Goal: Transaction & Acquisition: Purchase product/service

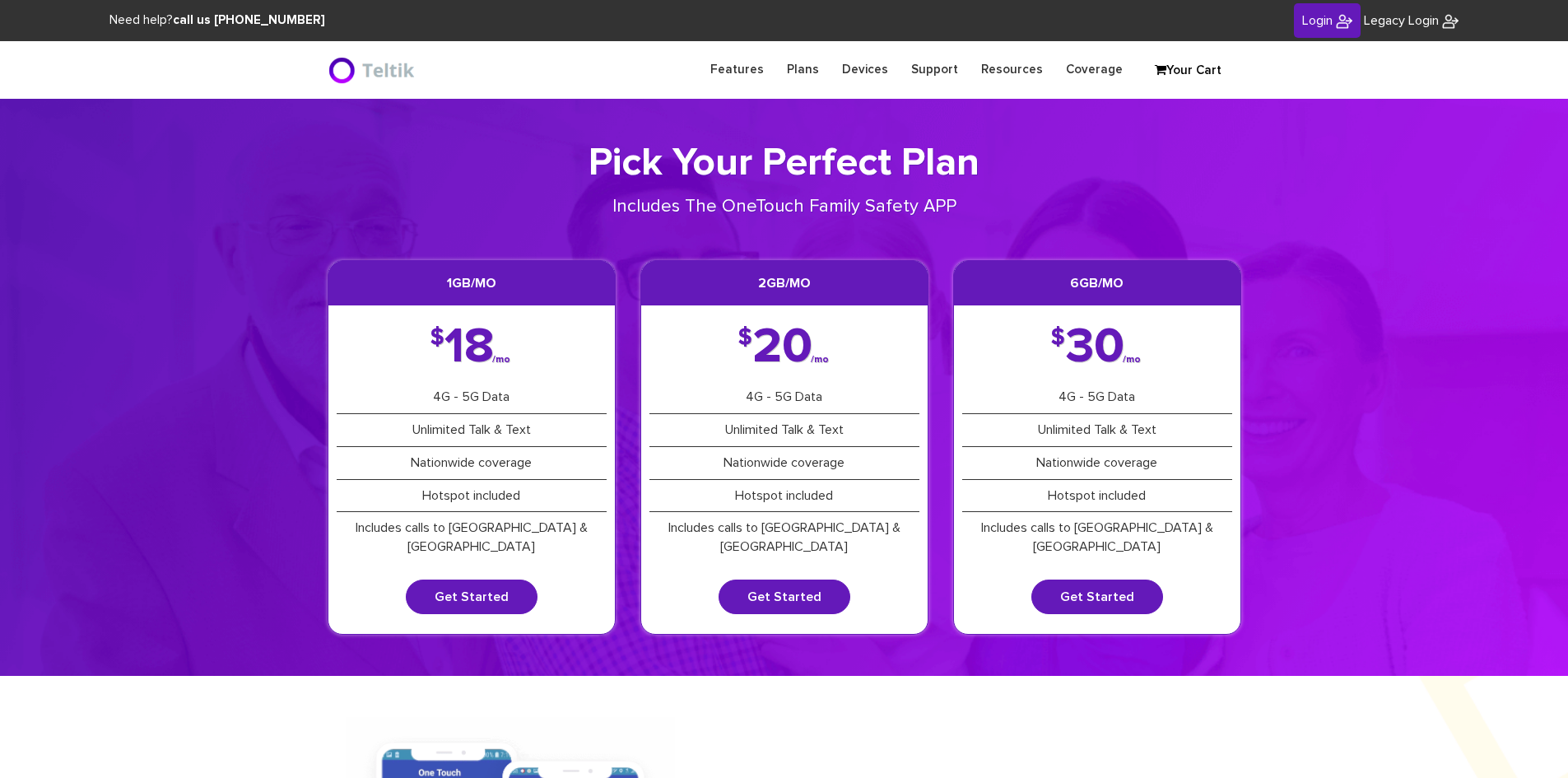
type input "esamuel@safetelecom.net"
click at [1314, 16] on span "Login" at bounding box center [1318, 21] width 31 height 13
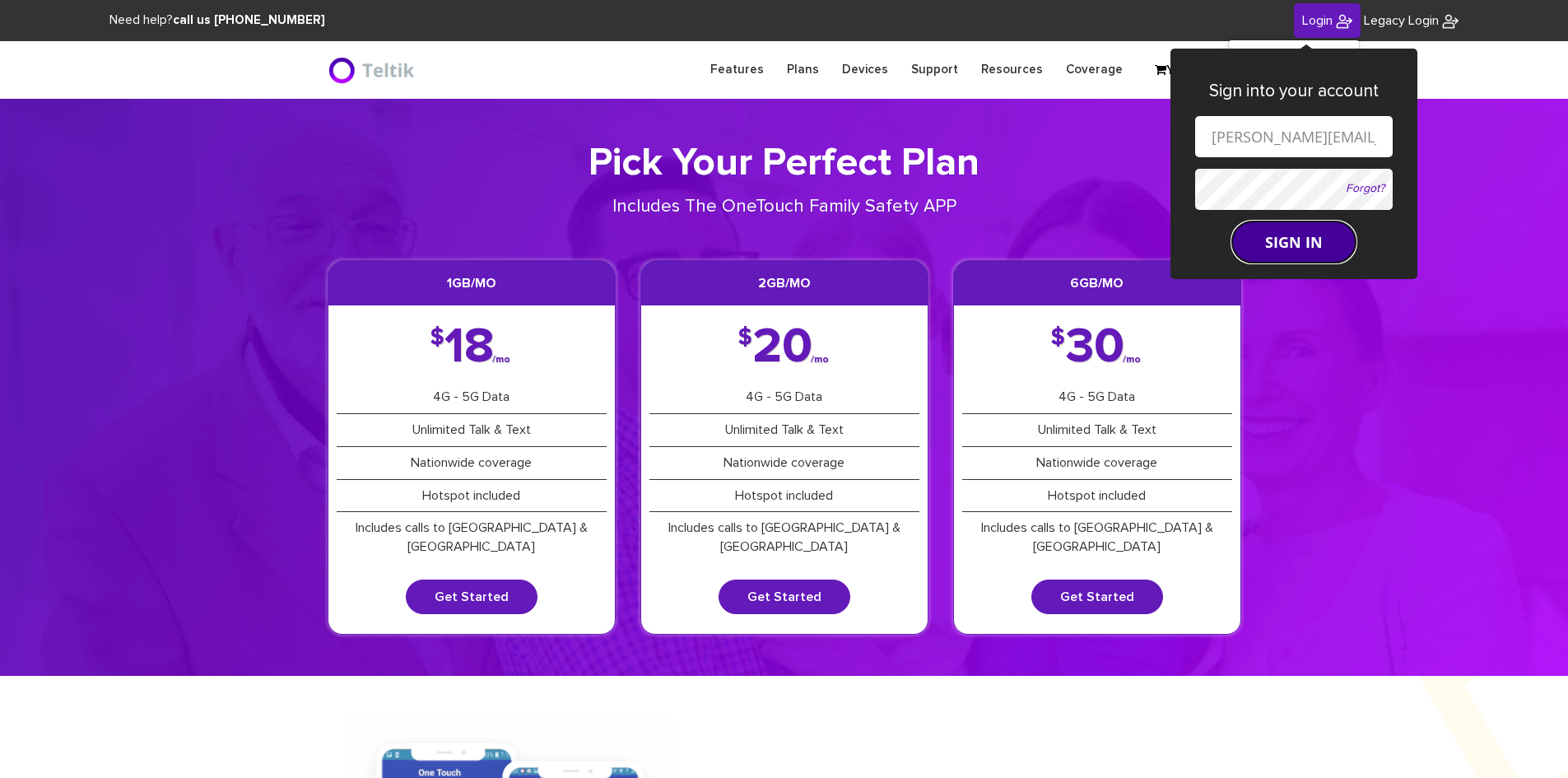
click at [1279, 250] on button "SIGN IN" at bounding box center [1293, 242] width 123 height 41
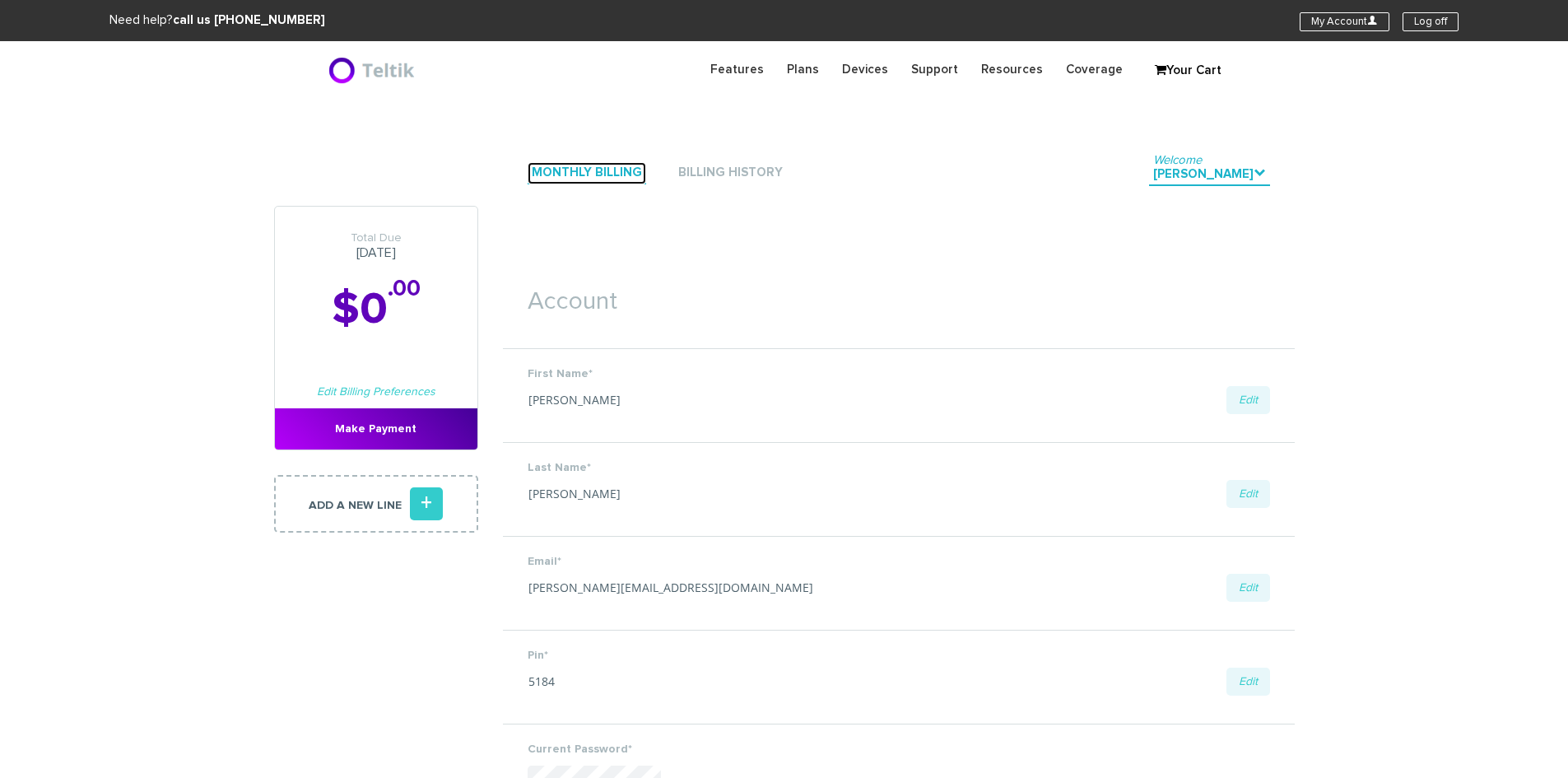
click at [577, 179] on link "Monthly Billing" at bounding box center [587, 173] width 118 height 22
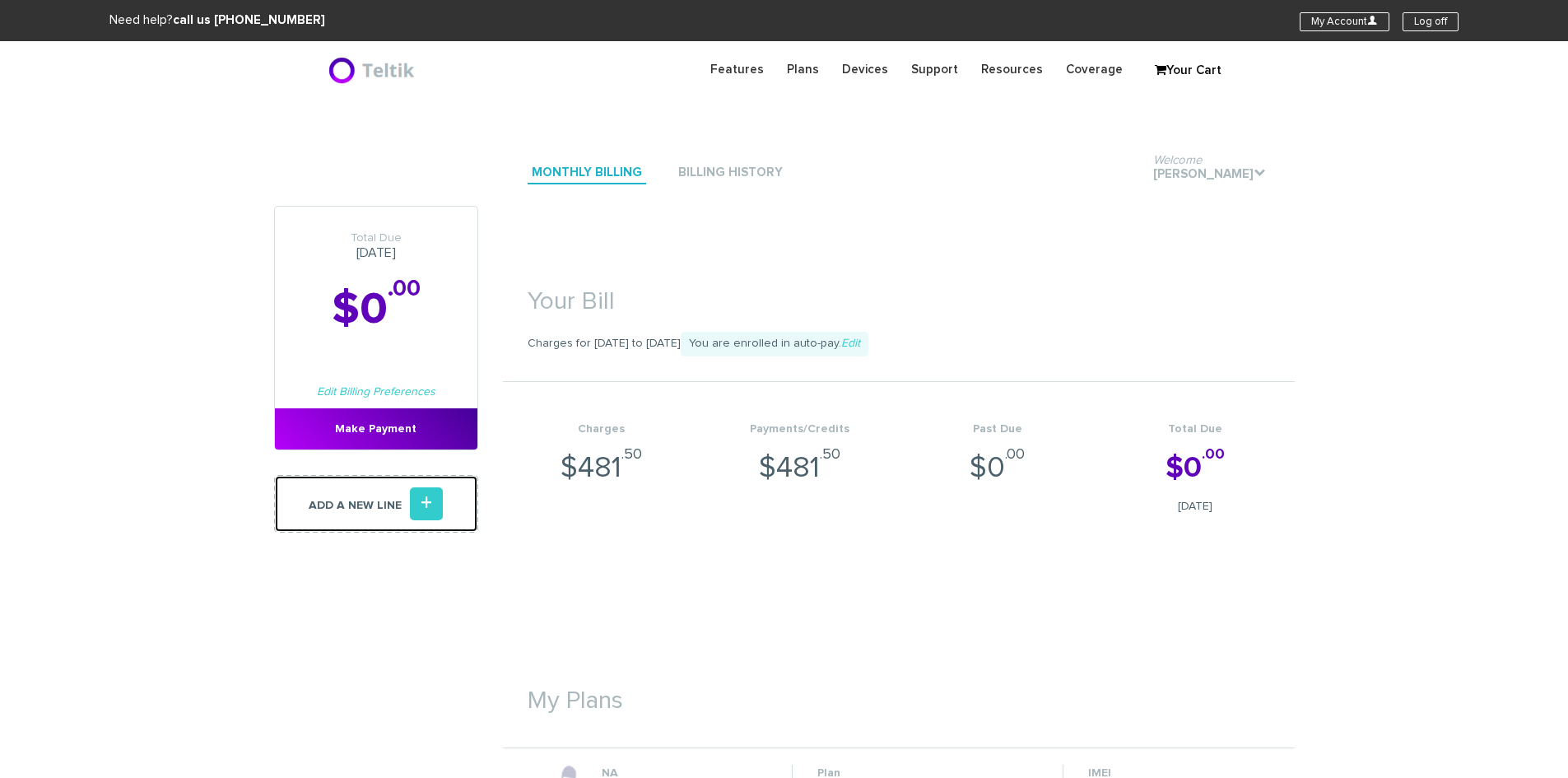
click at [355, 514] on link "Add a new line +" at bounding box center [376, 504] width 204 height 57
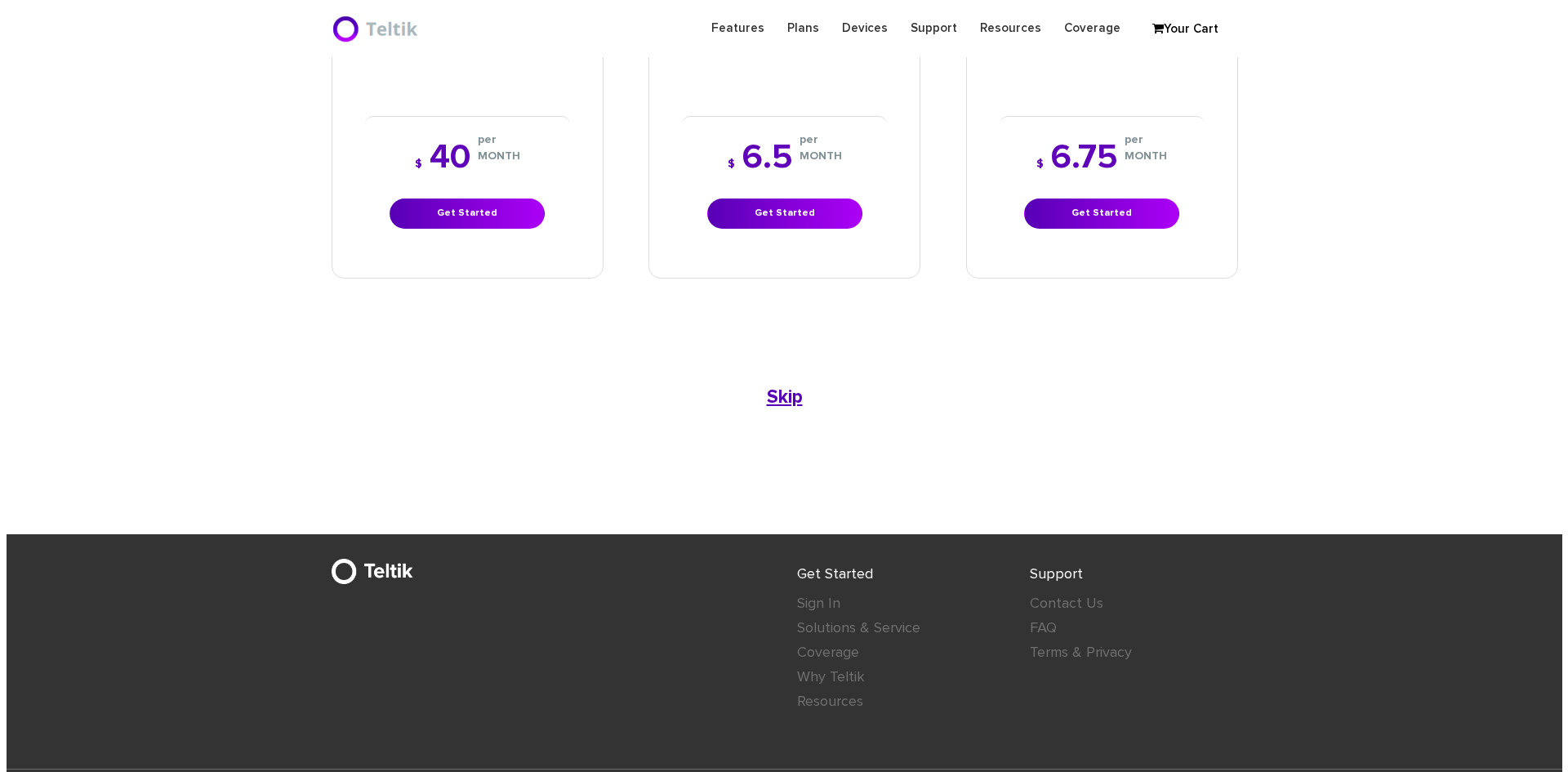
scroll to position [1003, 0]
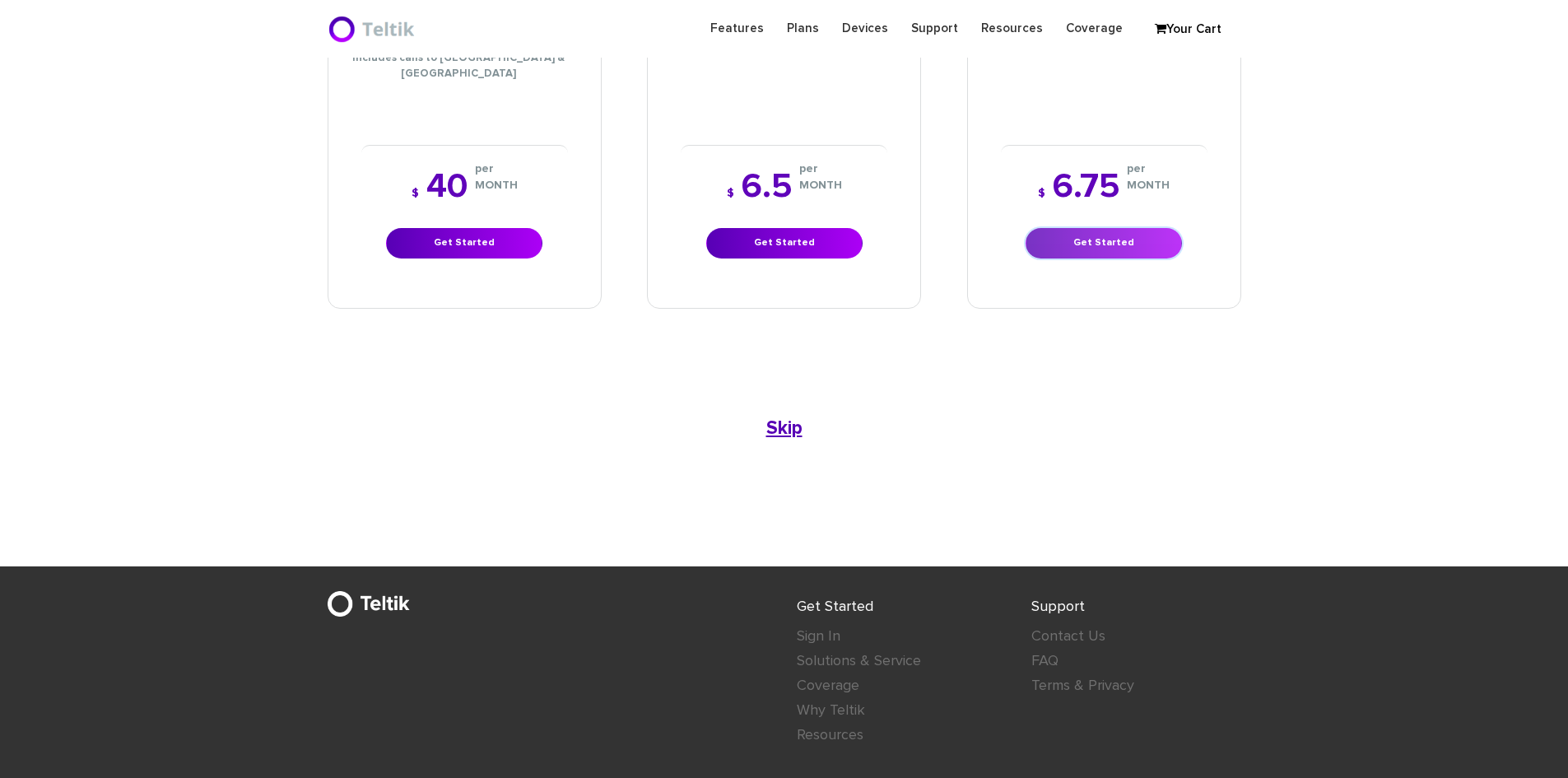
click at [1108, 228] on link "Get Started" at bounding box center [1104, 244] width 157 height 31
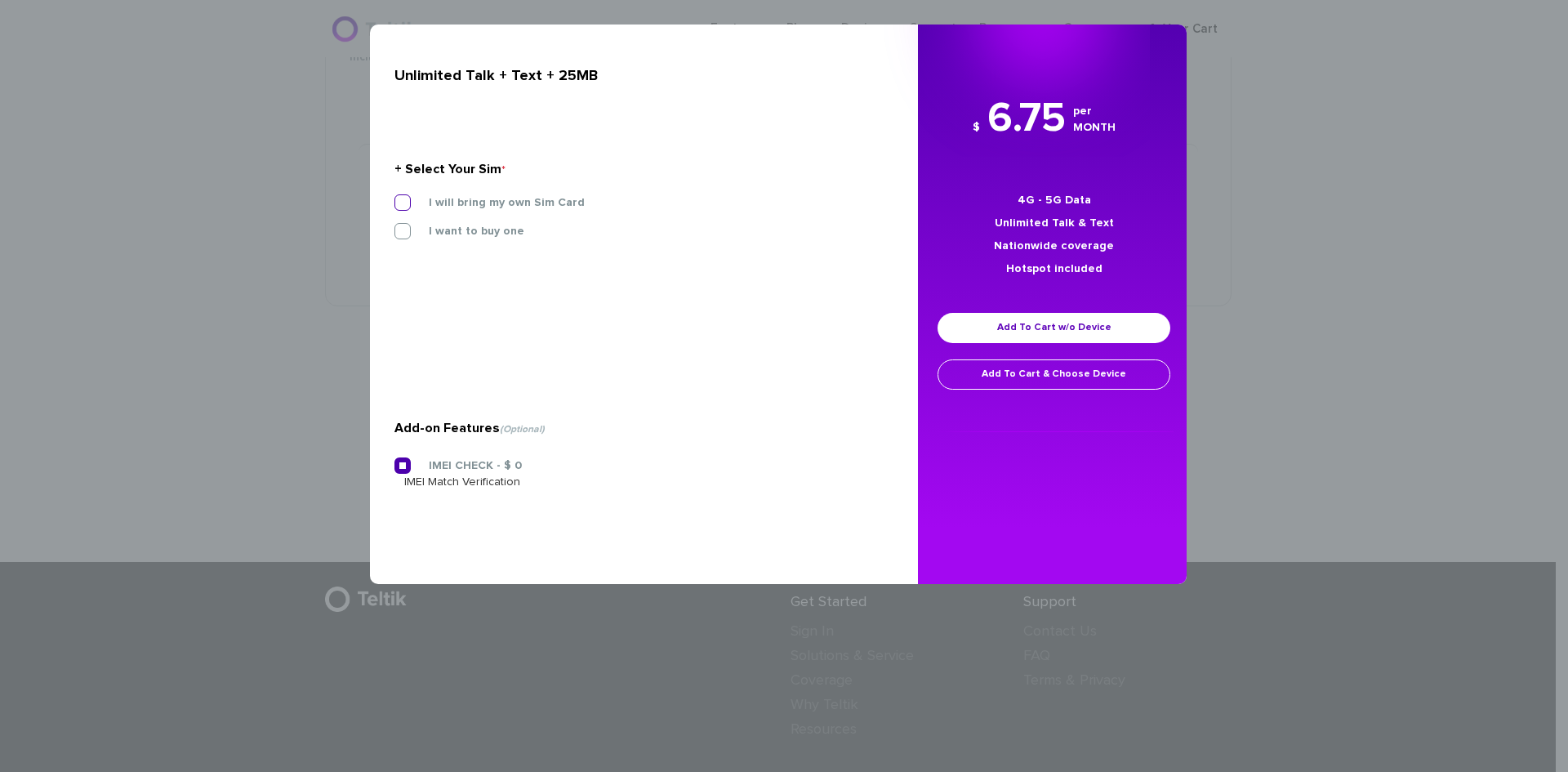
click at [404, 200] on label "I will bring my own Sim Card" at bounding box center [494, 203] width 180 height 15
click at [394, 197] on input "I will bring my own Sim Card" at bounding box center [394, 197] width 0 height 0
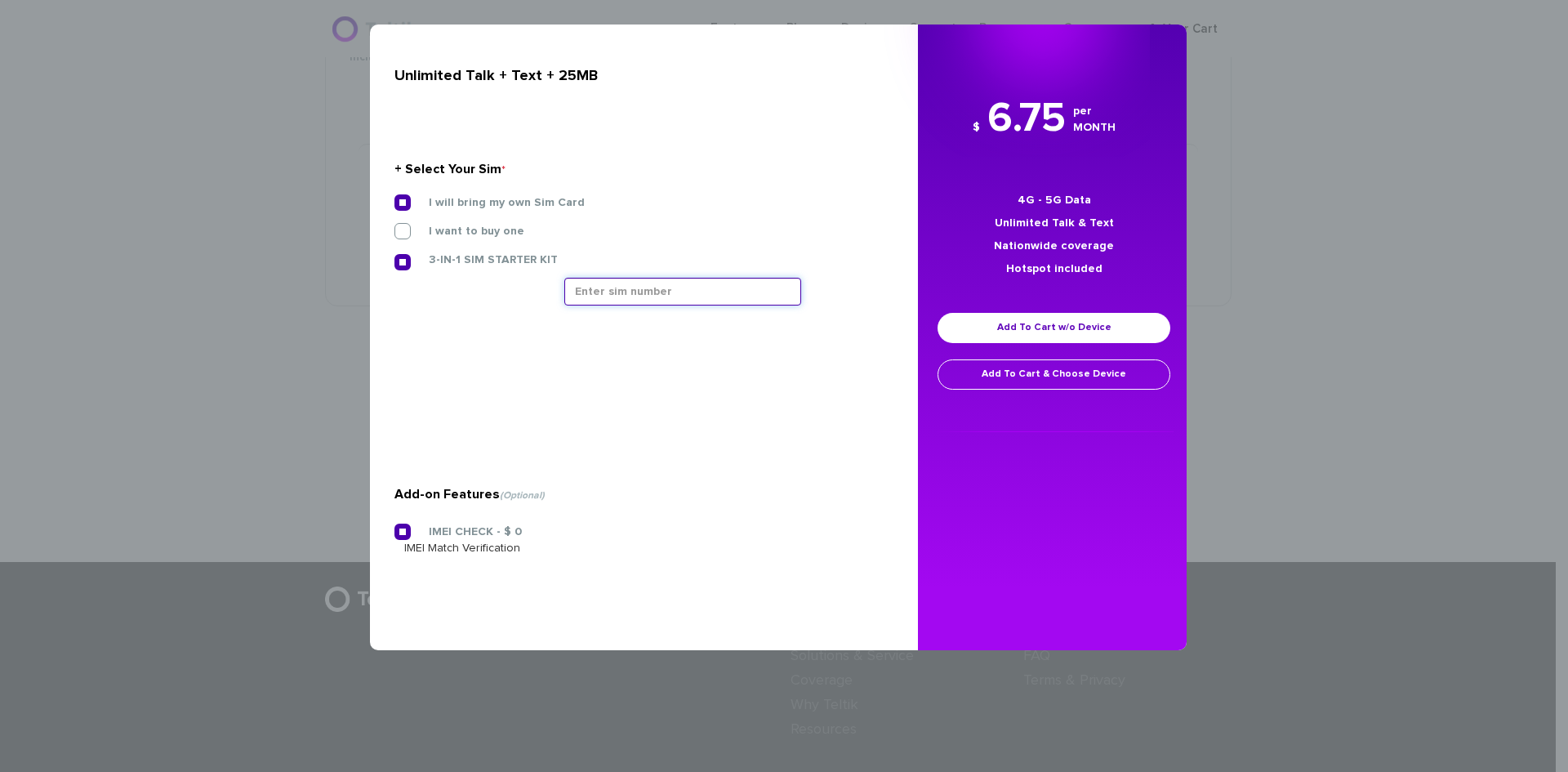
click at [688, 289] on input "text" at bounding box center [683, 291] width 237 height 28
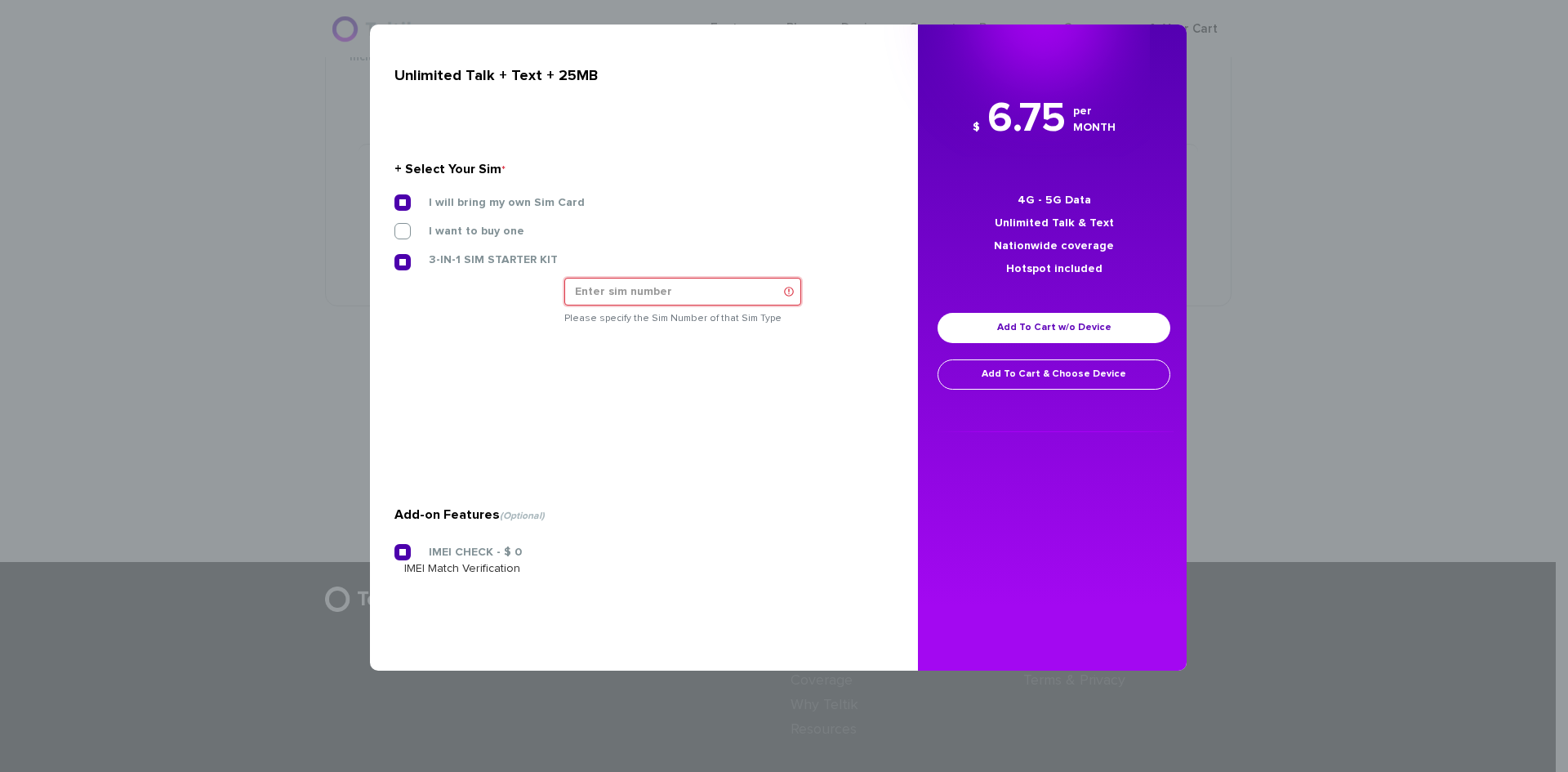
paste input "sk_live_8My4xQiILDm"
click at [685, 297] on input "sk_live_8My4xQiILDm" at bounding box center [683, 291] width 237 height 28
click at [620, 295] on input "sk_live_8My4xQiILDm" at bounding box center [683, 291] width 237 height 28
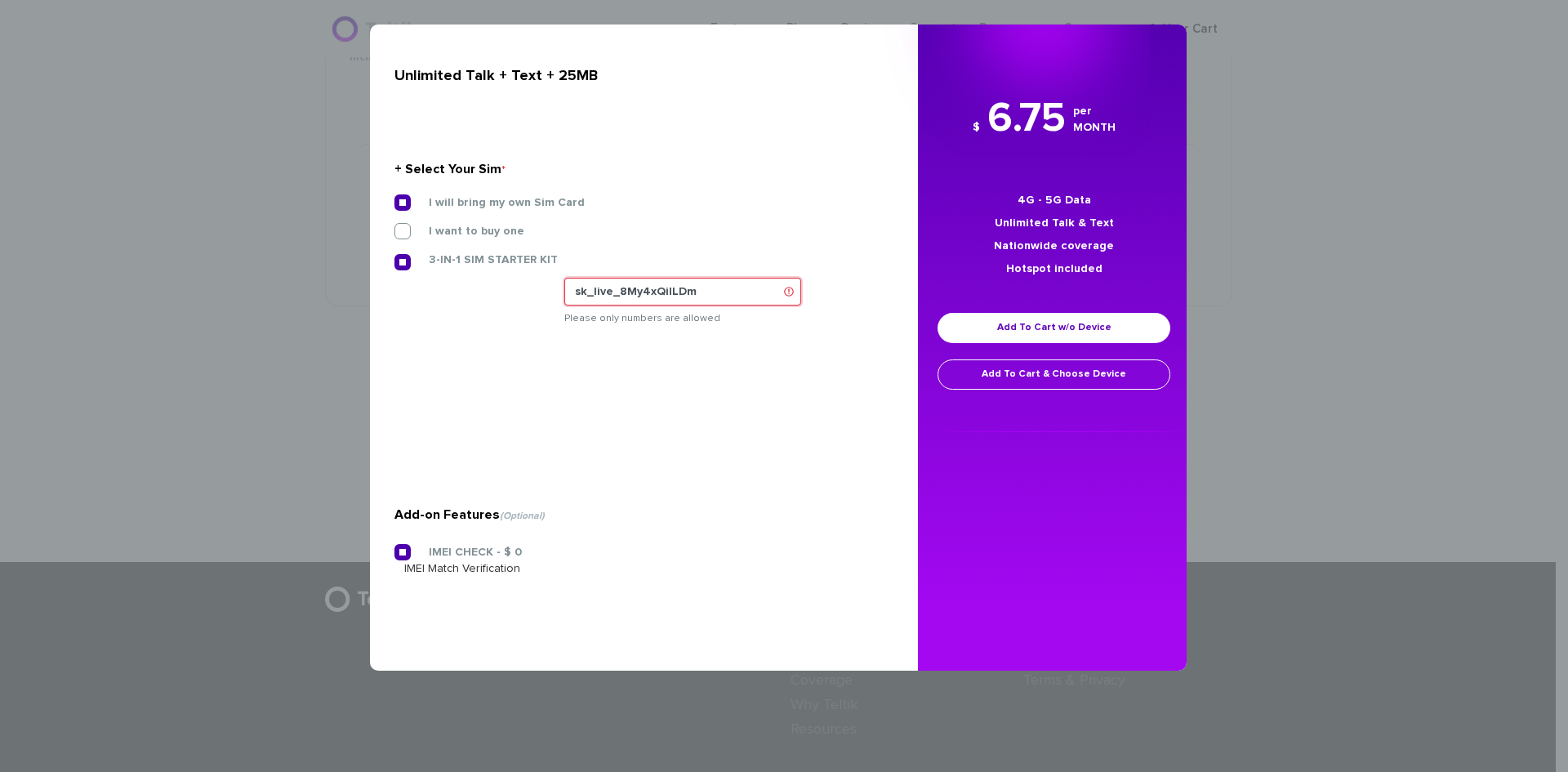
click at [620, 295] on input "sk_live_8My4xQiILDm" at bounding box center [683, 291] width 237 height 28
paste input "8901240497128471702"
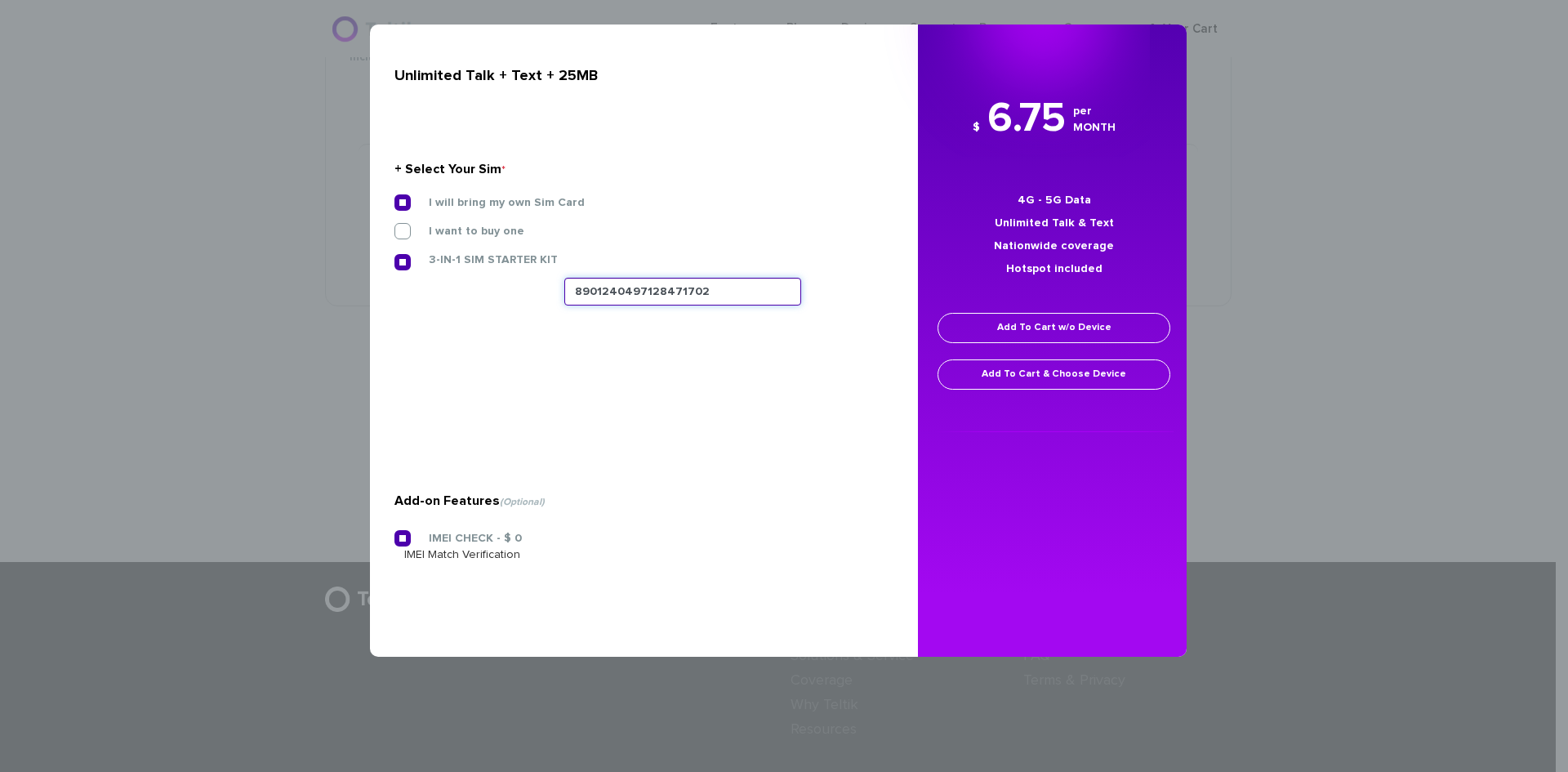
type input "8901240497128471702"
click at [1080, 318] on link "Add To Cart w/o Device" at bounding box center [1053, 328] width 232 height 30
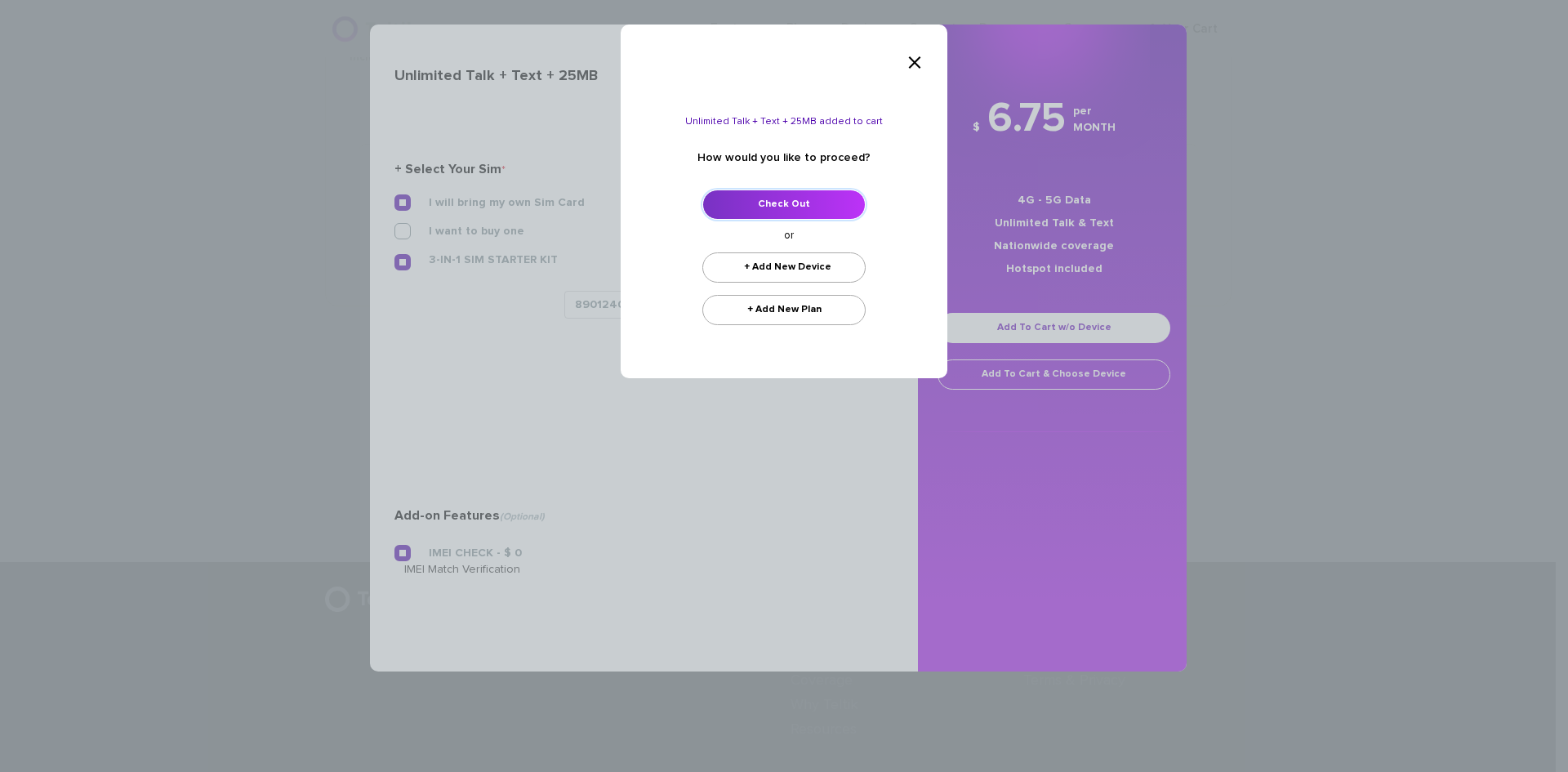
click at [791, 211] on link "Check Out" at bounding box center [784, 205] width 163 height 30
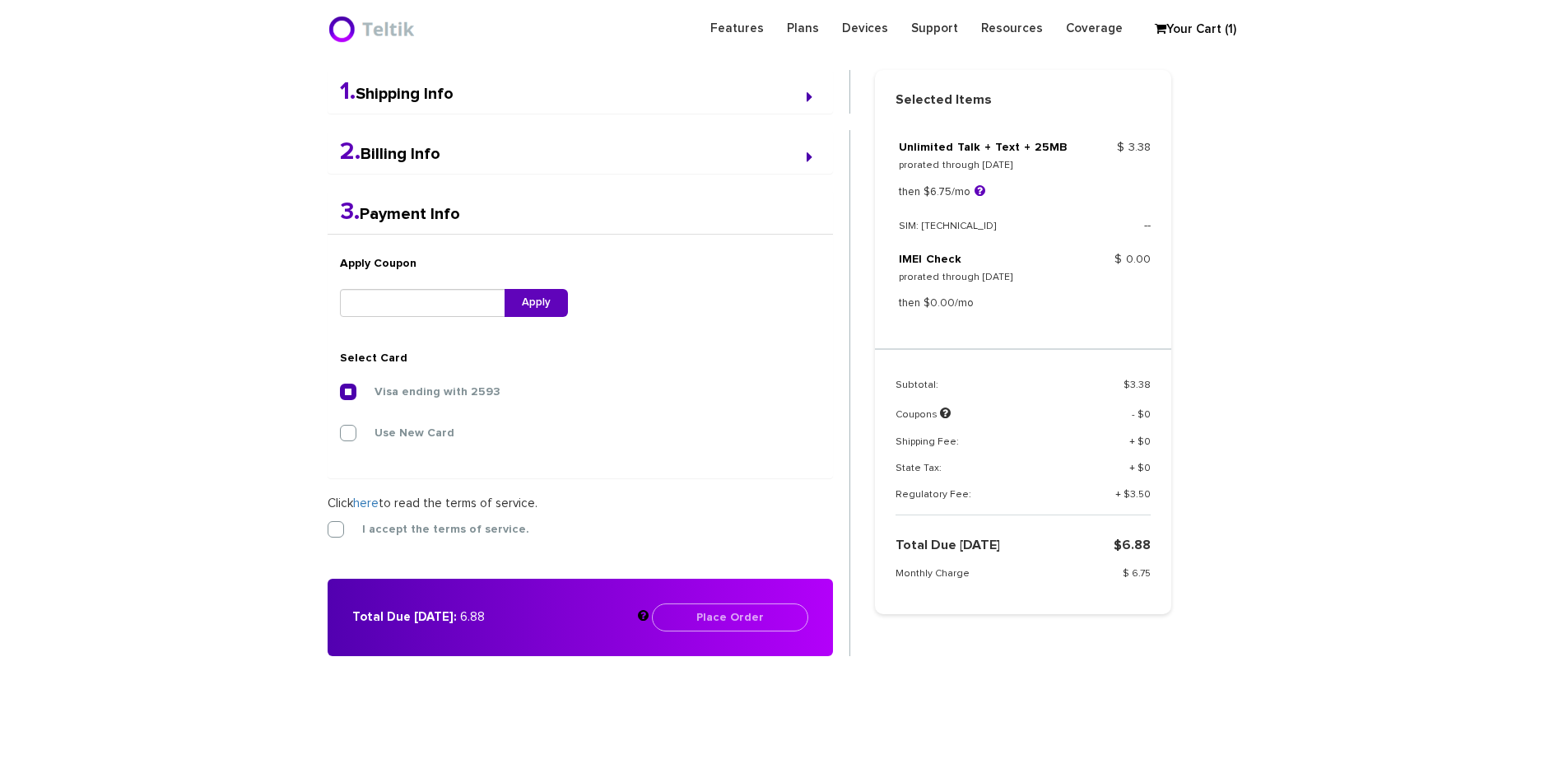
scroll to position [429, 0]
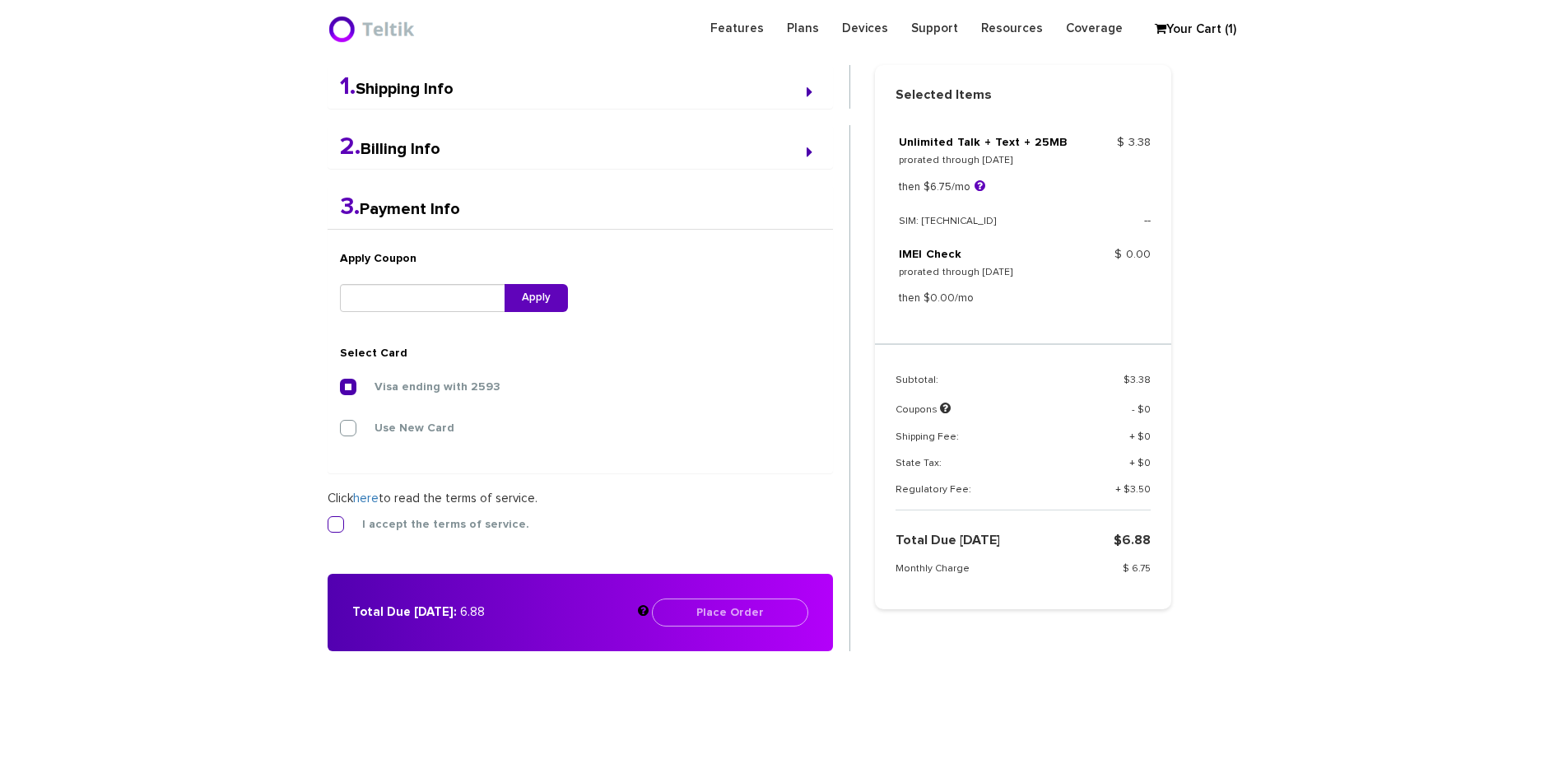
click at [363, 529] on label "I accept the terms of service." at bounding box center [433, 525] width 192 height 15
click at [328, 519] on input "I accept the terms of service." at bounding box center [328, 519] width 0 height 0
click at [744, 614] on button "Place Order" at bounding box center [730, 612] width 157 height 28
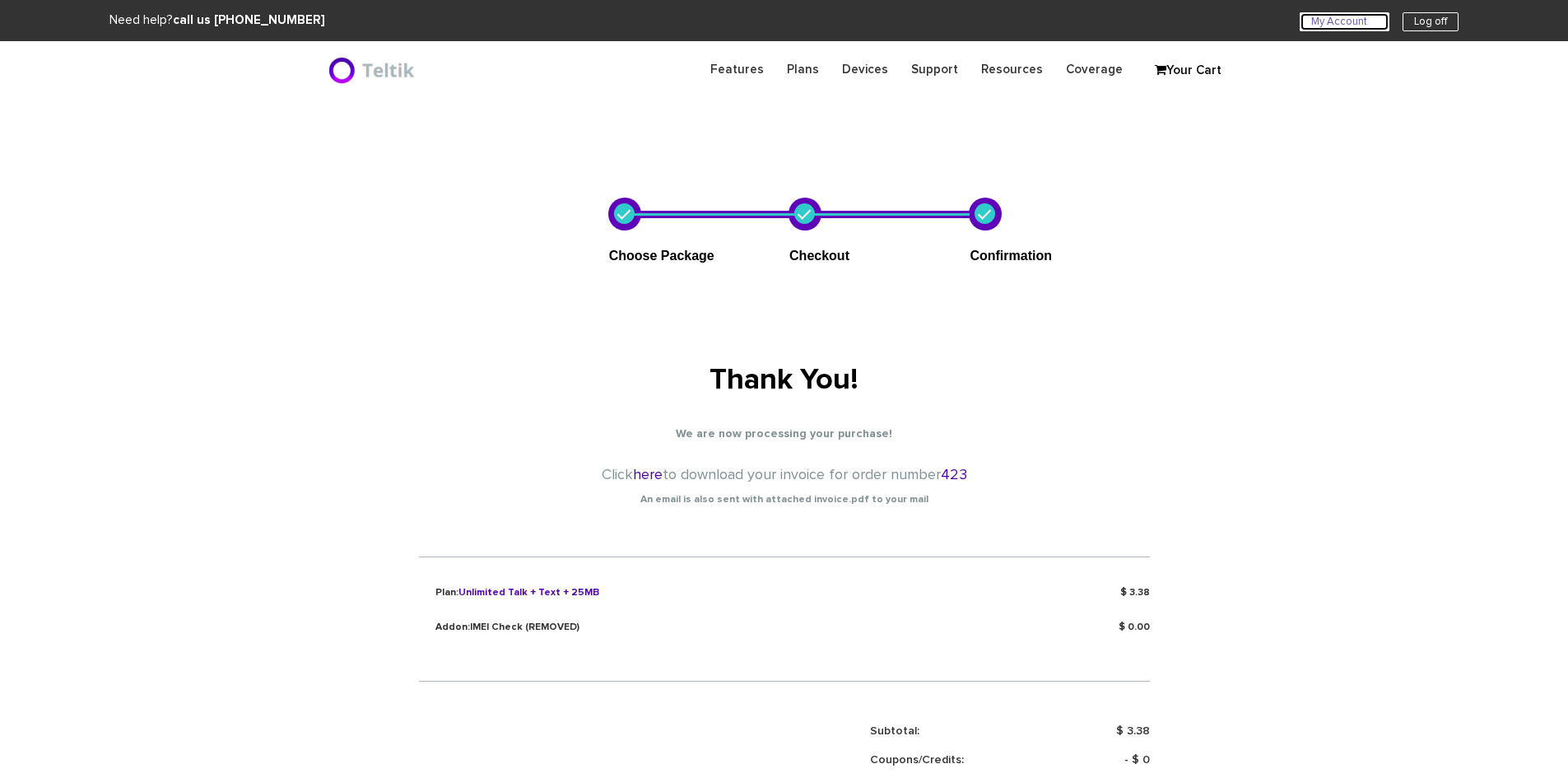
click at [1363, 16] on link "My Account U" at bounding box center [1344, 22] width 90 height 19
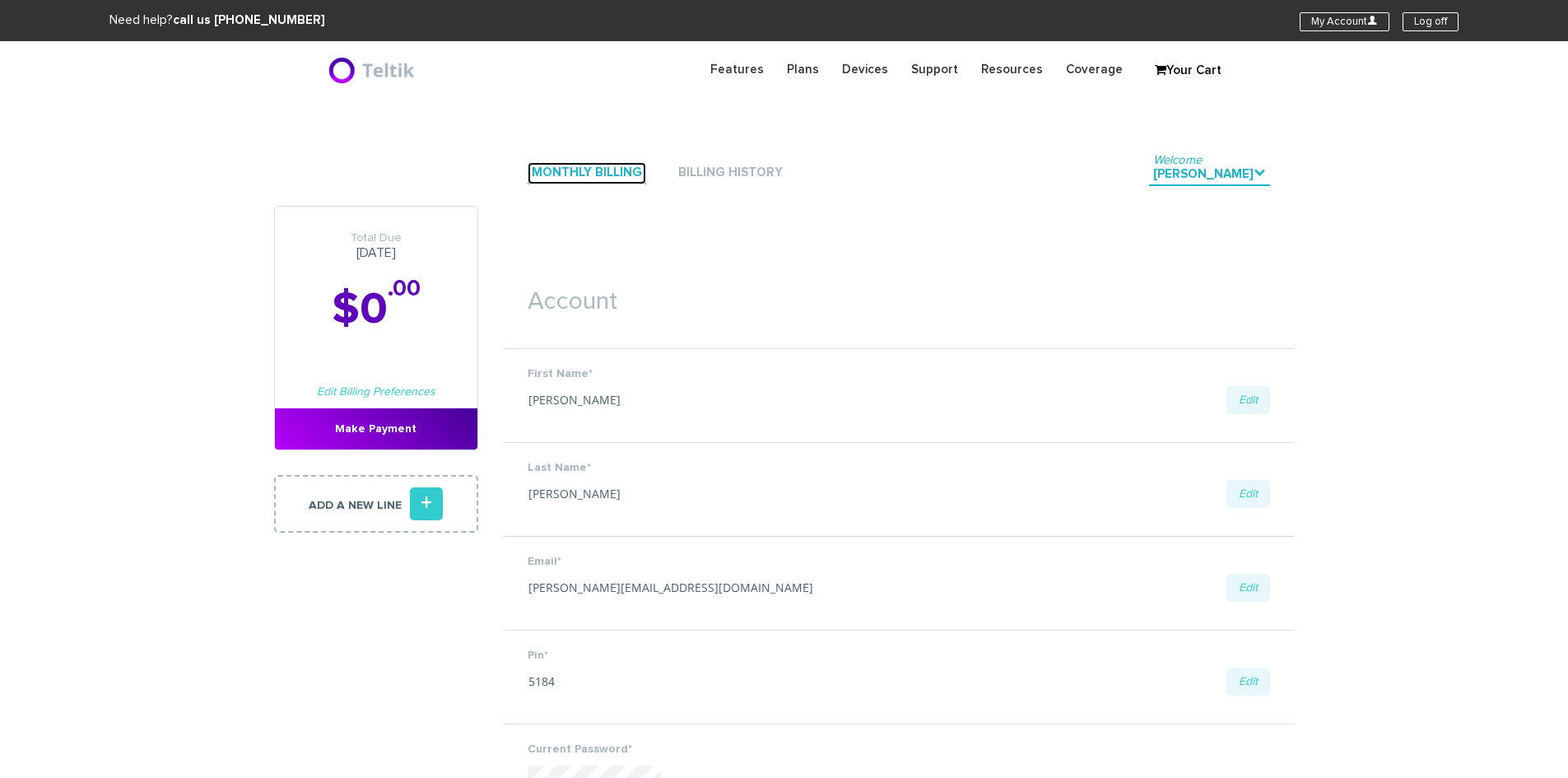
click at [636, 173] on link "Monthly Billing" at bounding box center [587, 173] width 118 height 22
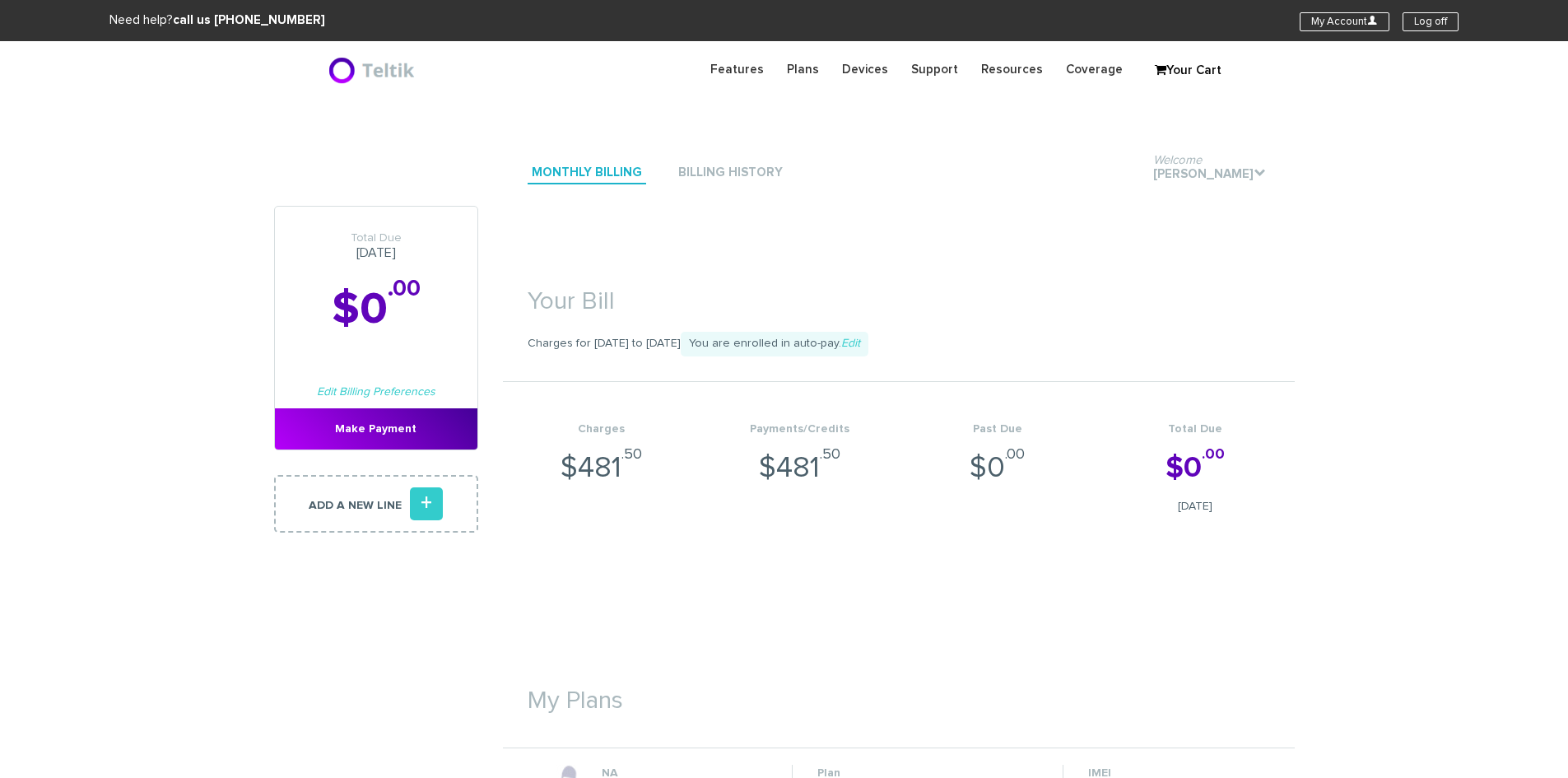
scroll to position [576, 0]
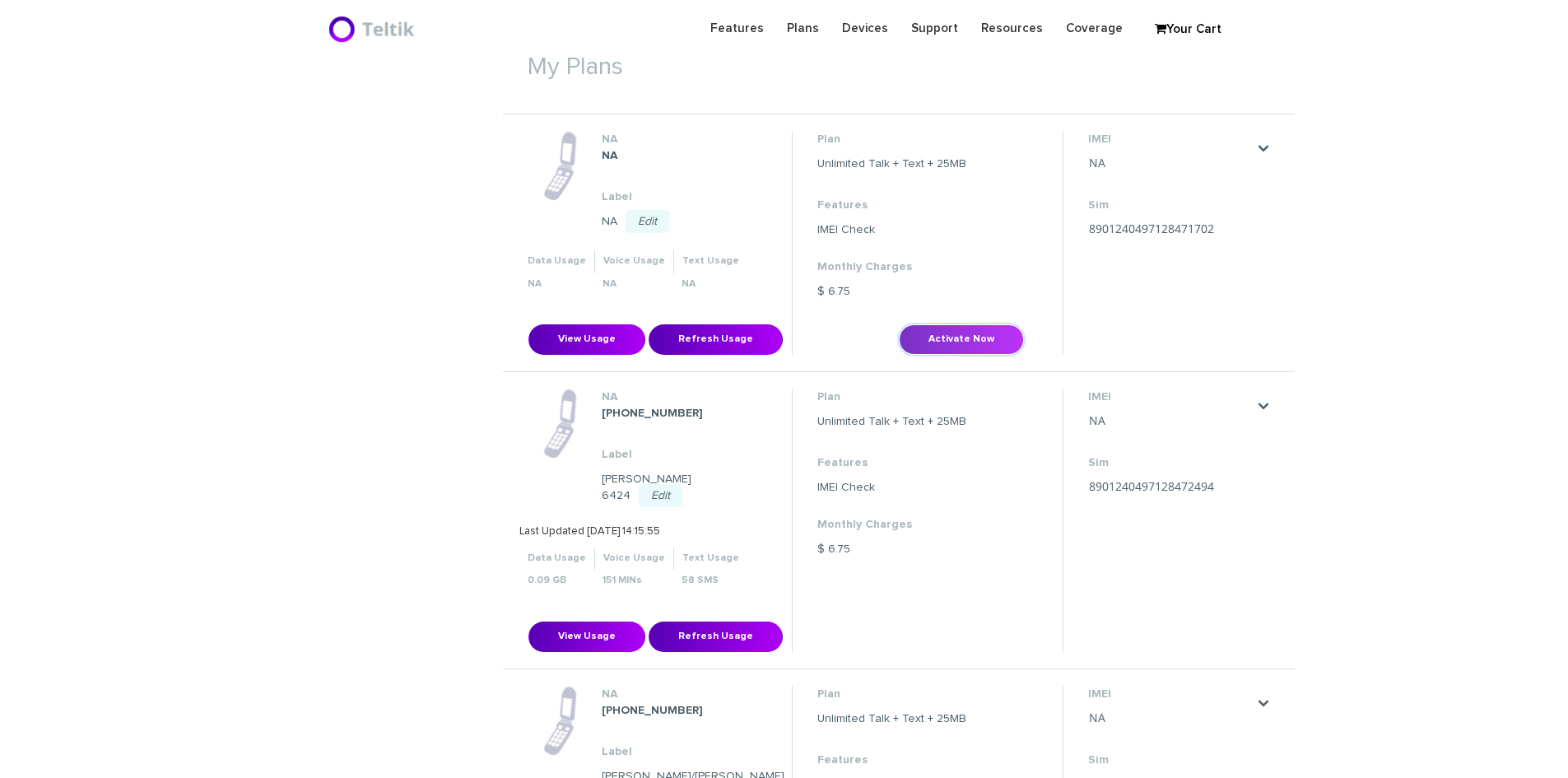
click at [958, 335] on button "Activate Now" at bounding box center [960, 339] width 125 height 31
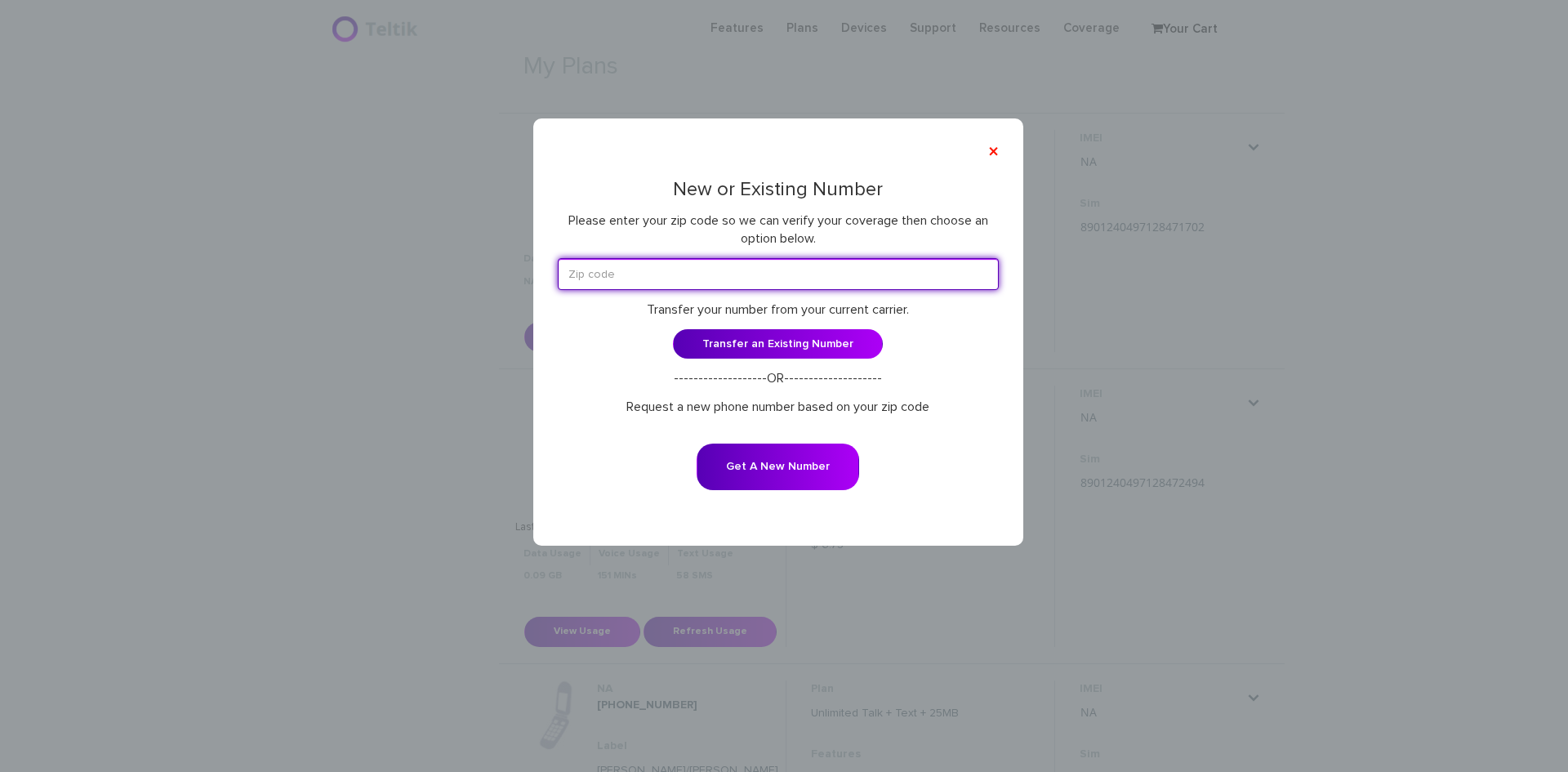
click at [781, 262] on input "text" at bounding box center [777, 274] width 441 height 32
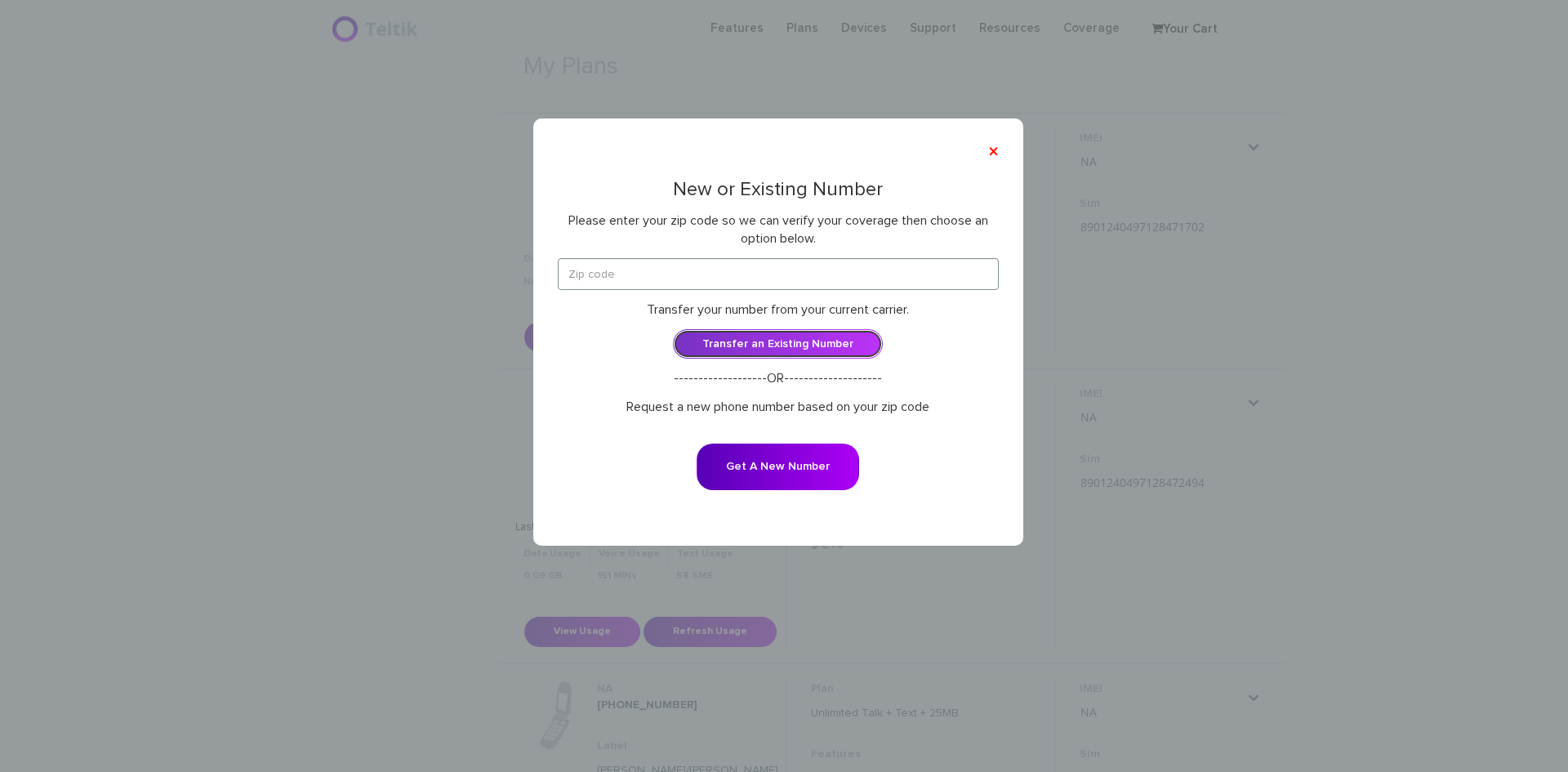
click at [837, 348] on link "Transfer an Existing Number" at bounding box center [777, 343] width 210 height 29
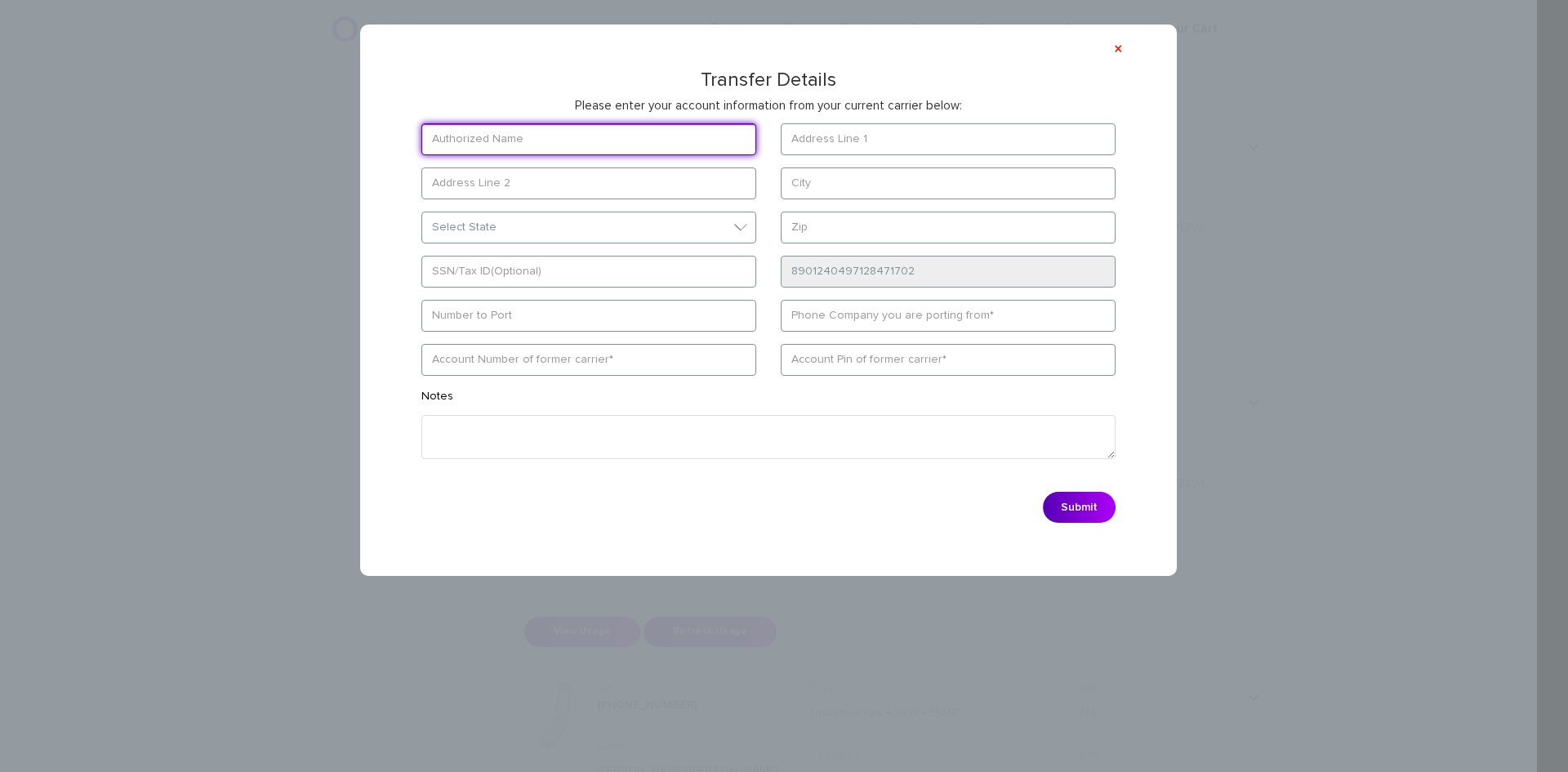
click at [586, 133] on input "text" at bounding box center [588, 139] width 335 height 32
paste input "Michael Weichselbaum"
type input "Michael Weichselbaum"
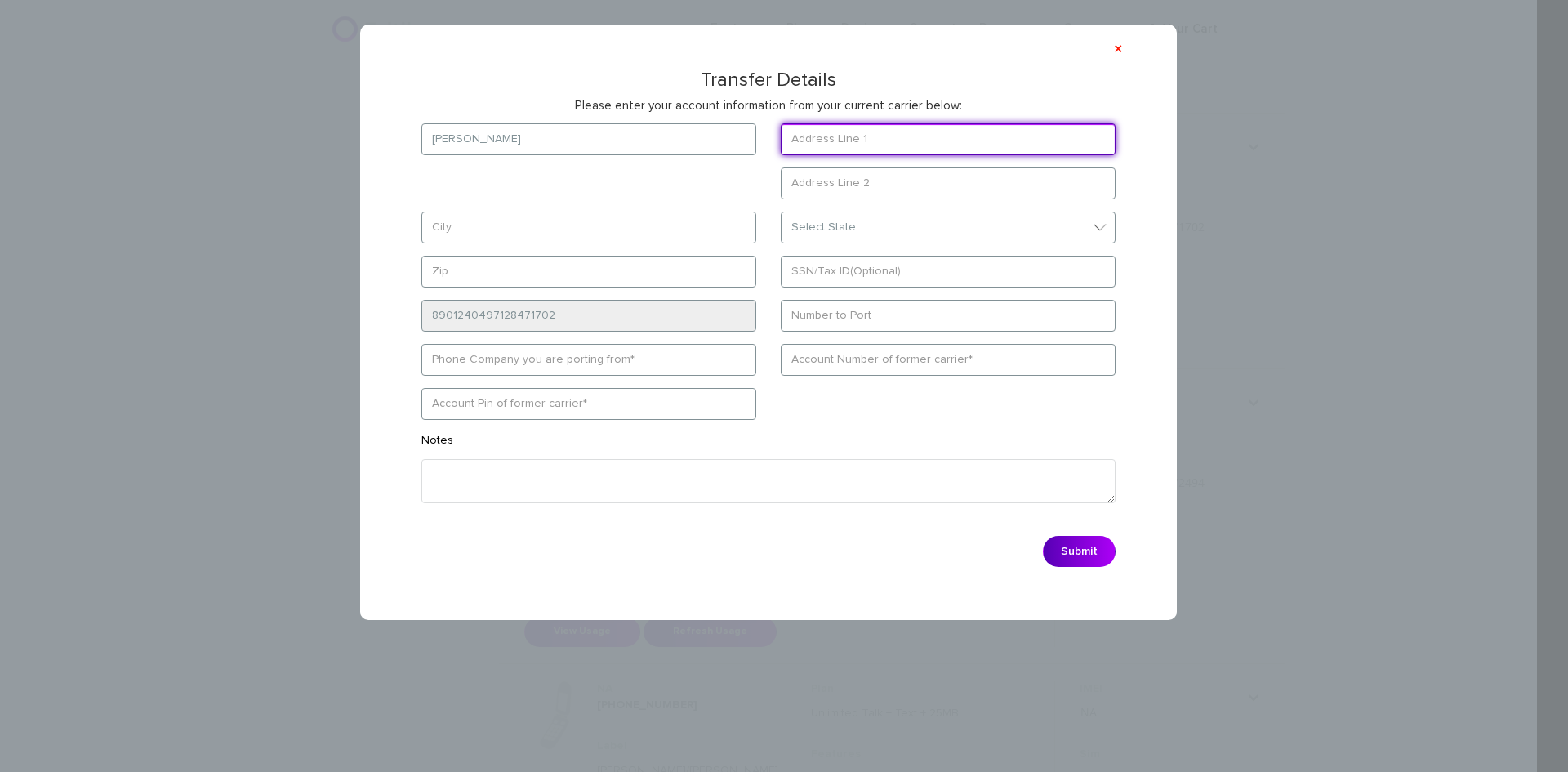
click at [862, 131] on input "text" at bounding box center [947, 139] width 335 height 32
paste input "647 Park Lane"
type input "647 Park Lane"
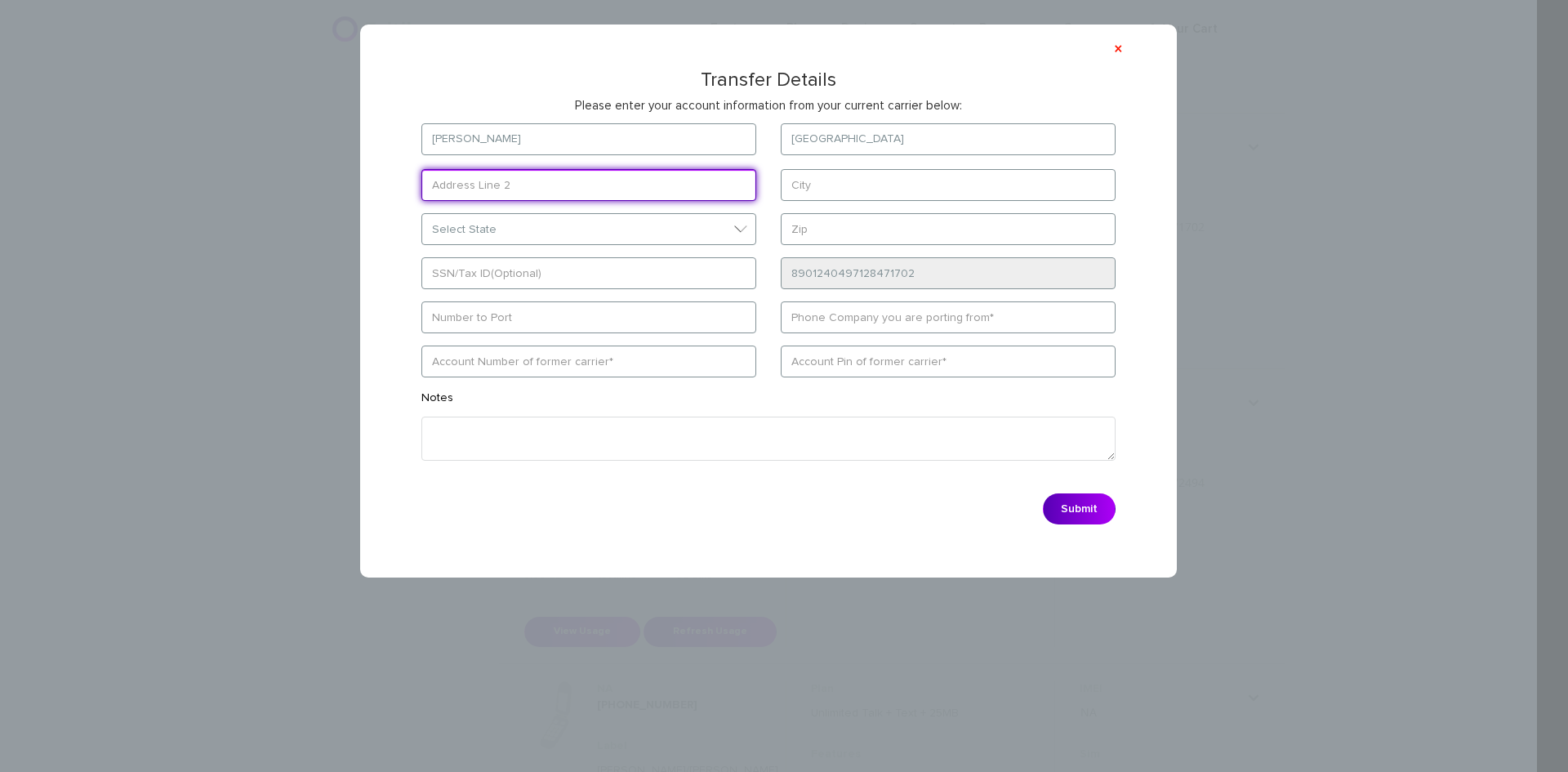
click at [490, 189] on input "text" at bounding box center [588, 185] width 335 height 32
paste input "Cedarhurst"
type input "Cedarhurst"
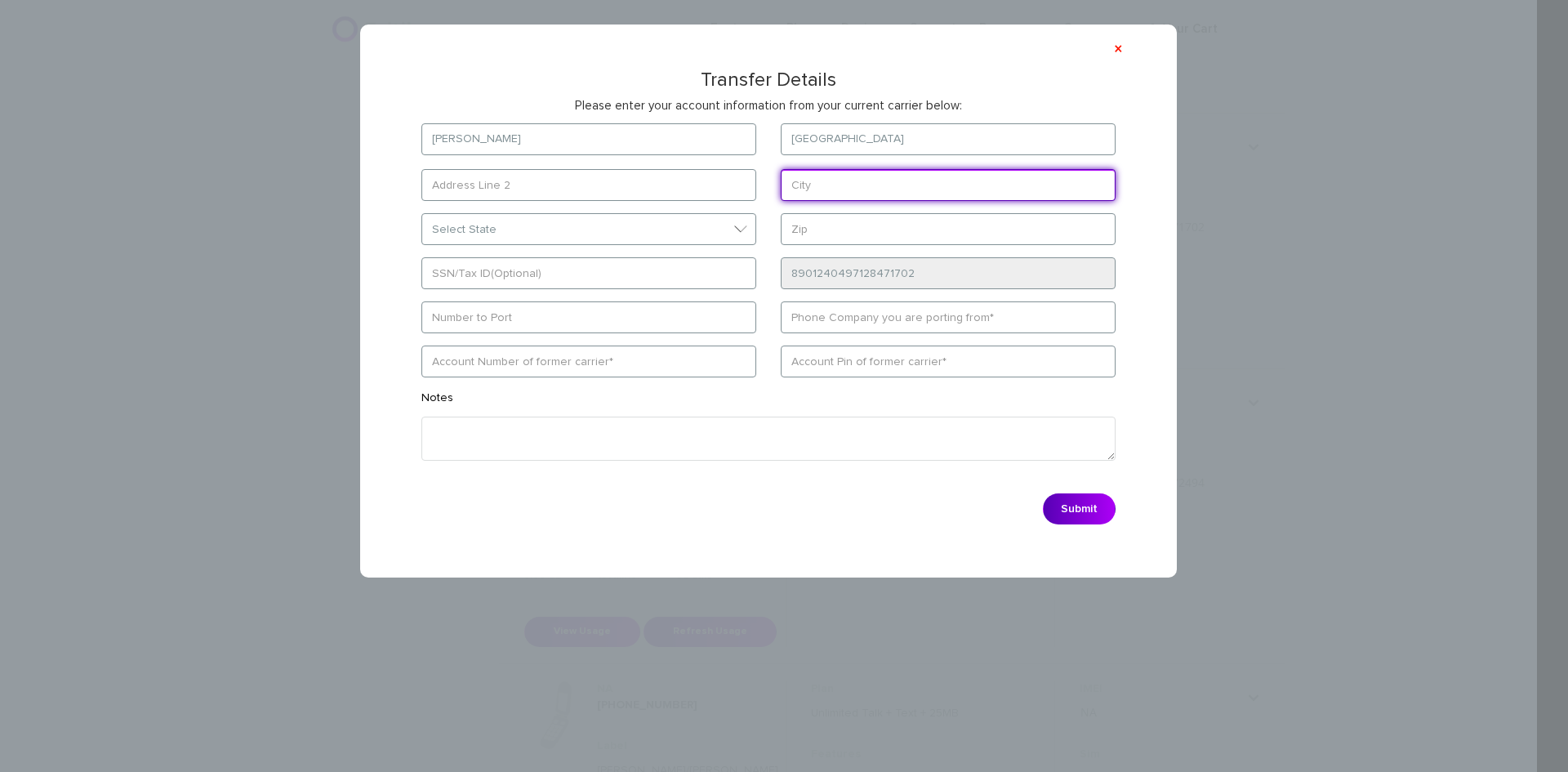
click at [865, 184] on input "text" at bounding box center [947, 185] width 335 height 32
paste input "Cedarhurst"
type input "Cedarhurst"
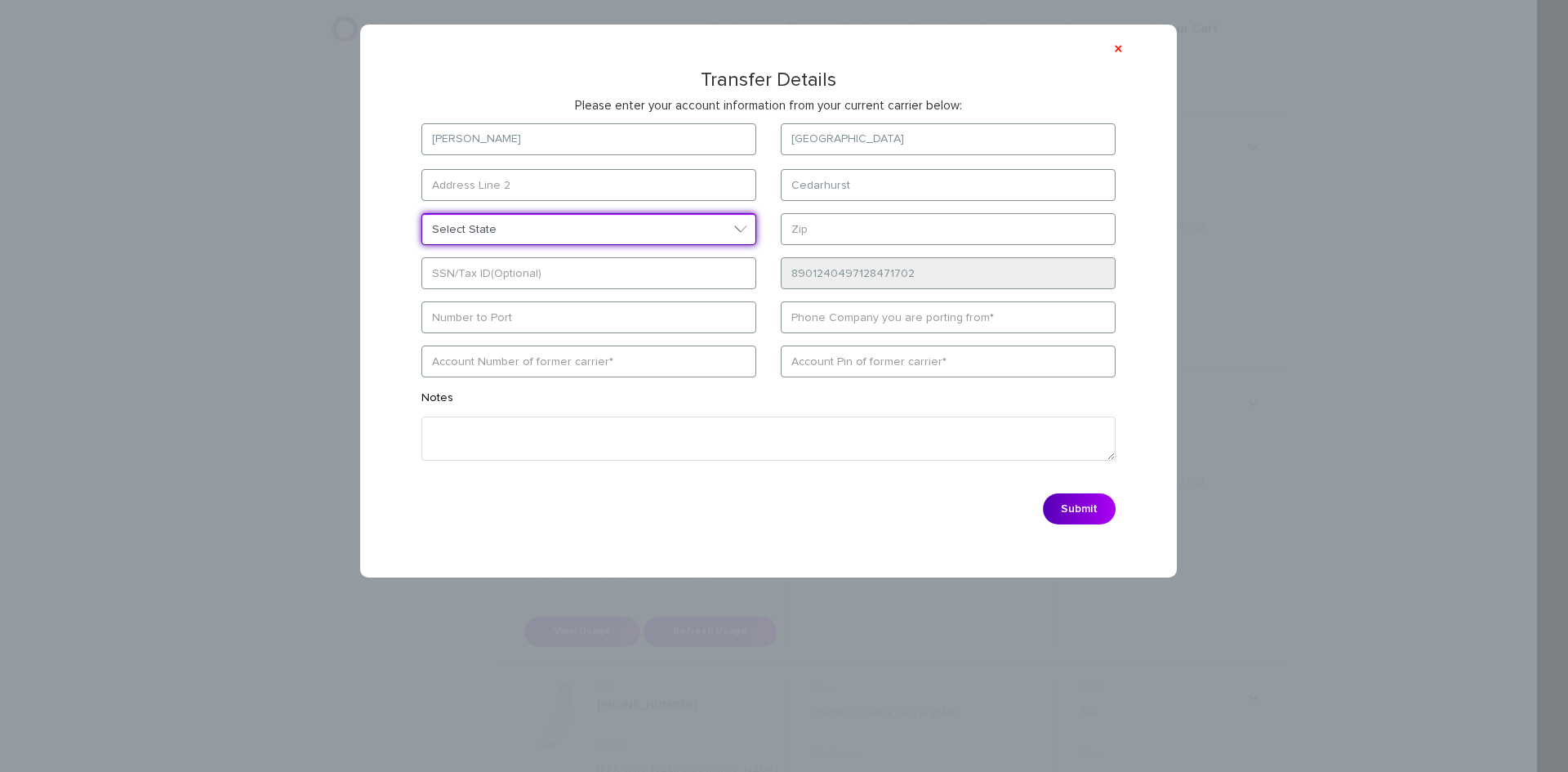
click at [576, 232] on select "Select State District of Columbia Alabama Alaska Arizona Arkansas California Co…" at bounding box center [588, 230] width 335 height 32
select select "NY"
click at [421, 215] on select "Select State District of Columbia Alabama Alaska Arizona Arkansas California Co…" at bounding box center [588, 231] width 335 height 32
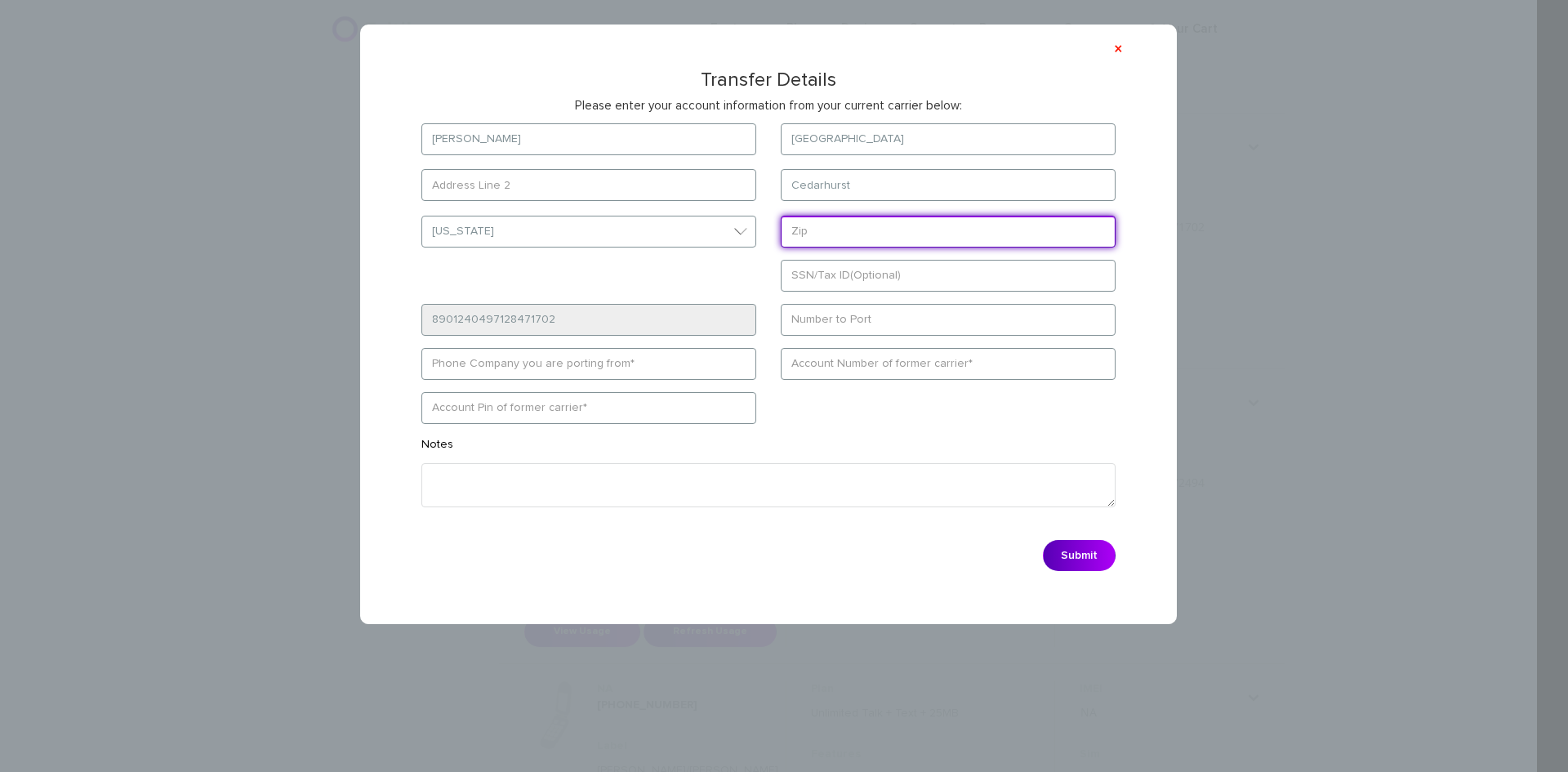
click at [943, 229] on input "text" at bounding box center [947, 231] width 335 height 32
paste input "11516"
type input "11516"
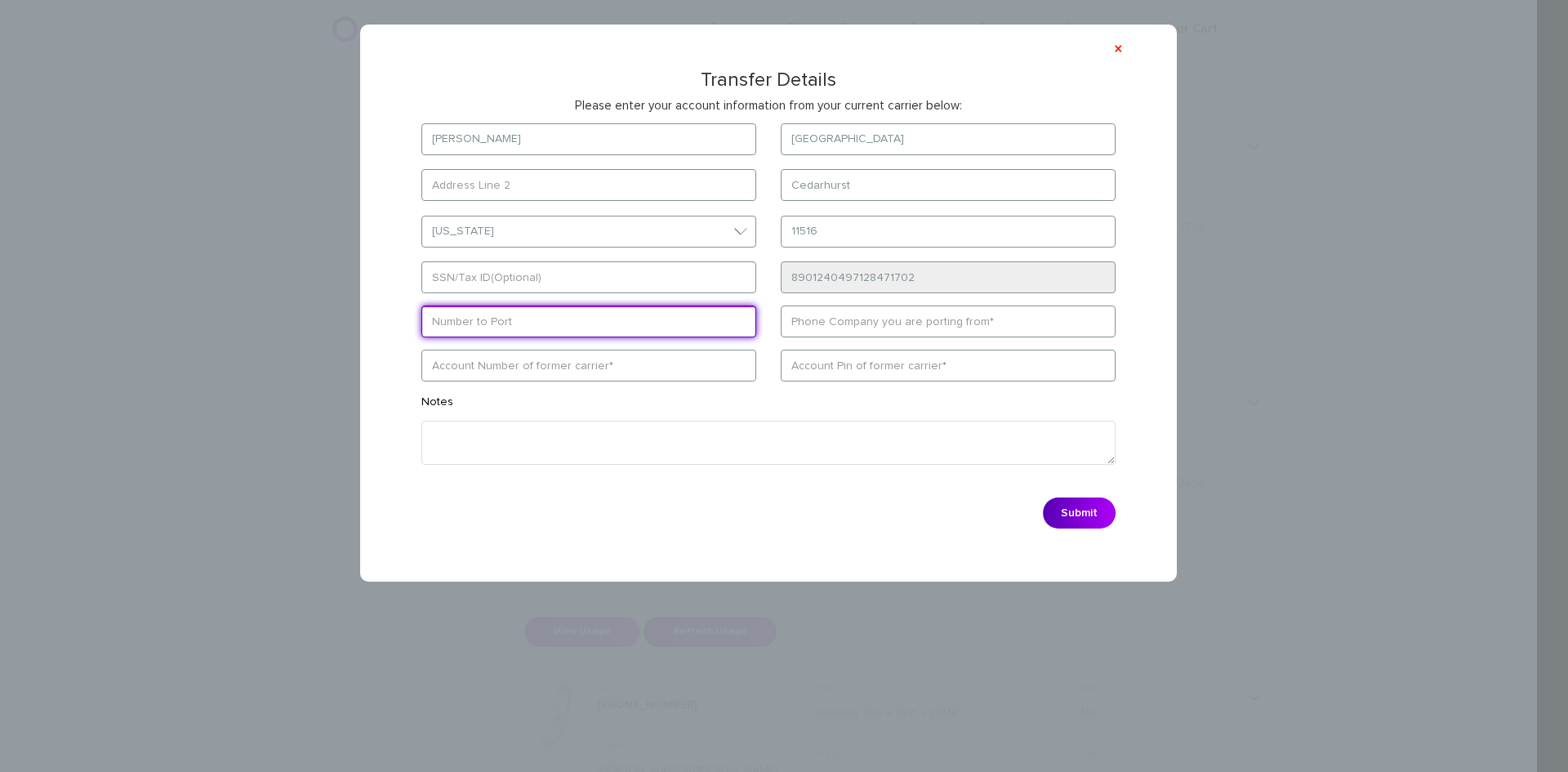
click at [881, 332] on form "Michael Weichselbaum 647 Park Lane Cedarhurst Select State District of Columbia…" at bounding box center [769, 330] width 743 height 414
type input "5162436942"
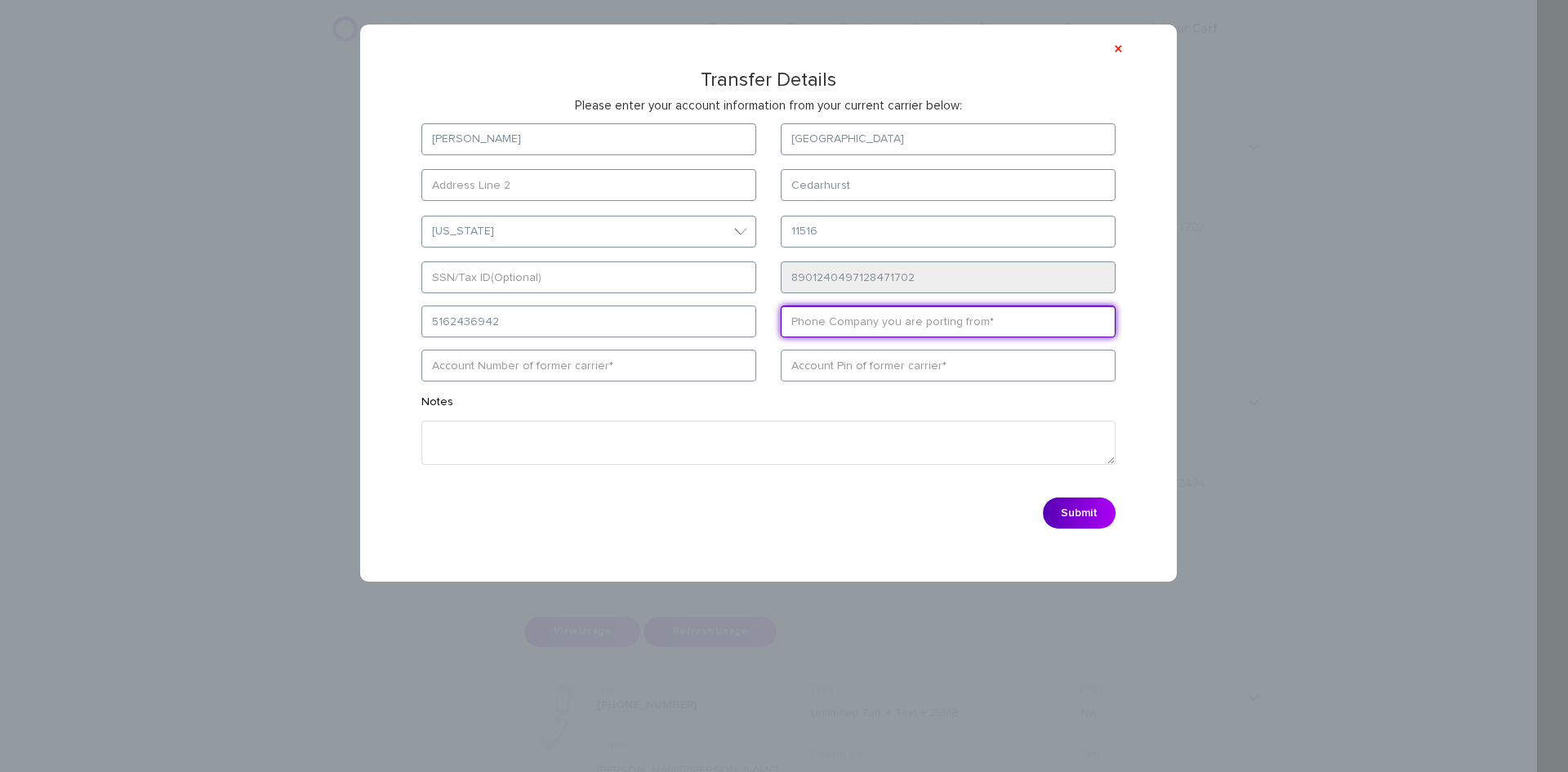
click at [881, 325] on input "text" at bounding box center [947, 322] width 335 height 32
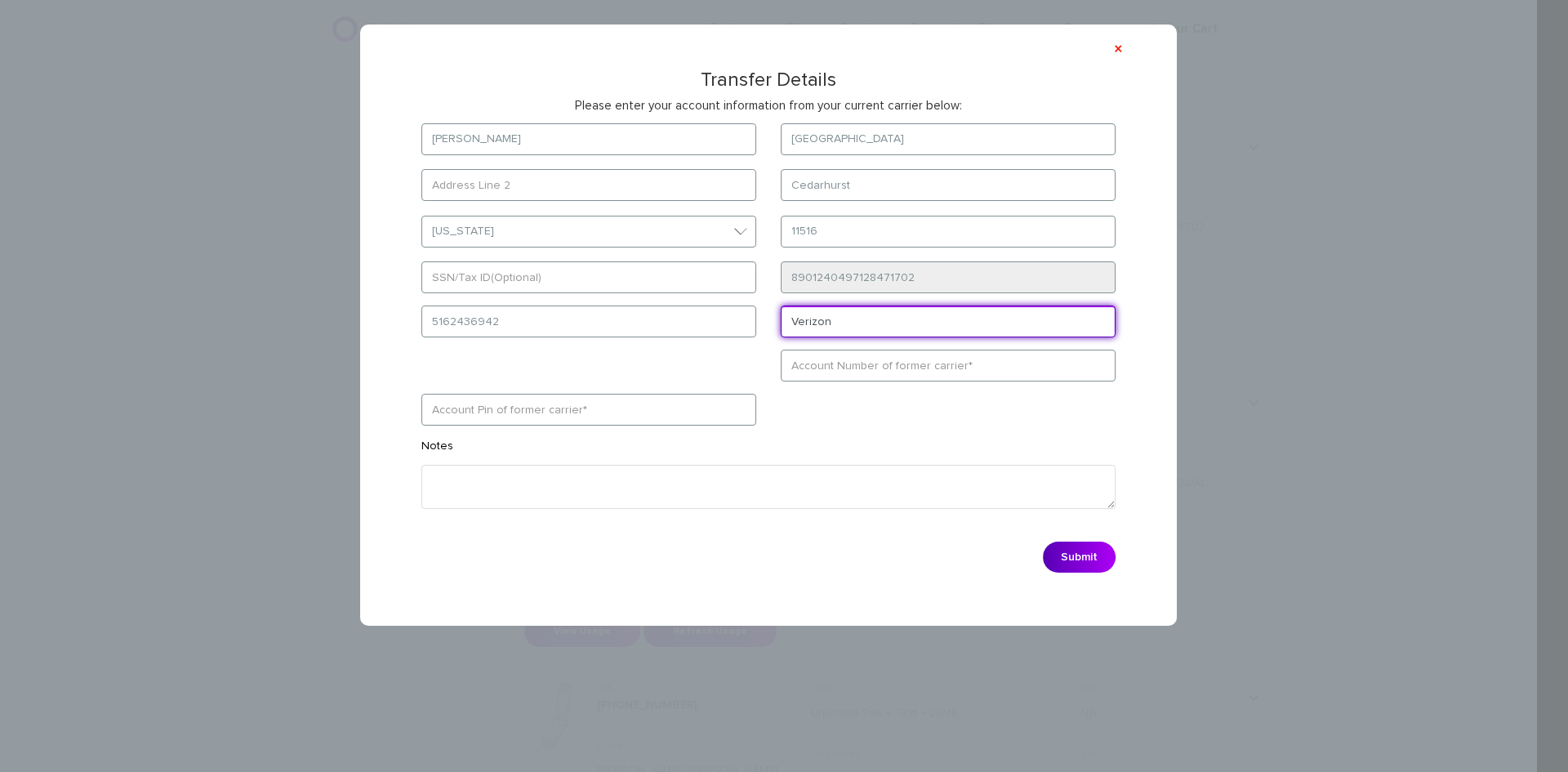
type input "Verizon"
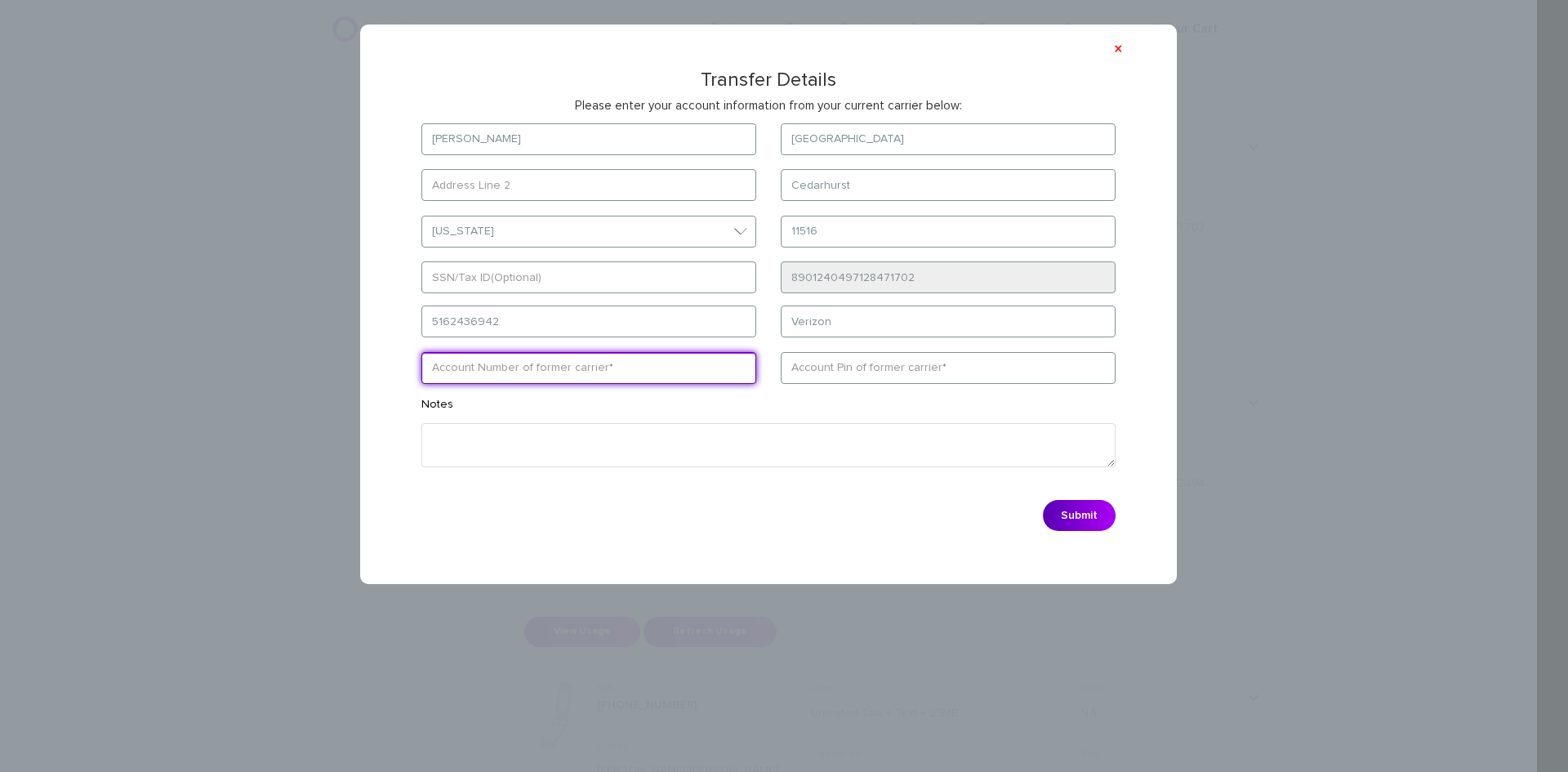
click at [501, 376] on input "text" at bounding box center [588, 368] width 335 height 32
paste input "0882651570"
type input "0882651570"
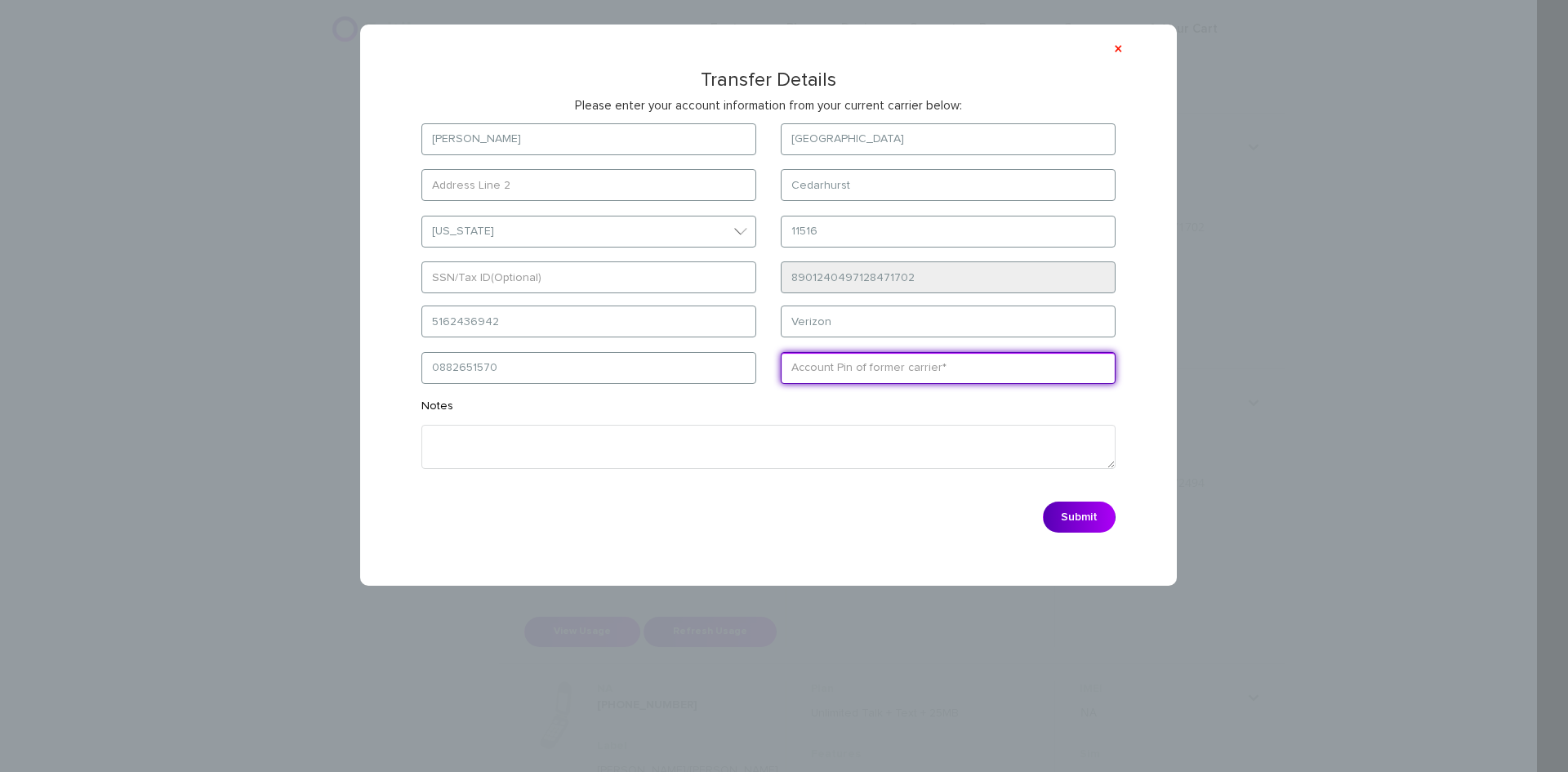
click at [866, 365] on input "text" at bounding box center [947, 368] width 335 height 32
paste input "005749"
type input "005749"
click at [1092, 521] on button "Submit" at bounding box center [1079, 517] width 73 height 31
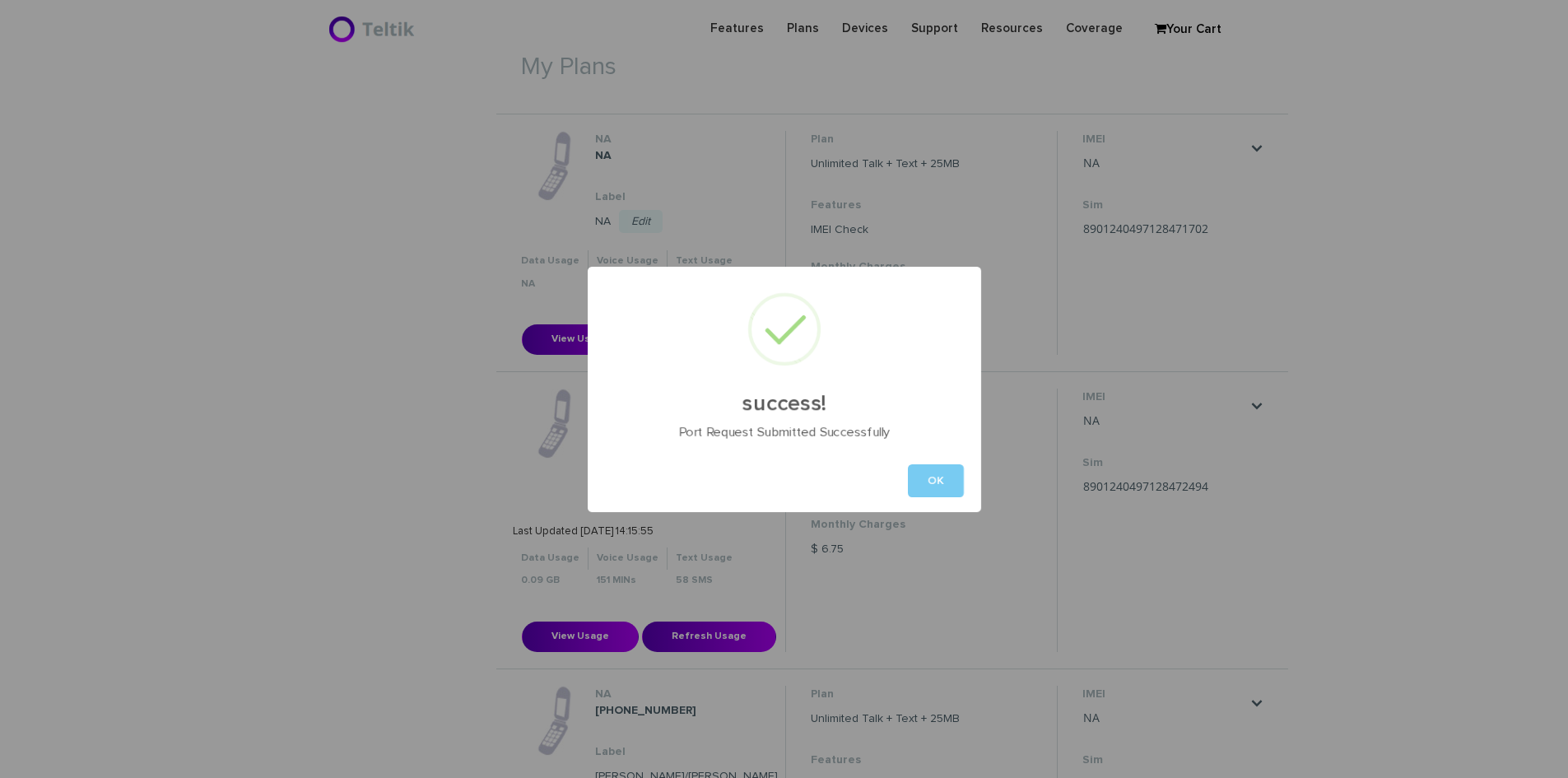
click at [940, 486] on button "OK" at bounding box center [935, 481] width 56 height 32
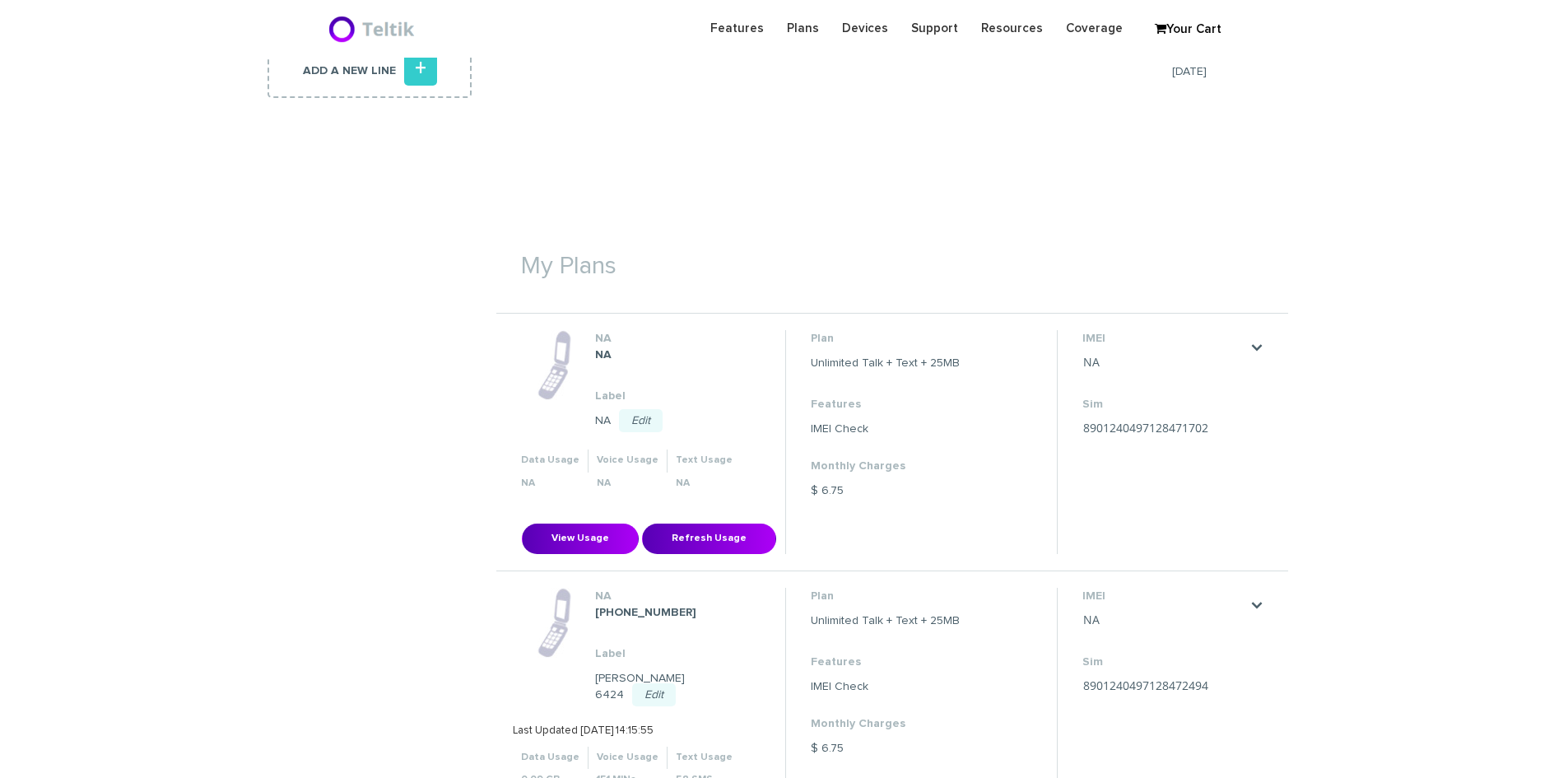
scroll to position [494, 0]
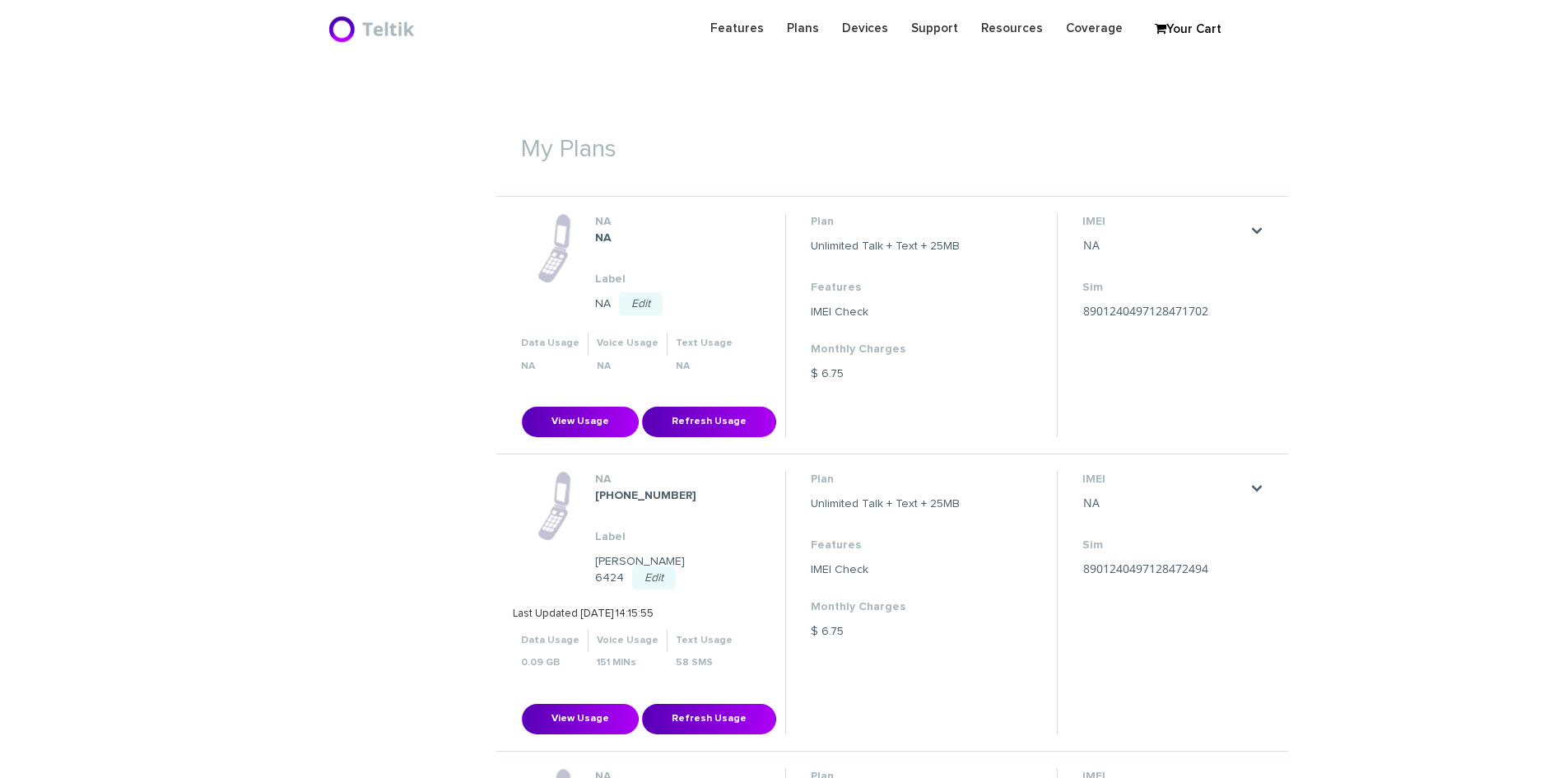
click at [633, 304] on link "Edit" at bounding box center [641, 304] width 44 height 23
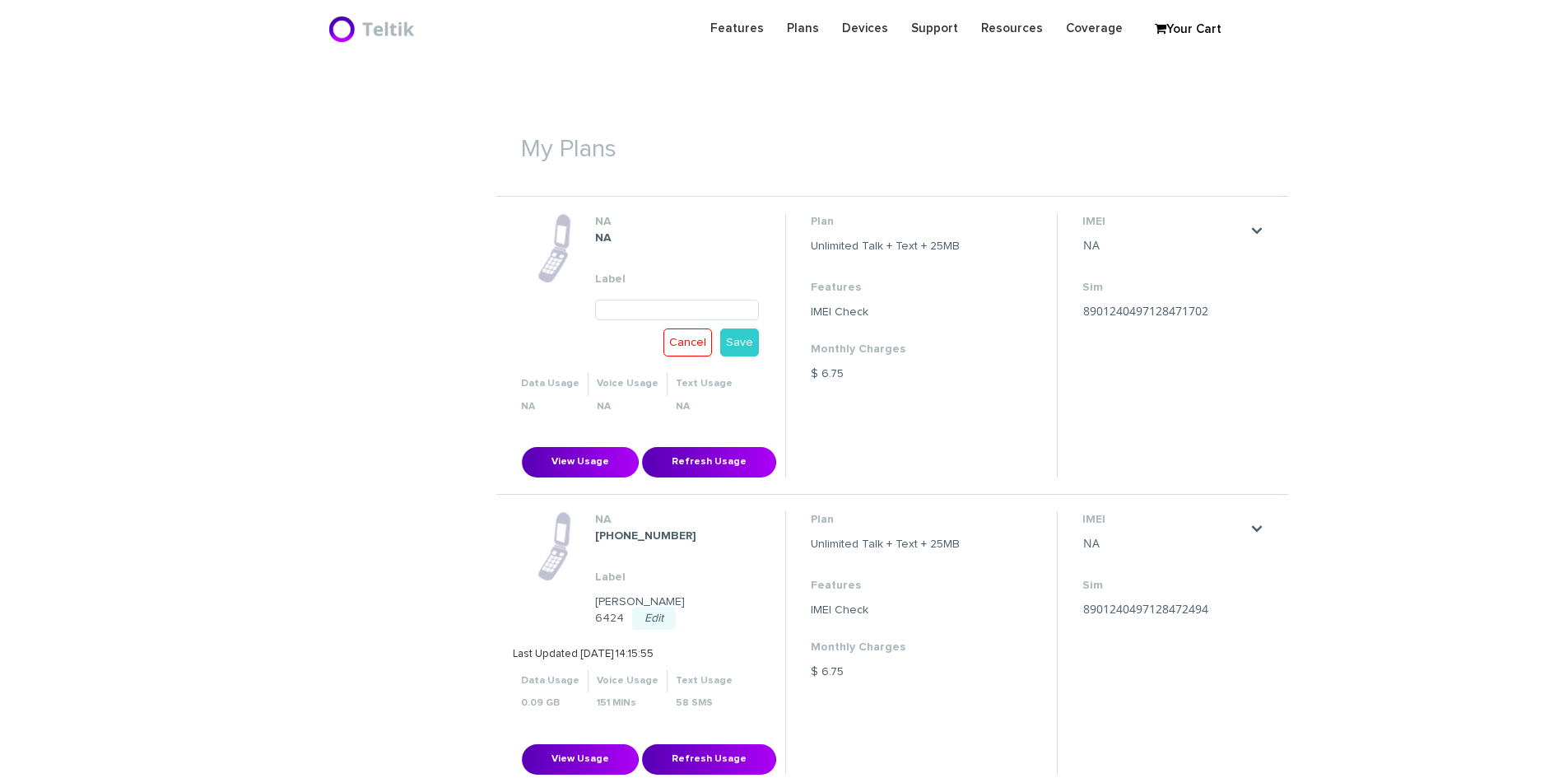
click at [612, 304] on input "text" at bounding box center [677, 310] width 163 height 21
paste input "6453"
type input "[PERSON_NAME] 6453"
click at [744, 341] on link "Save" at bounding box center [740, 342] width 38 height 28
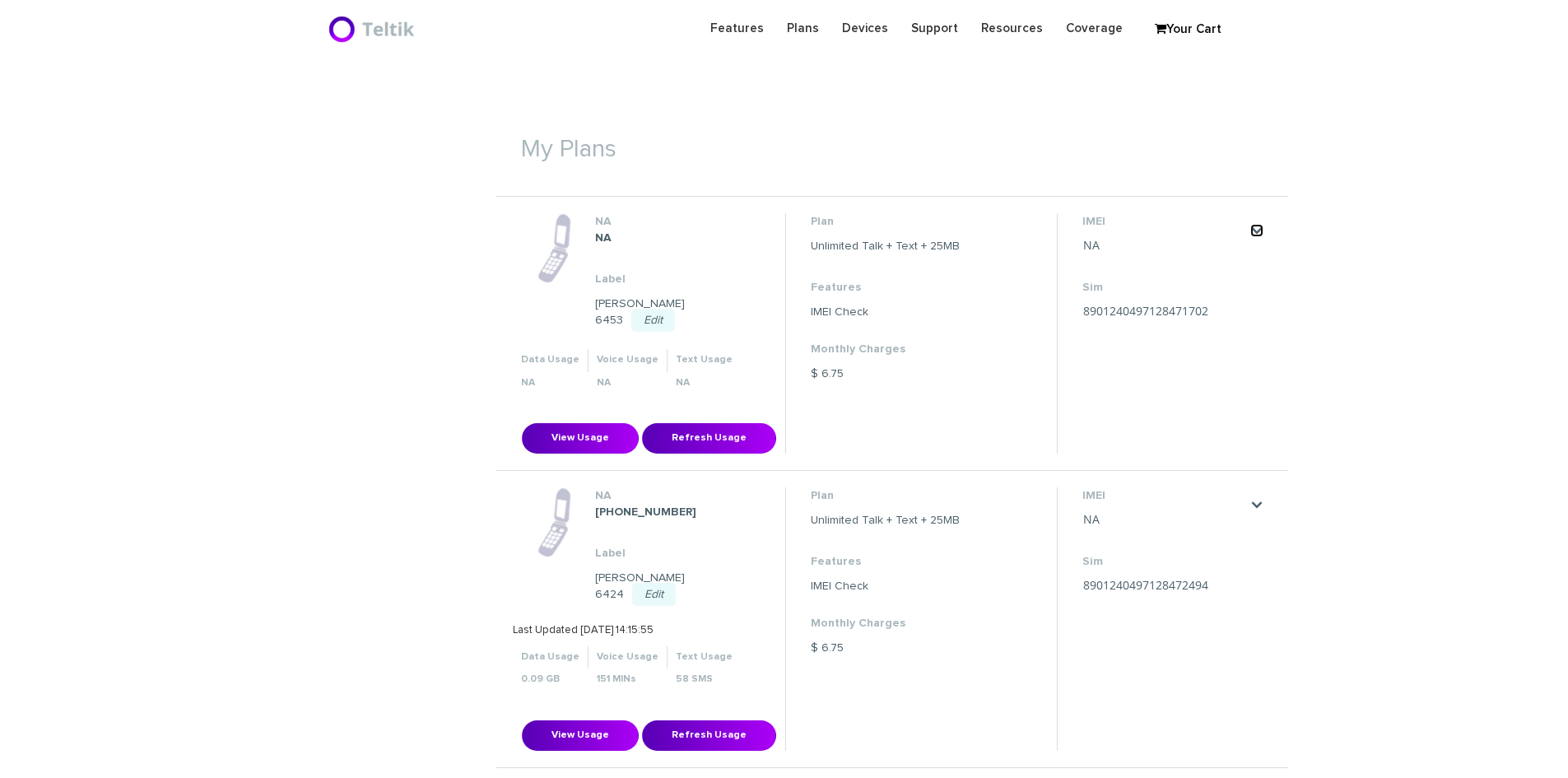
click at [1257, 228] on link "." at bounding box center [1257, 230] width 13 height 13
click at [1223, 282] on link "Waiting for Activation" at bounding box center [1221, 279] width 98 height 10
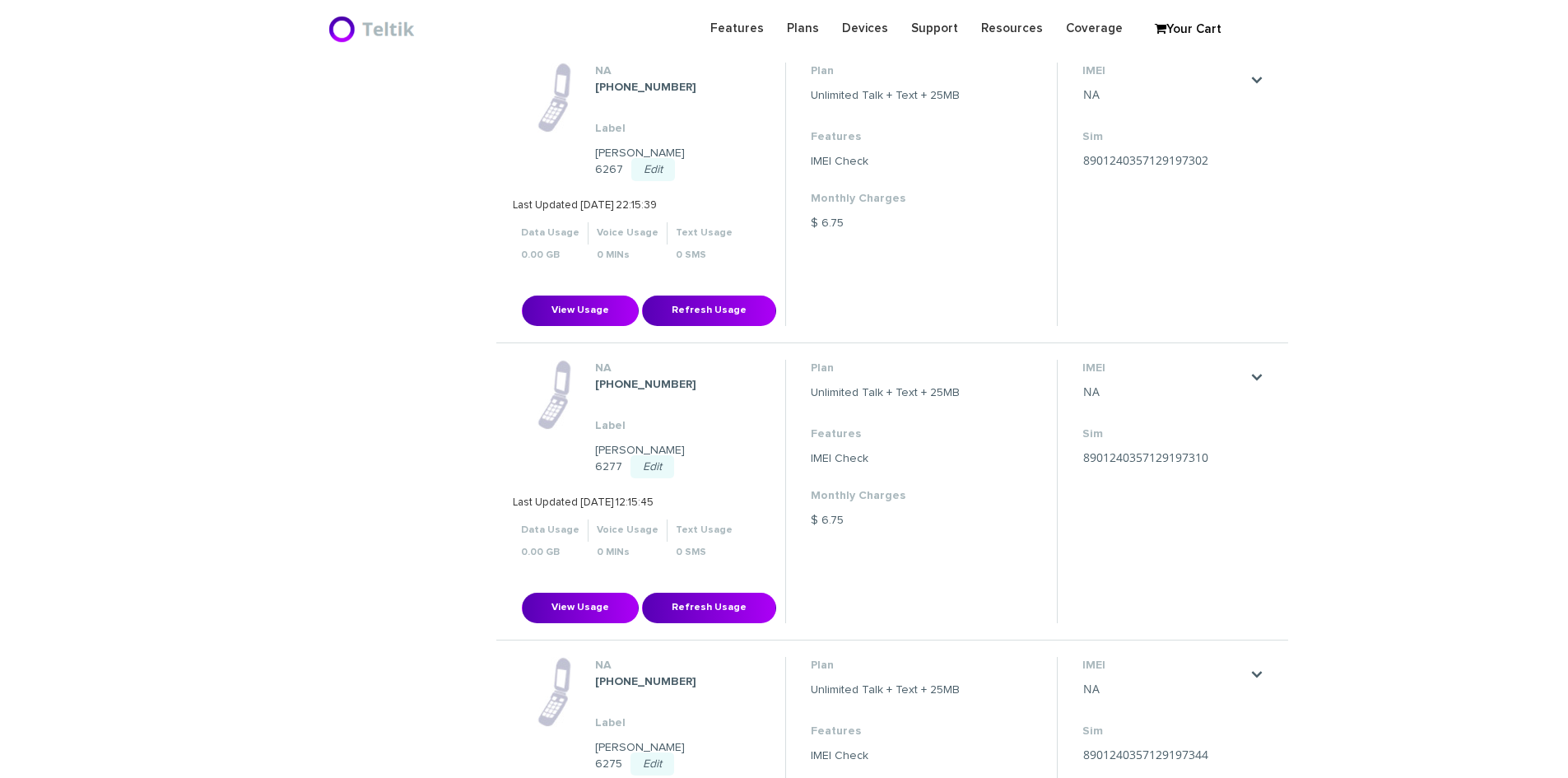
scroll to position [2716, 0]
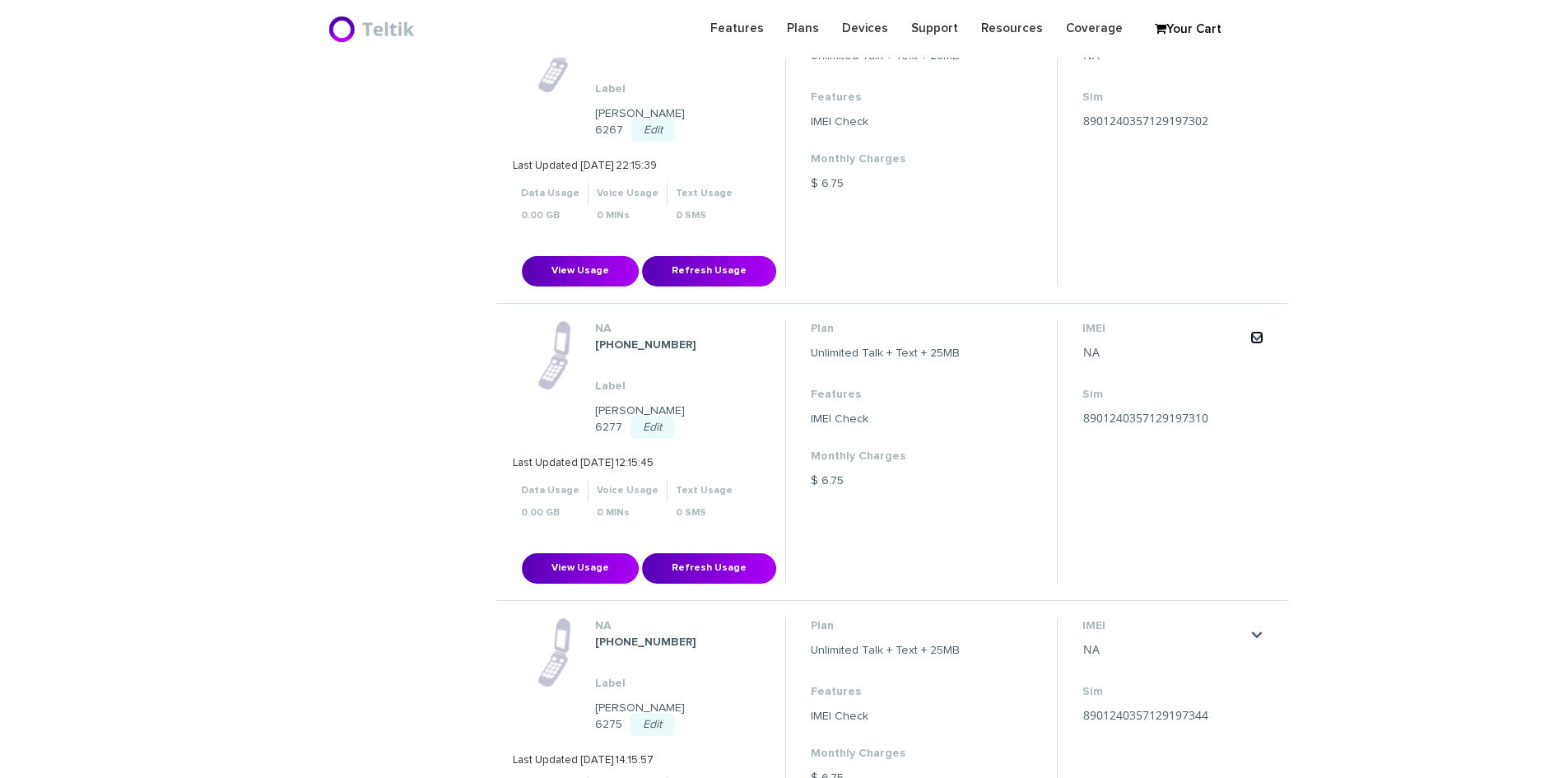
click at [1250, 331] on link "." at bounding box center [1257, 337] width 13 height 13
click at [754, 326] on div "View Usage Refresh Usage" at bounding box center [649, 452] width 272 height 264
click at [1261, 331] on link "." at bounding box center [1257, 337] width 13 height 13
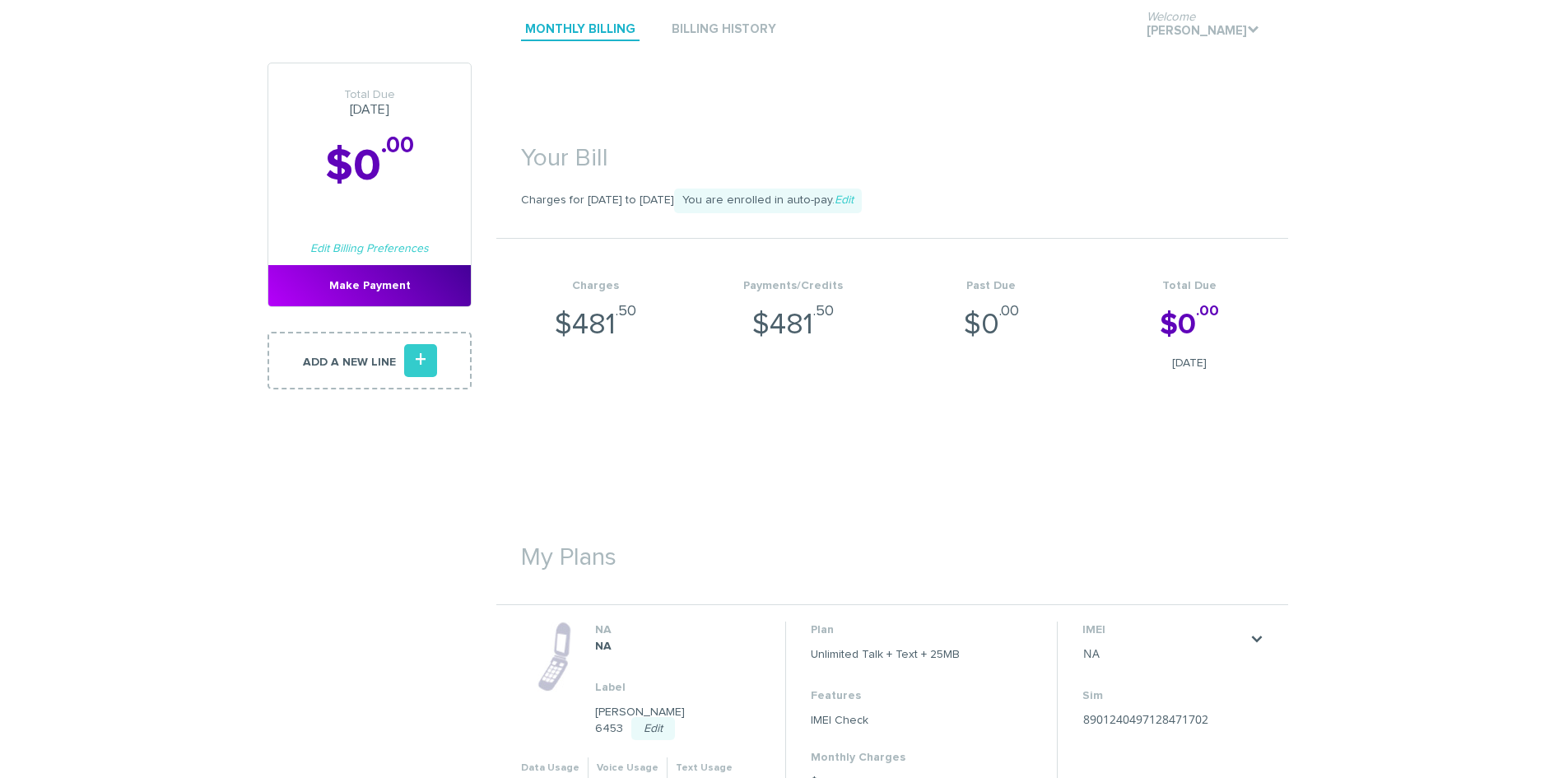
scroll to position [330, 0]
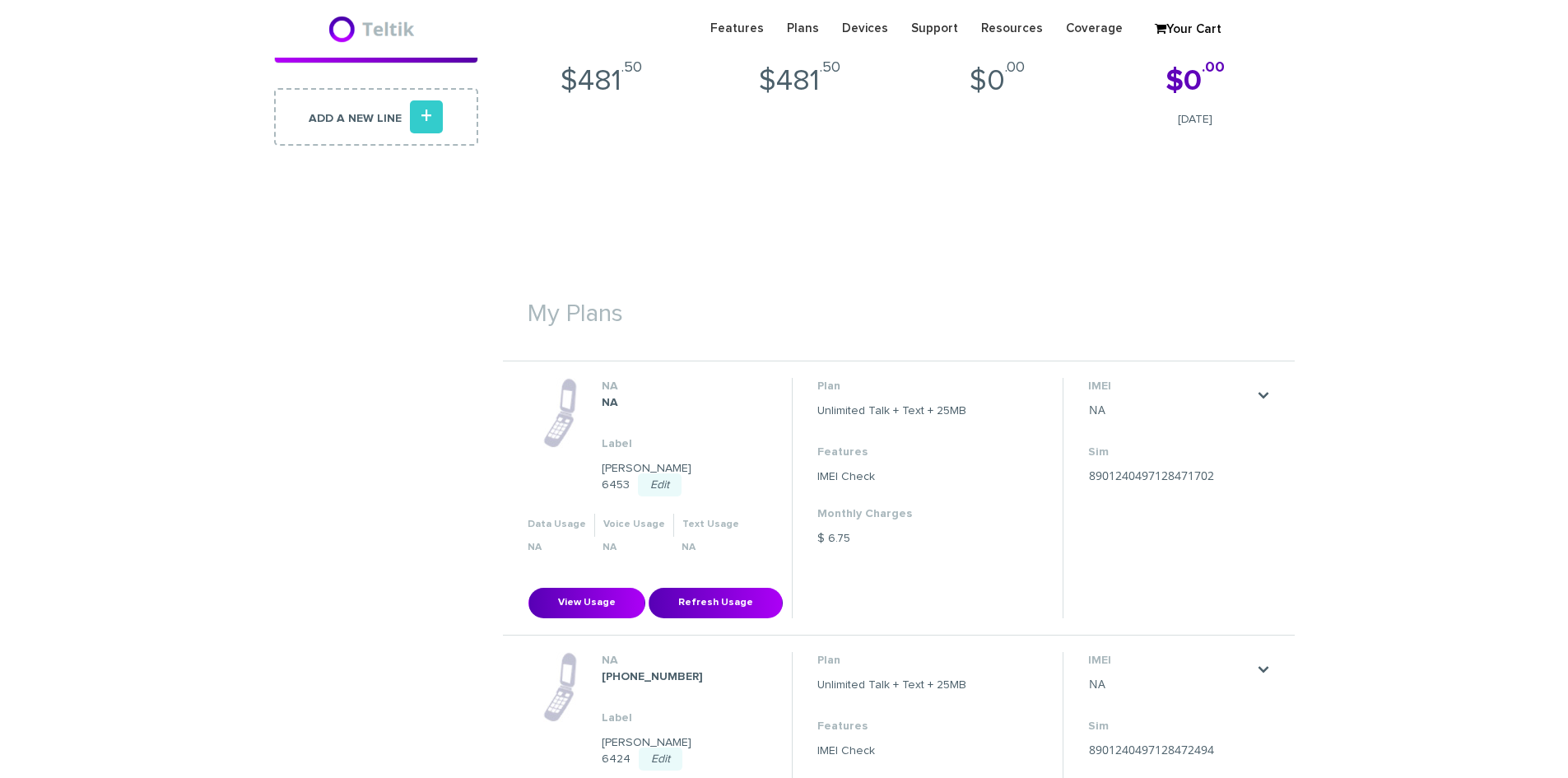
scroll to position [330, 0]
click at [1268, 395] on link "." at bounding box center [1263, 396] width 13 height 13
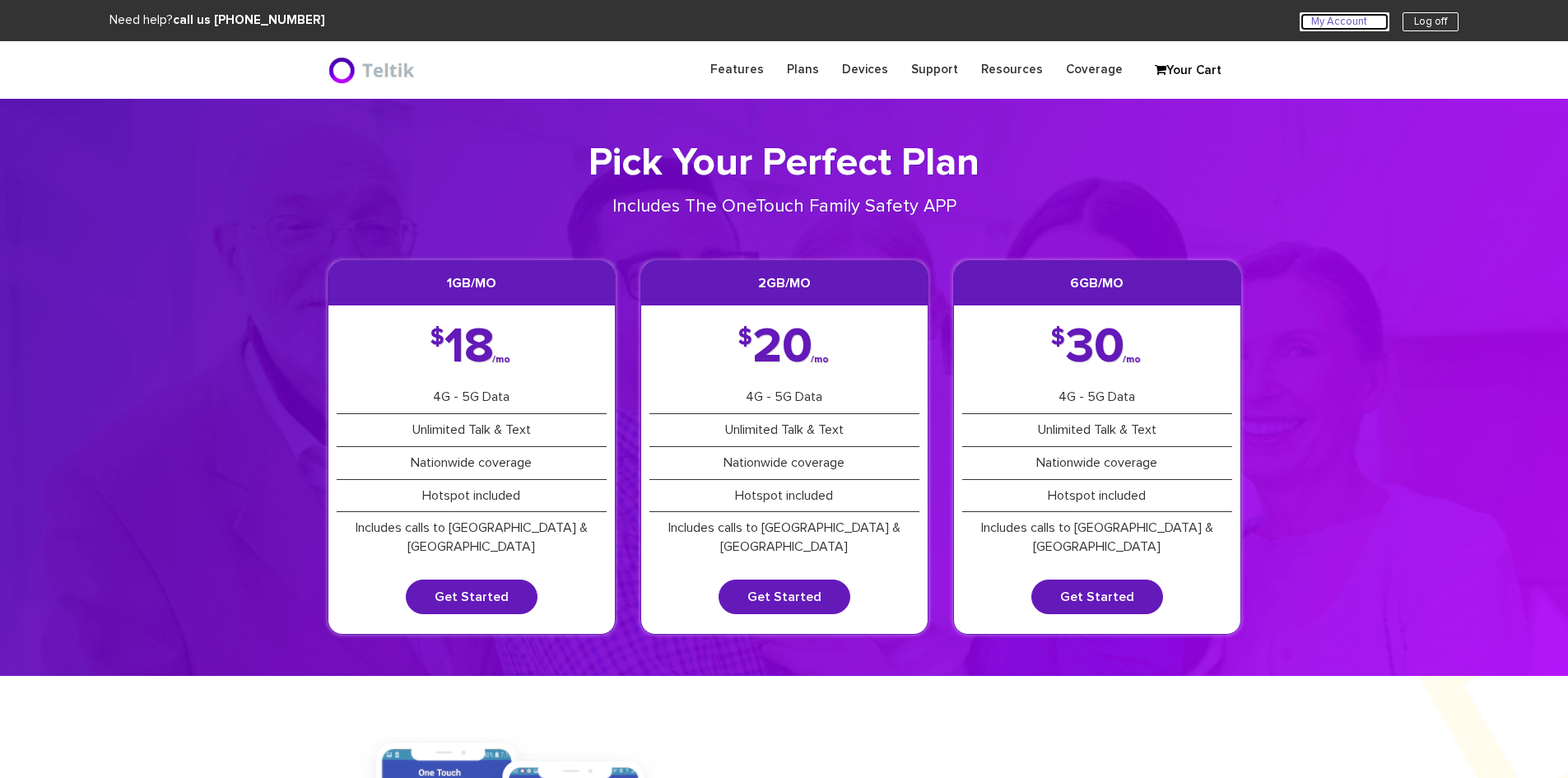
click at [1348, 27] on link "My Account U" at bounding box center [1344, 22] width 90 height 19
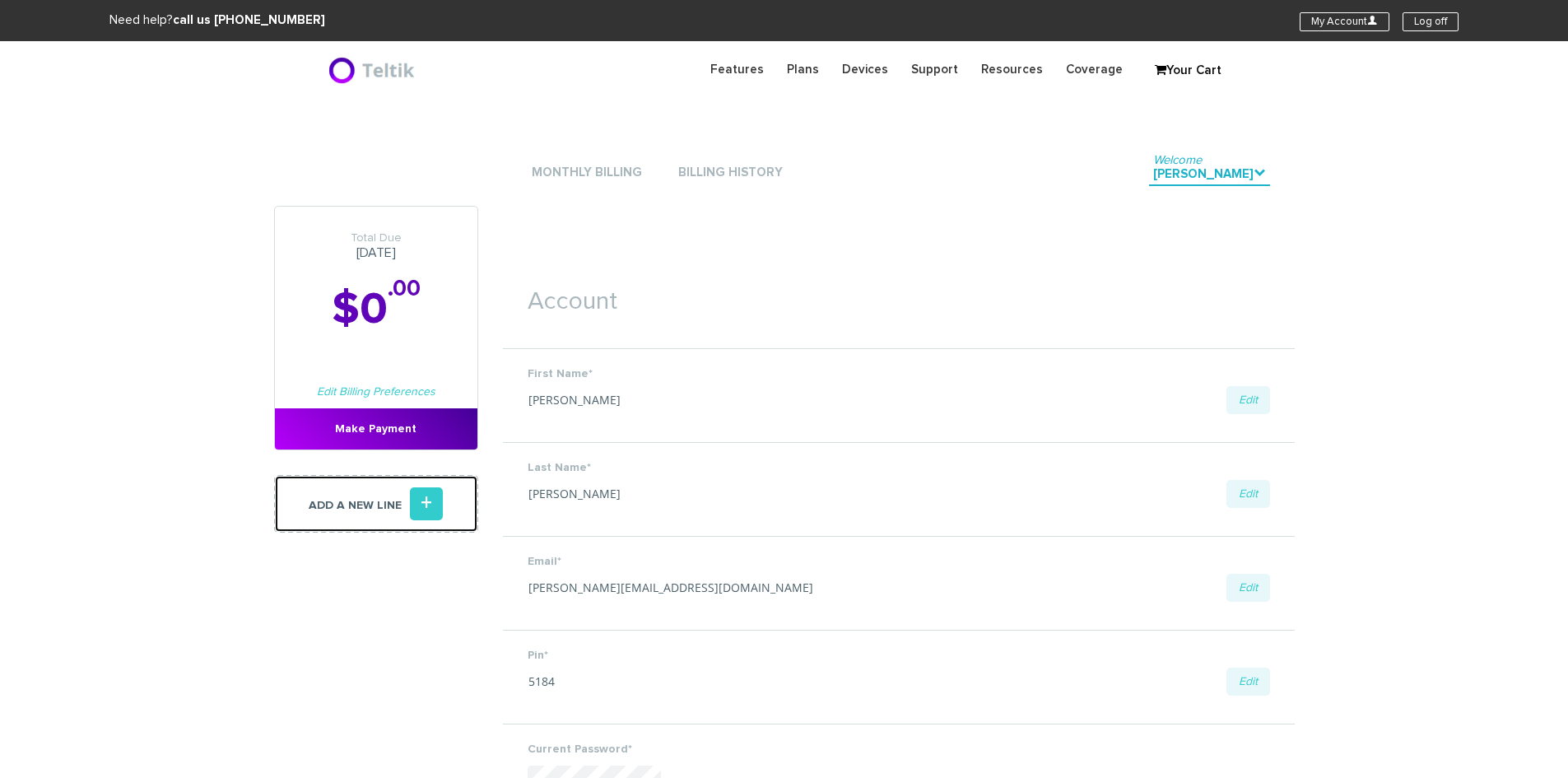
click at [382, 514] on link "Add a new line +" at bounding box center [376, 504] width 204 height 57
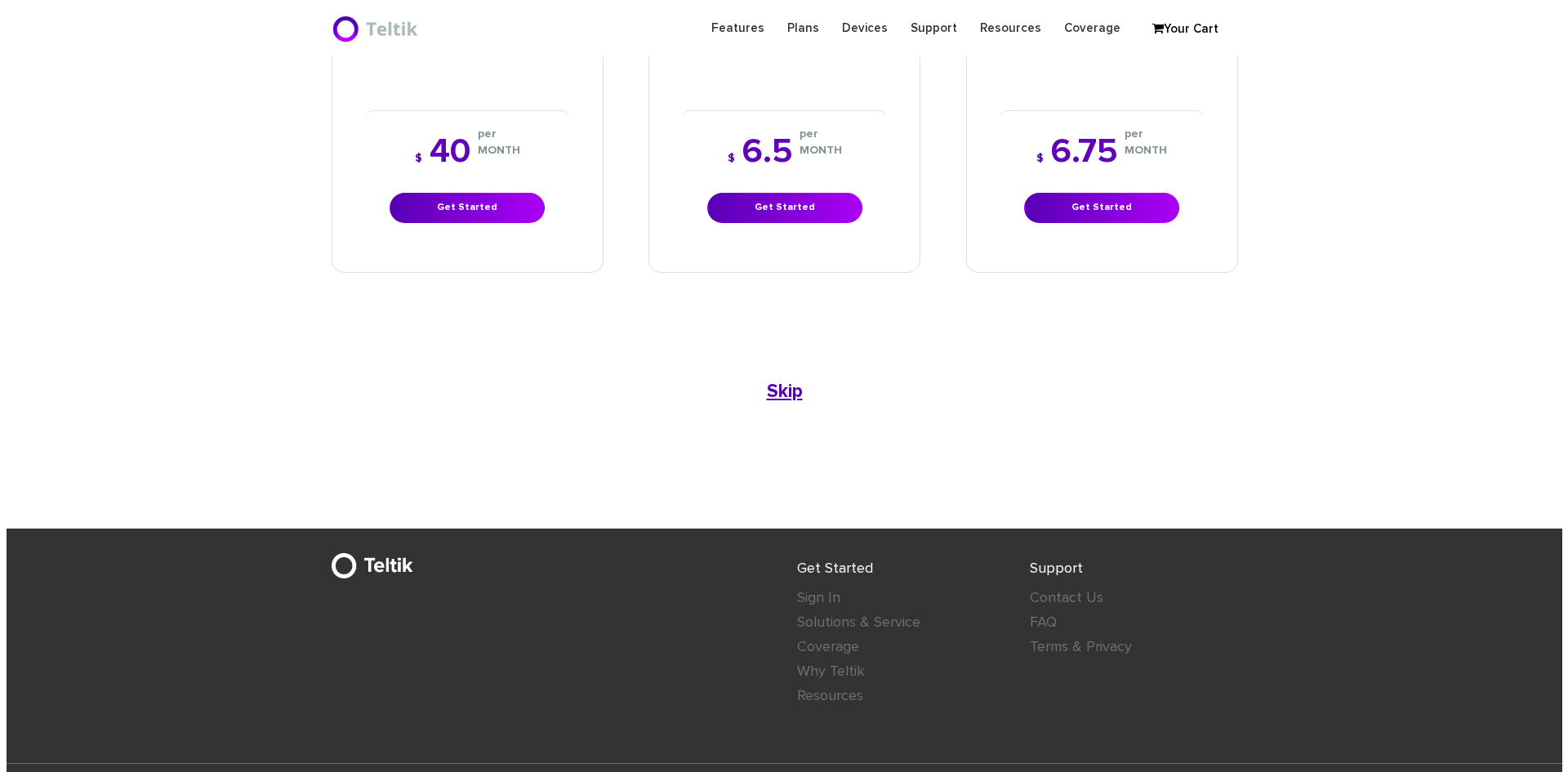
scroll to position [1086, 0]
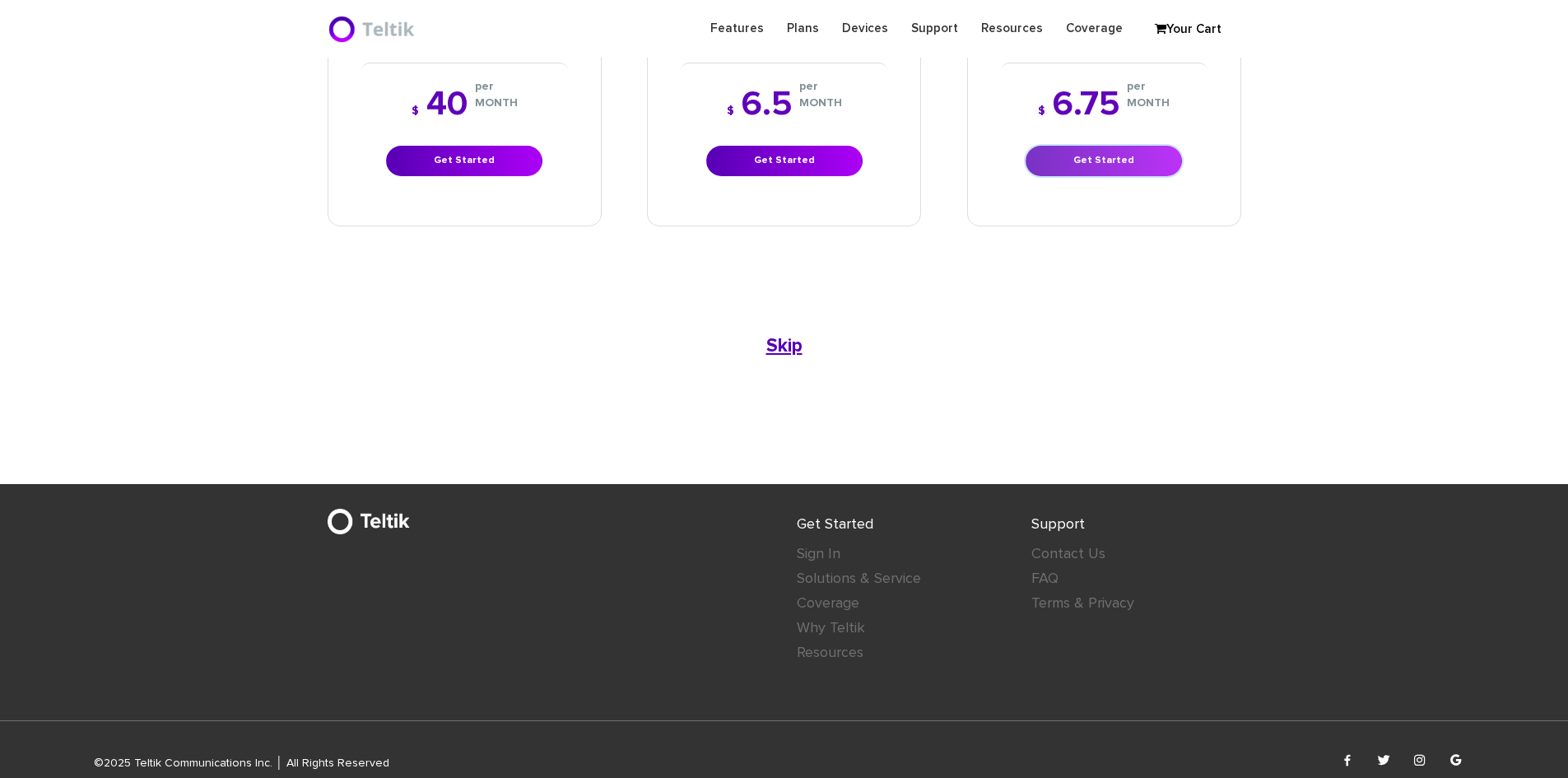
click at [1086, 145] on link "Get Started" at bounding box center [1104, 161] width 157 height 31
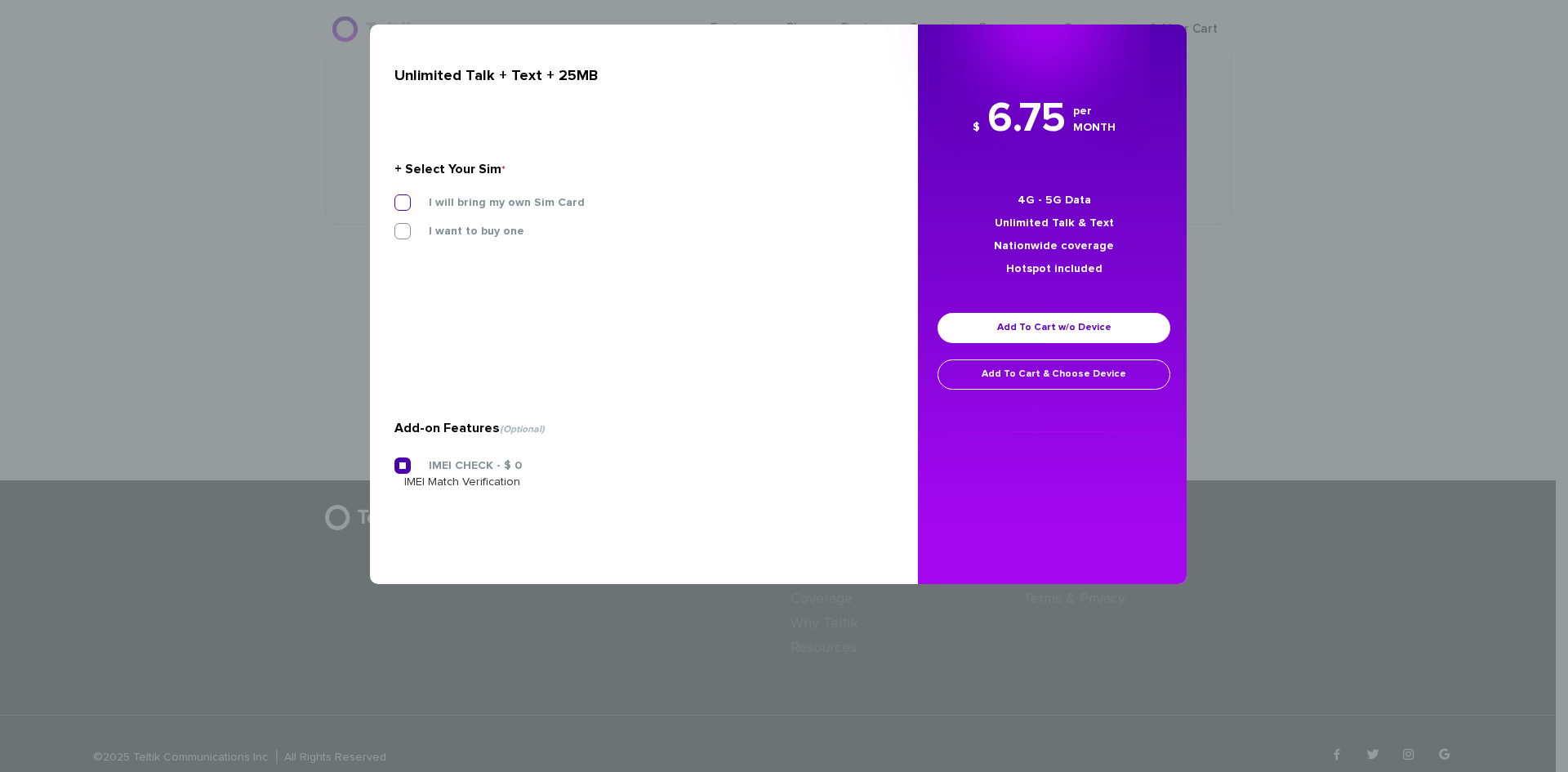
click at [416, 199] on label "I will bring my own Sim Card" at bounding box center [494, 203] width 180 height 15
click at [394, 197] on input "I will bring my own Sim Card" at bounding box center [394, 197] width 0 height 0
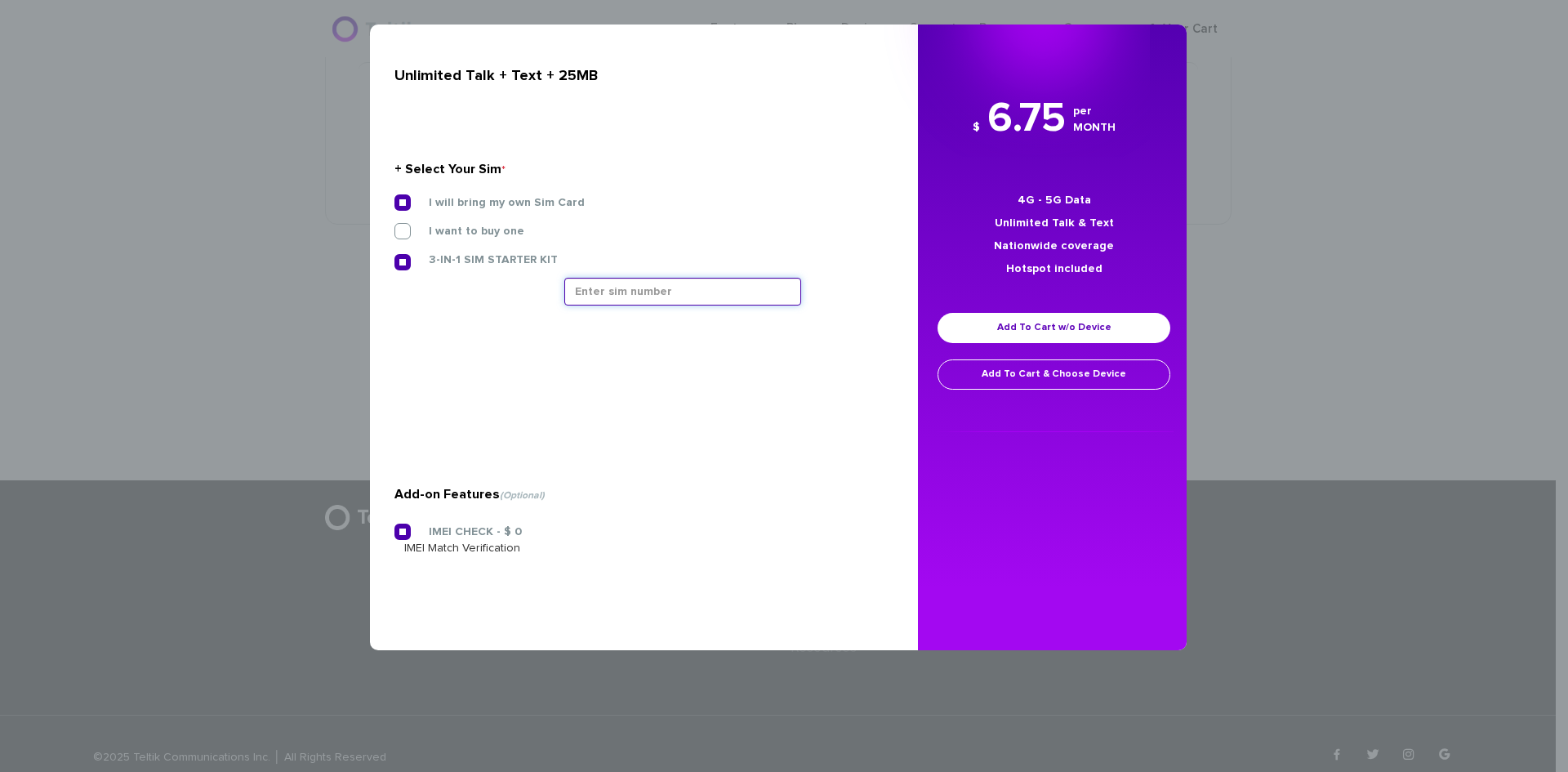
click at [749, 297] on input "text" at bounding box center [683, 291] width 237 height 28
paste input "8901240497128472262"
type input "8901240497128472262"
click at [1002, 325] on link "Add To Cart w/o Device" at bounding box center [1053, 328] width 232 height 30
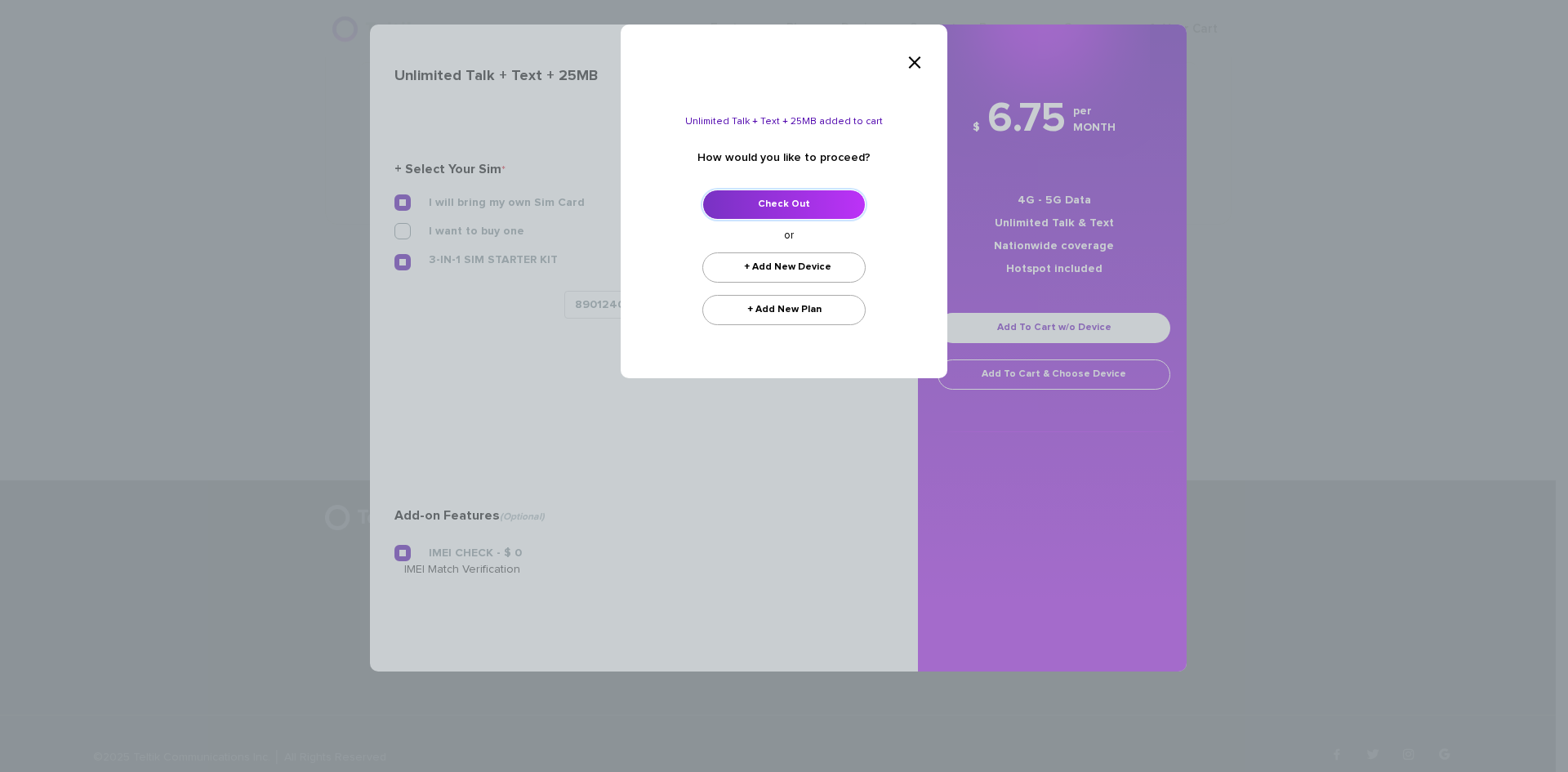
click at [775, 209] on link "Check Out" at bounding box center [784, 205] width 163 height 30
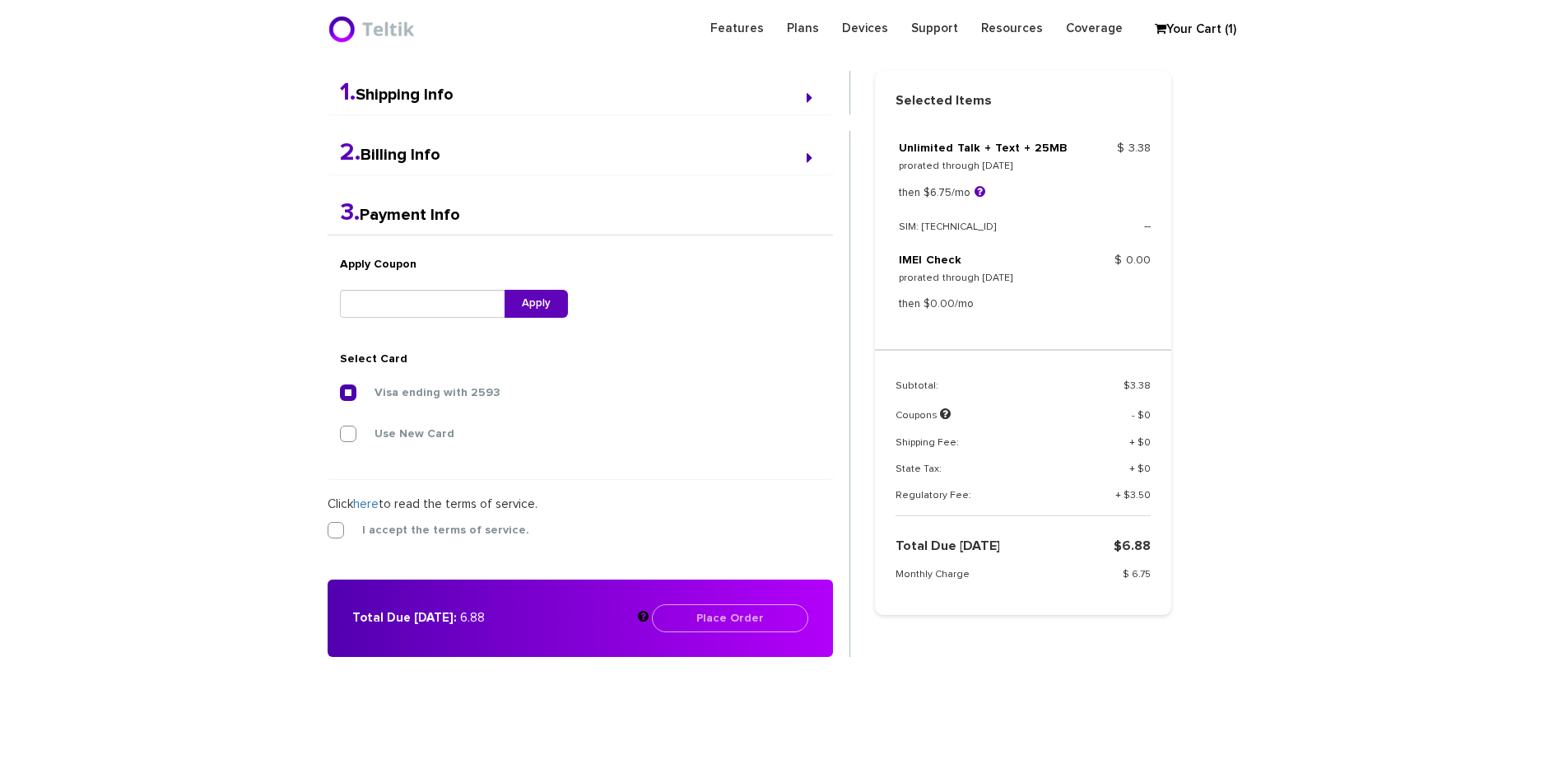
scroll to position [429, 0]
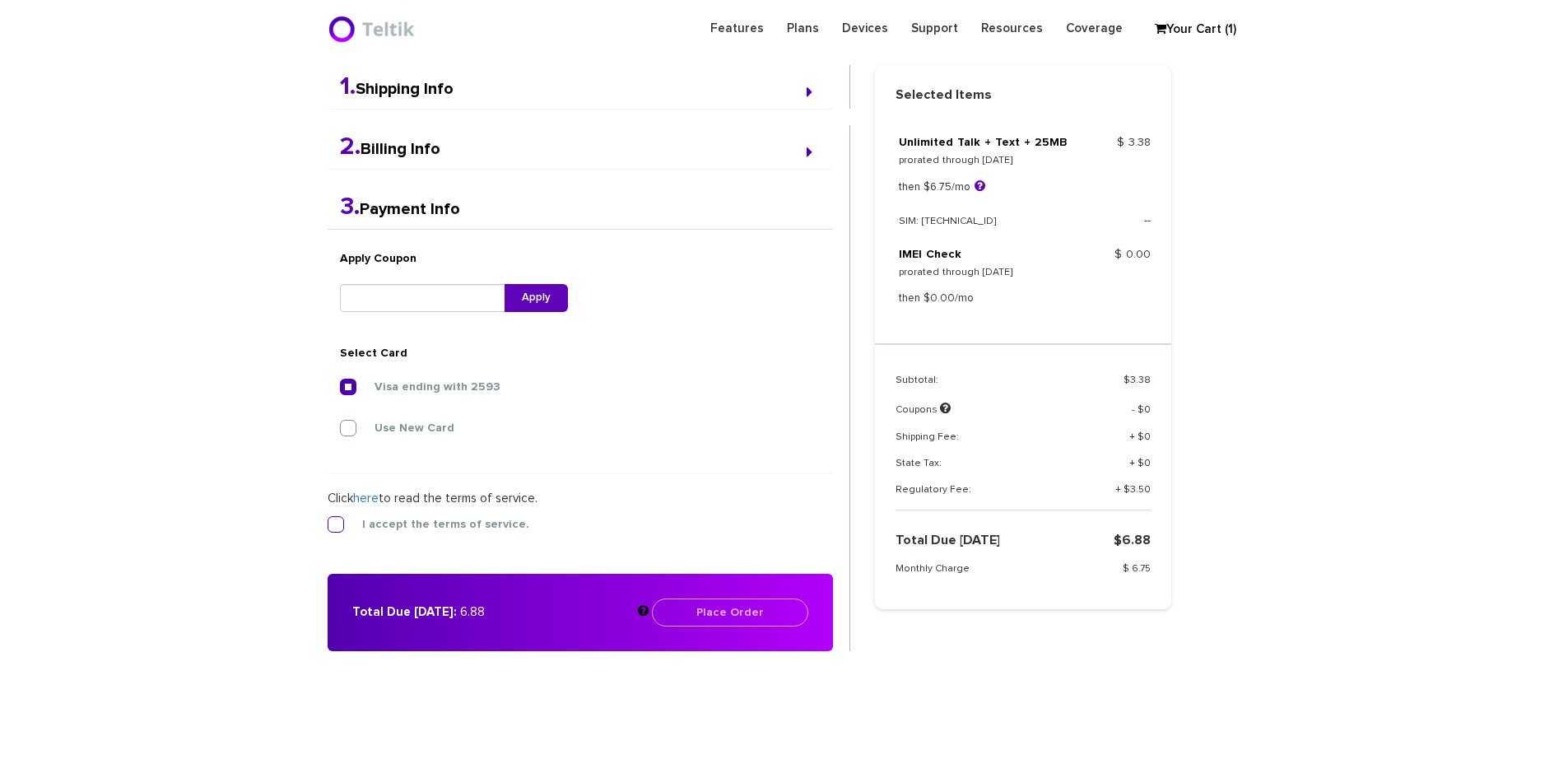
click at [347, 524] on label "I accept the terms of service." at bounding box center [433, 525] width 192 height 15
click at [328, 519] on input "I accept the terms of service." at bounding box center [328, 519] width 0 height 0
click at [763, 616] on button "Place Order" at bounding box center [730, 612] width 157 height 28
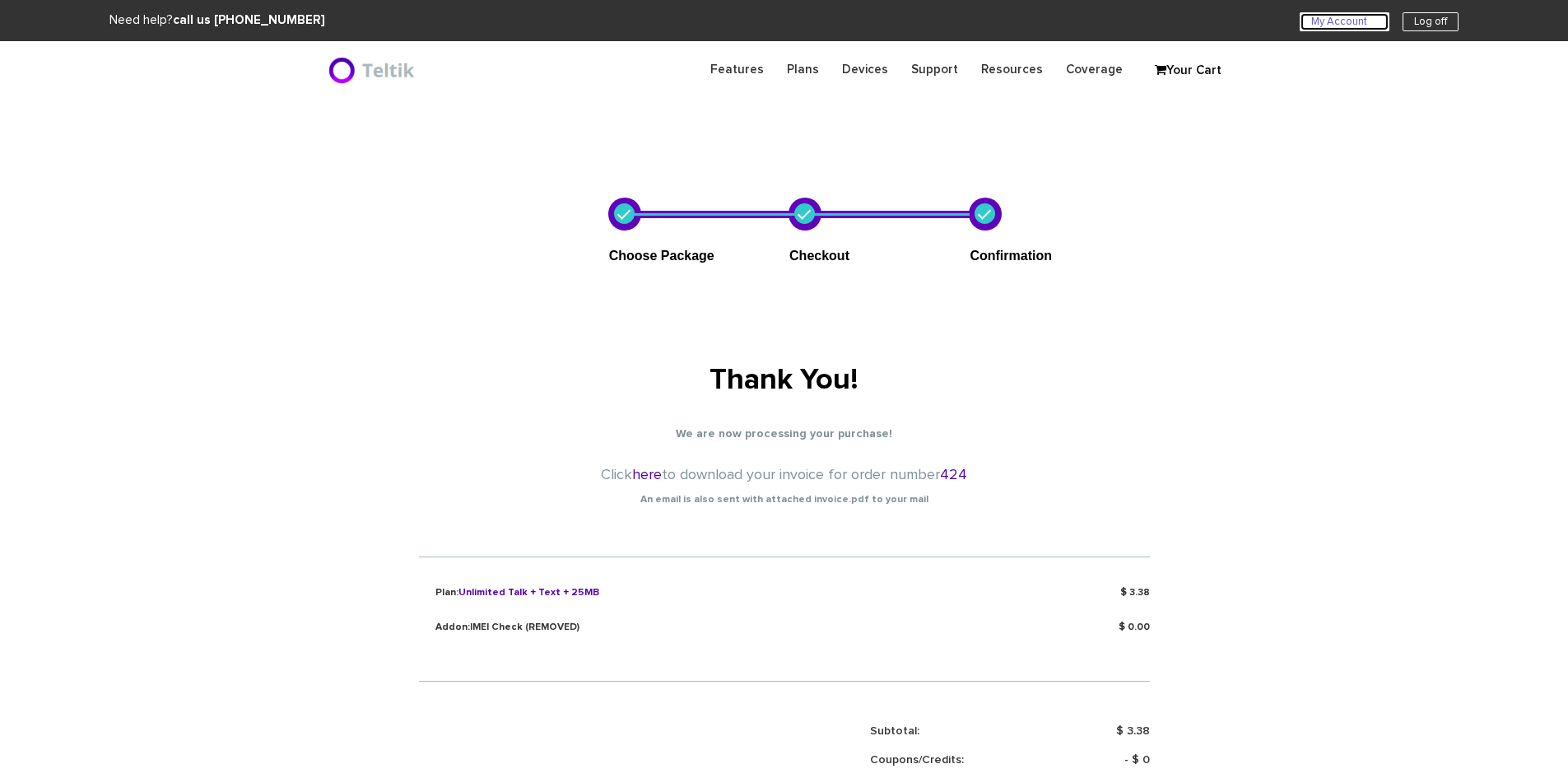
click at [1330, 26] on link "My Account U" at bounding box center [1344, 22] width 90 height 19
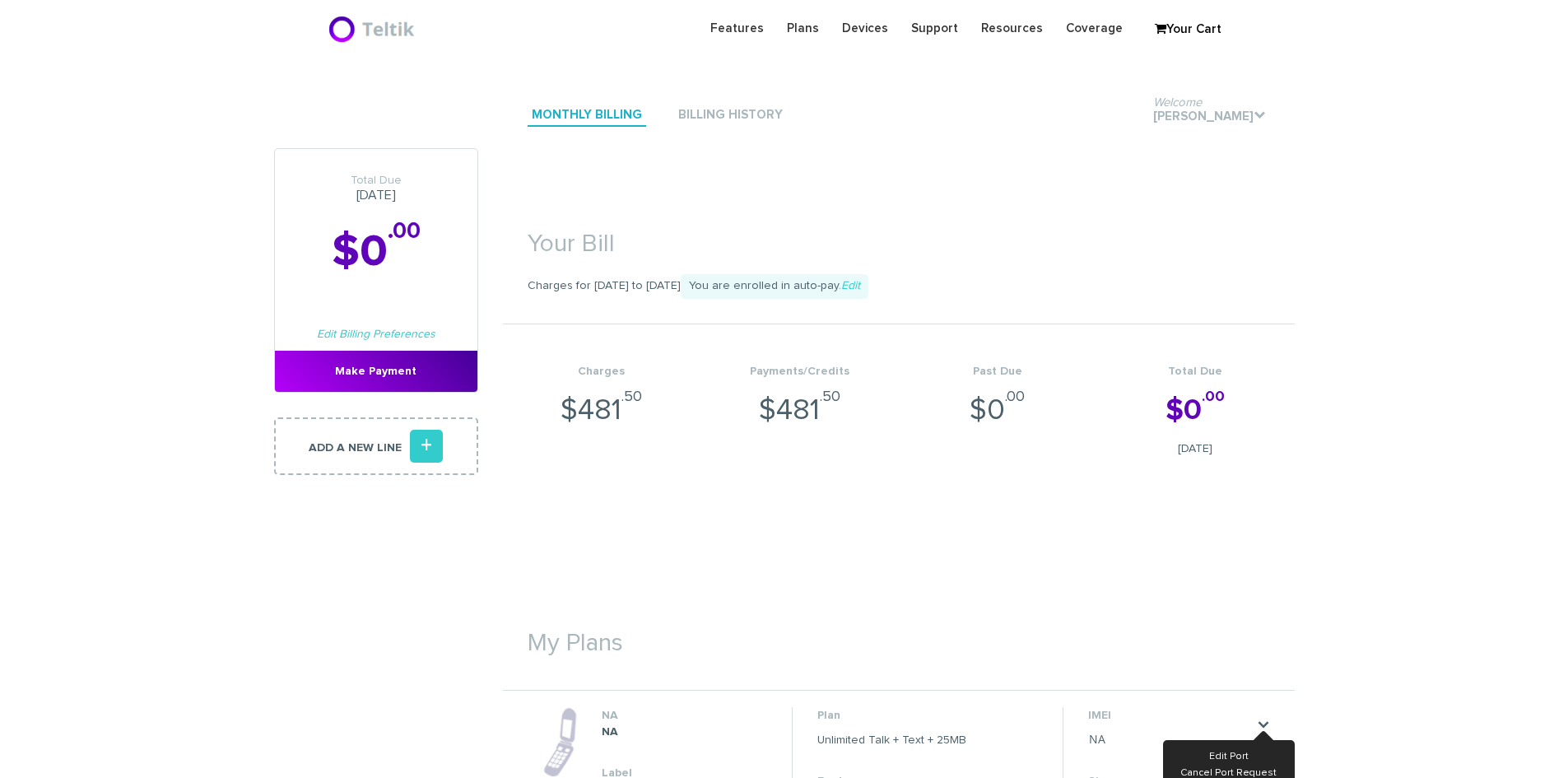
scroll to position [330, 0]
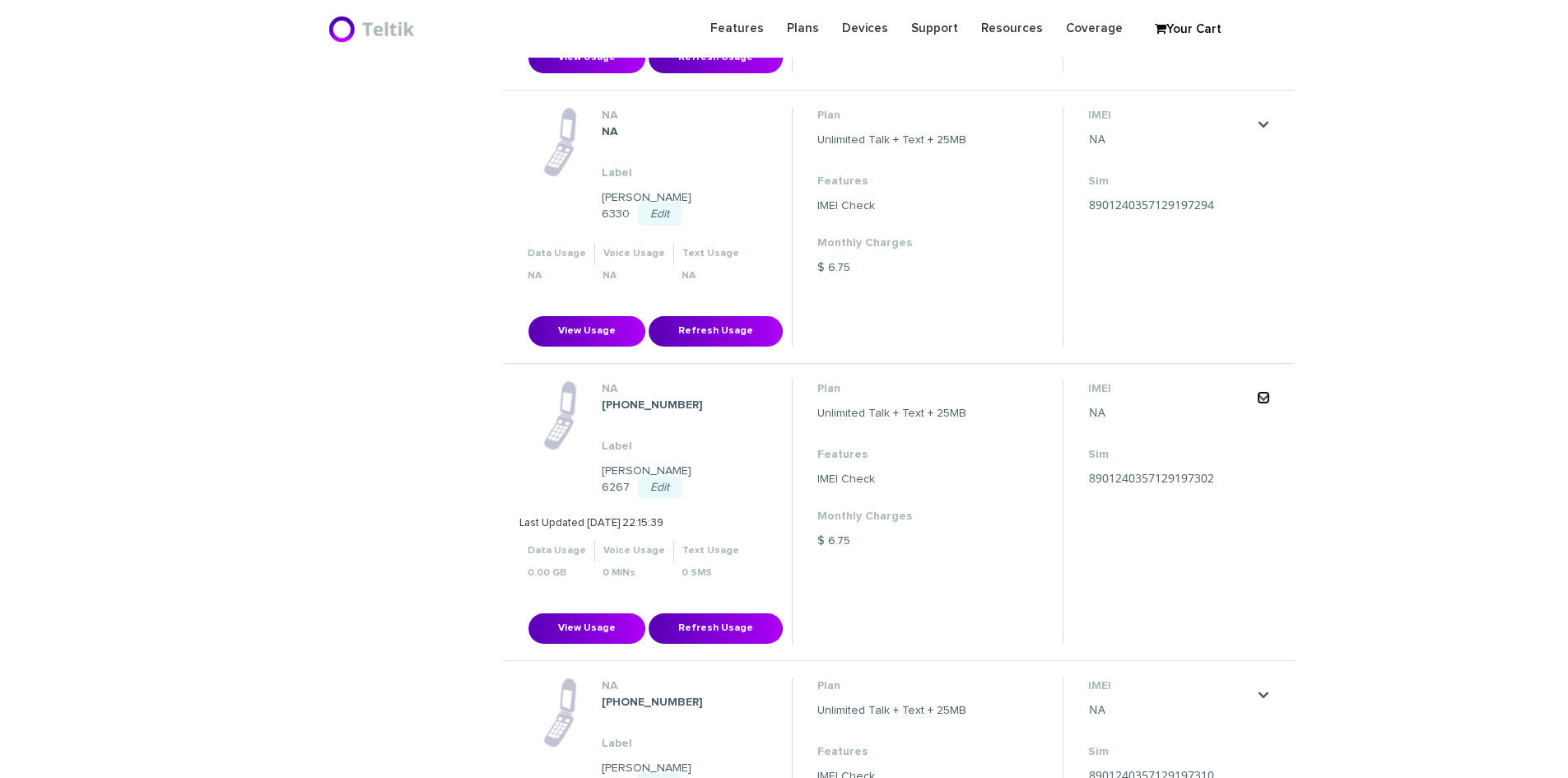
click at [1268, 391] on link "." at bounding box center [1263, 398] width 13 height 13
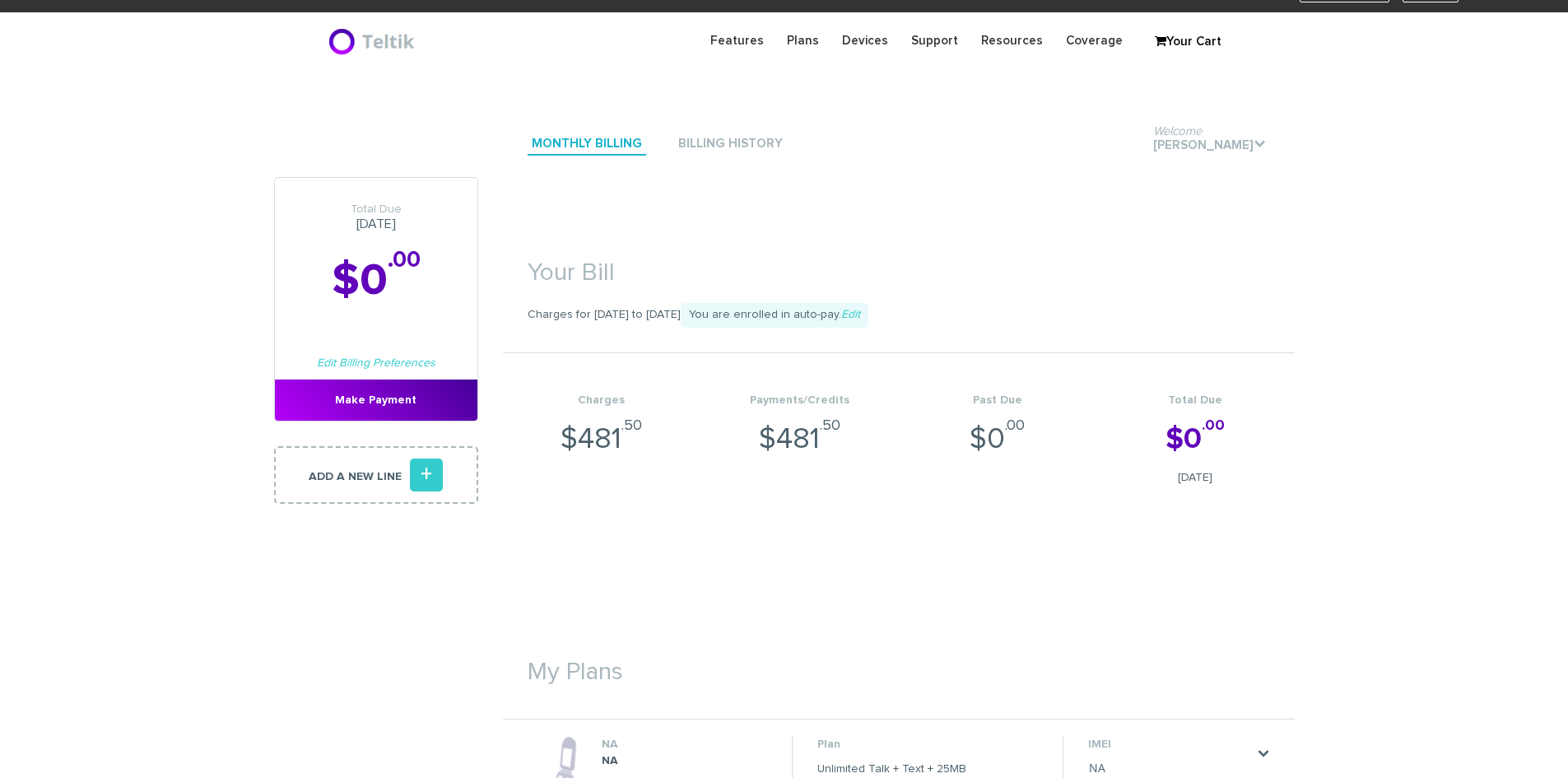
scroll to position [0, 0]
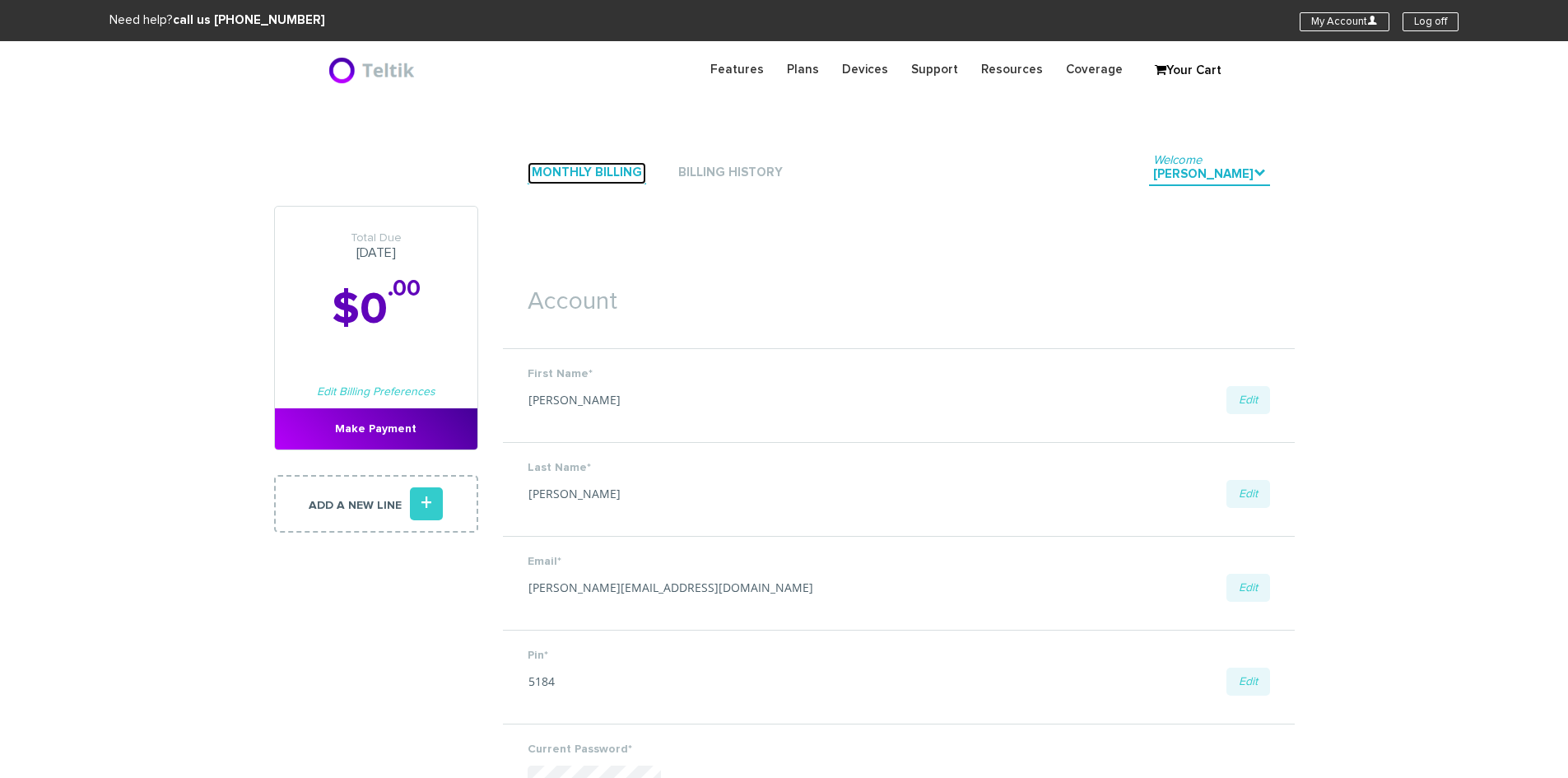
click at [562, 172] on link "Monthly Billing" at bounding box center [587, 173] width 118 height 22
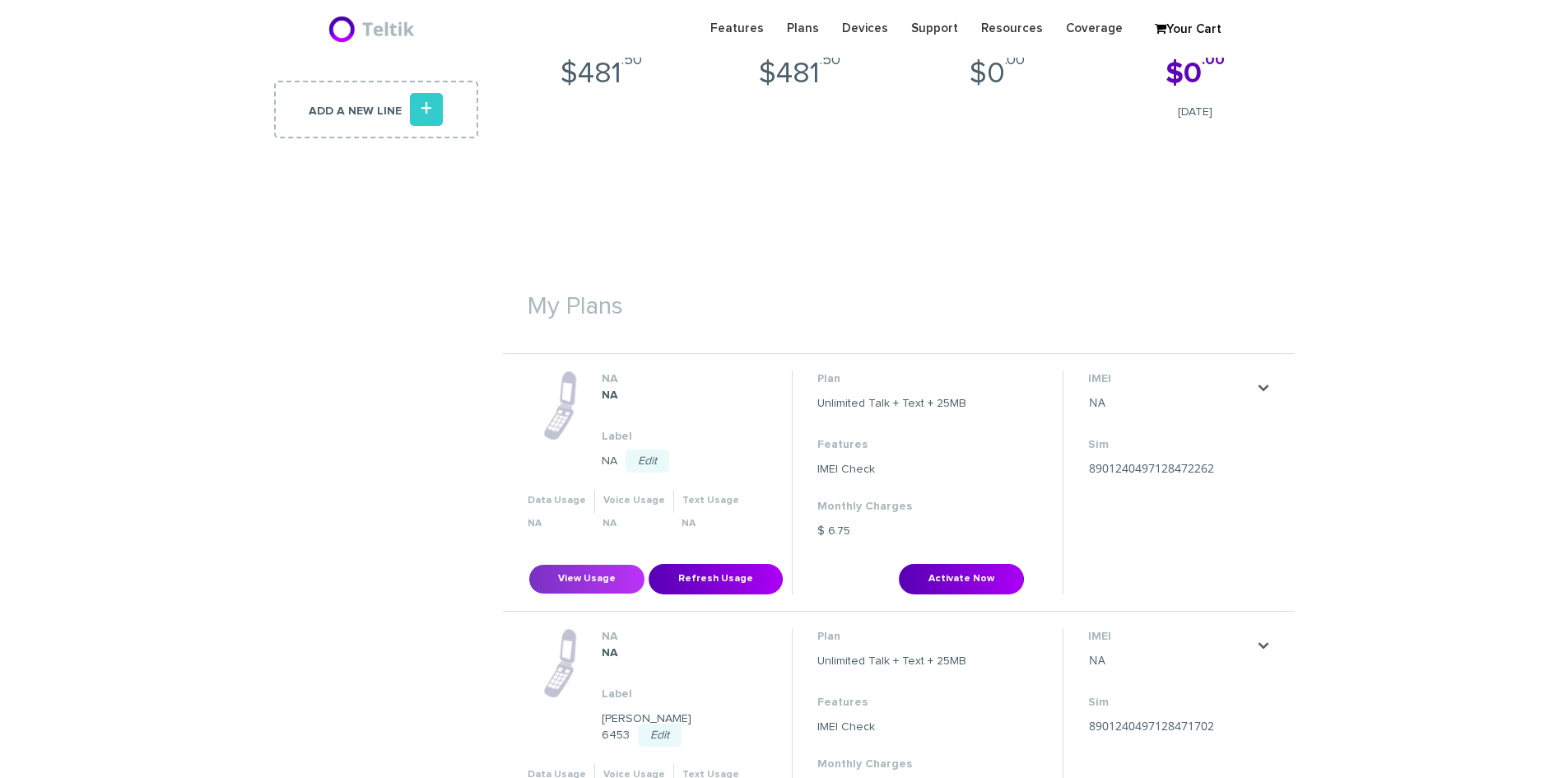
scroll to position [576, 0]
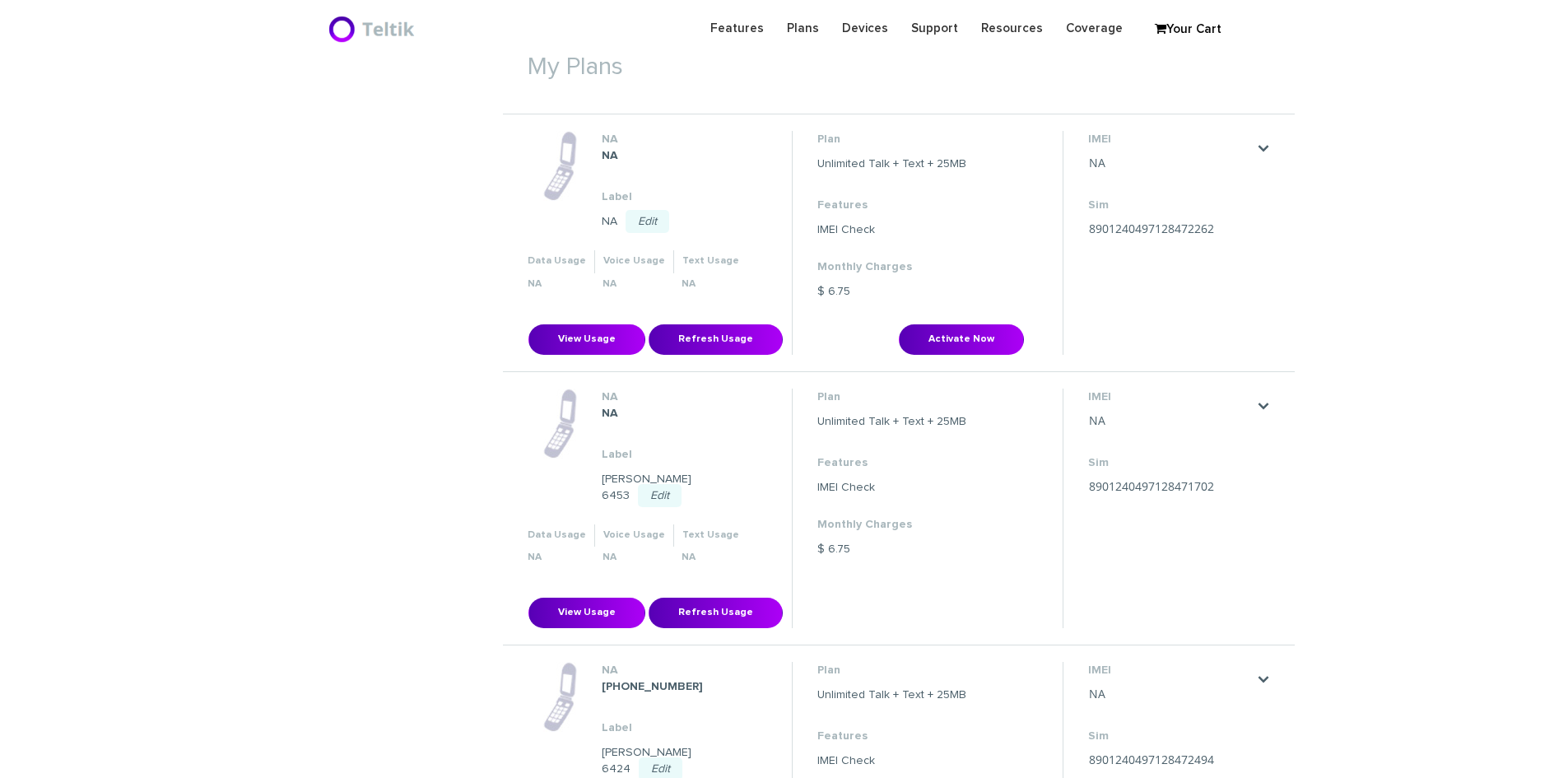
click at [655, 218] on link "Edit" at bounding box center [648, 222] width 44 height 23
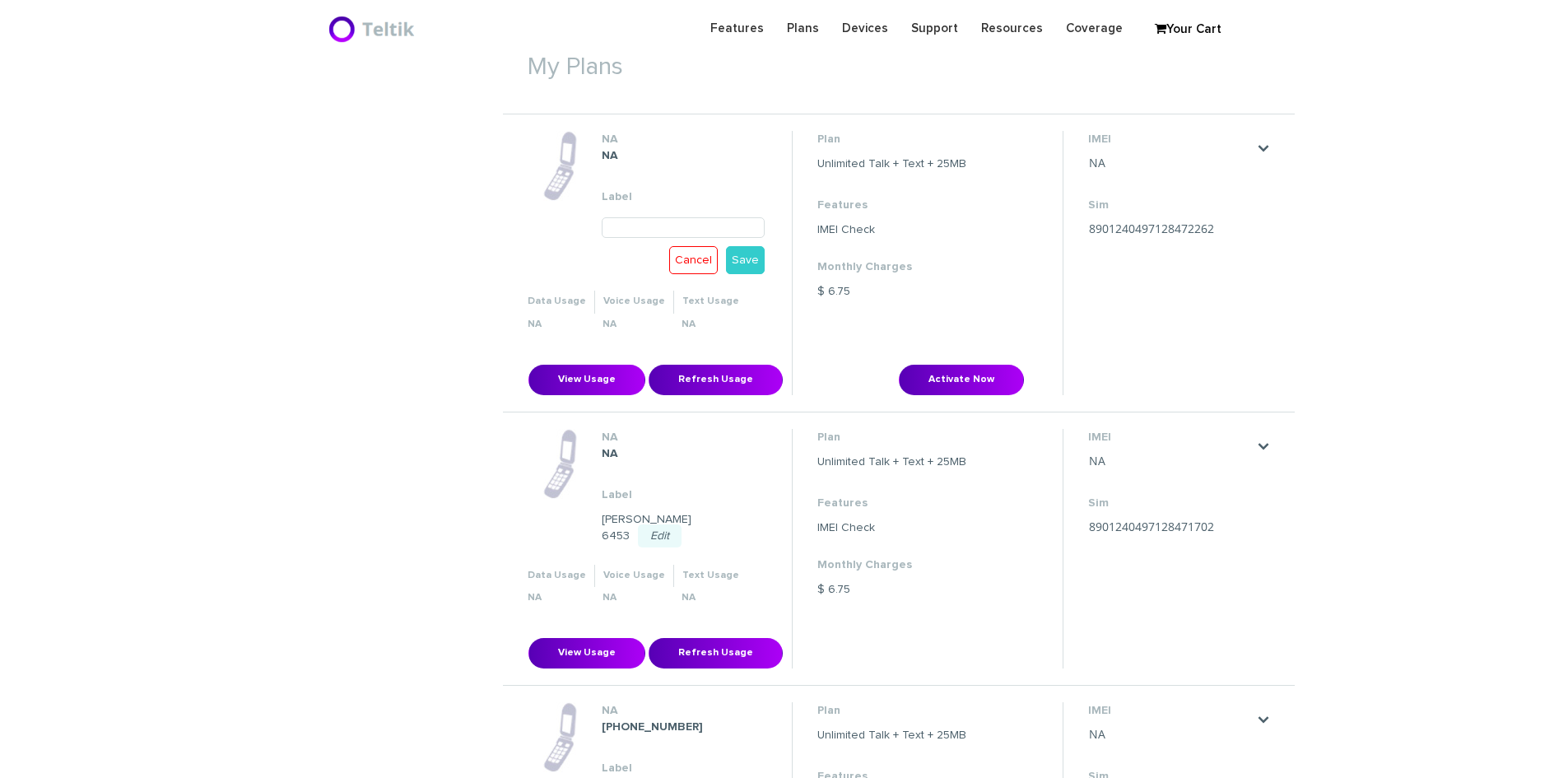
click at [653, 228] on input "text" at bounding box center [683, 227] width 163 height 21
type input "[PERSON_NAME] 6267"
click at [739, 262] on link "Save" at bounding box center [745, 260] width 38 height 28
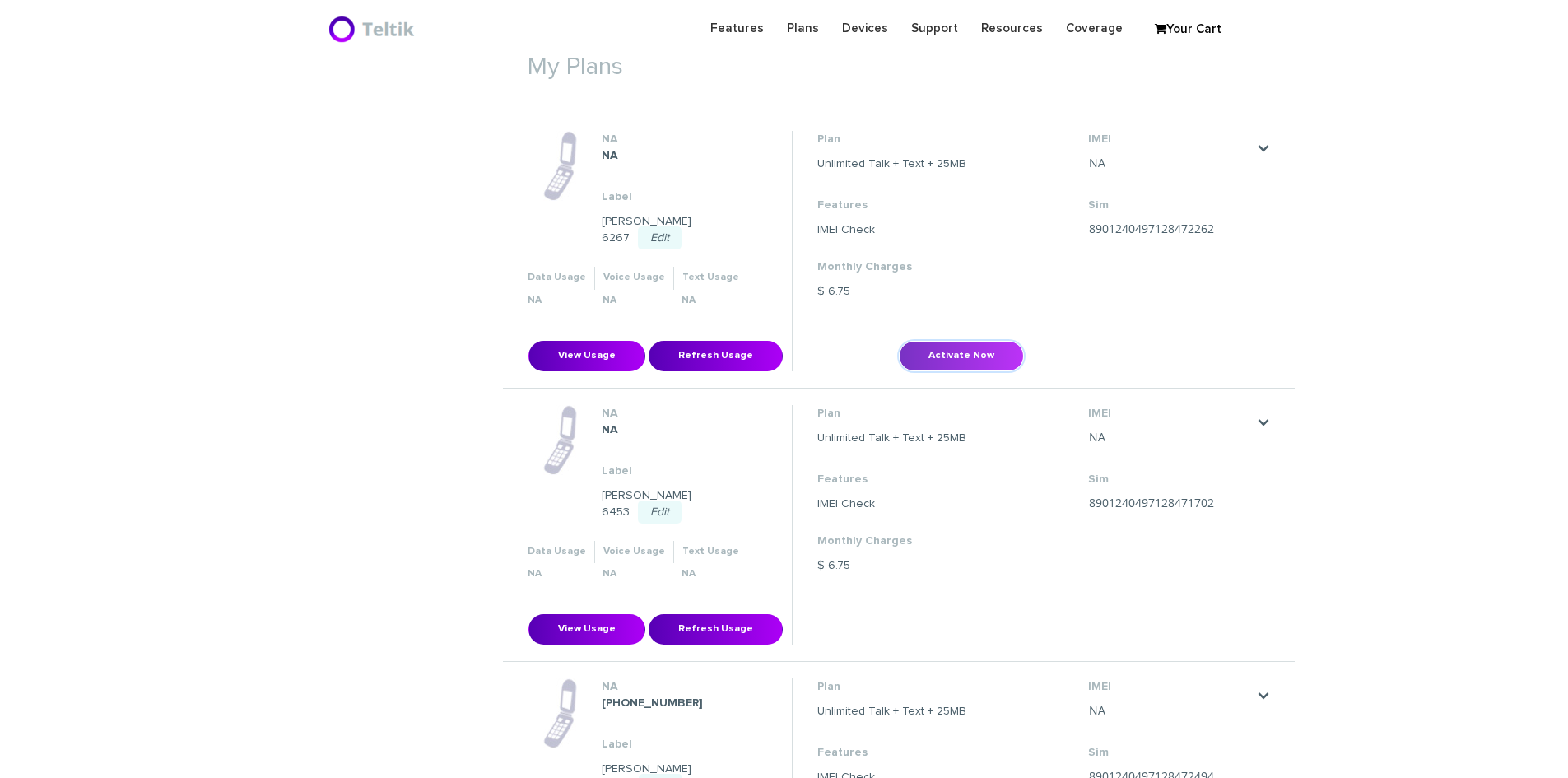
click at [980, 341] on button "Activate Now" at bounding box center [960, 357] width 125 height 31
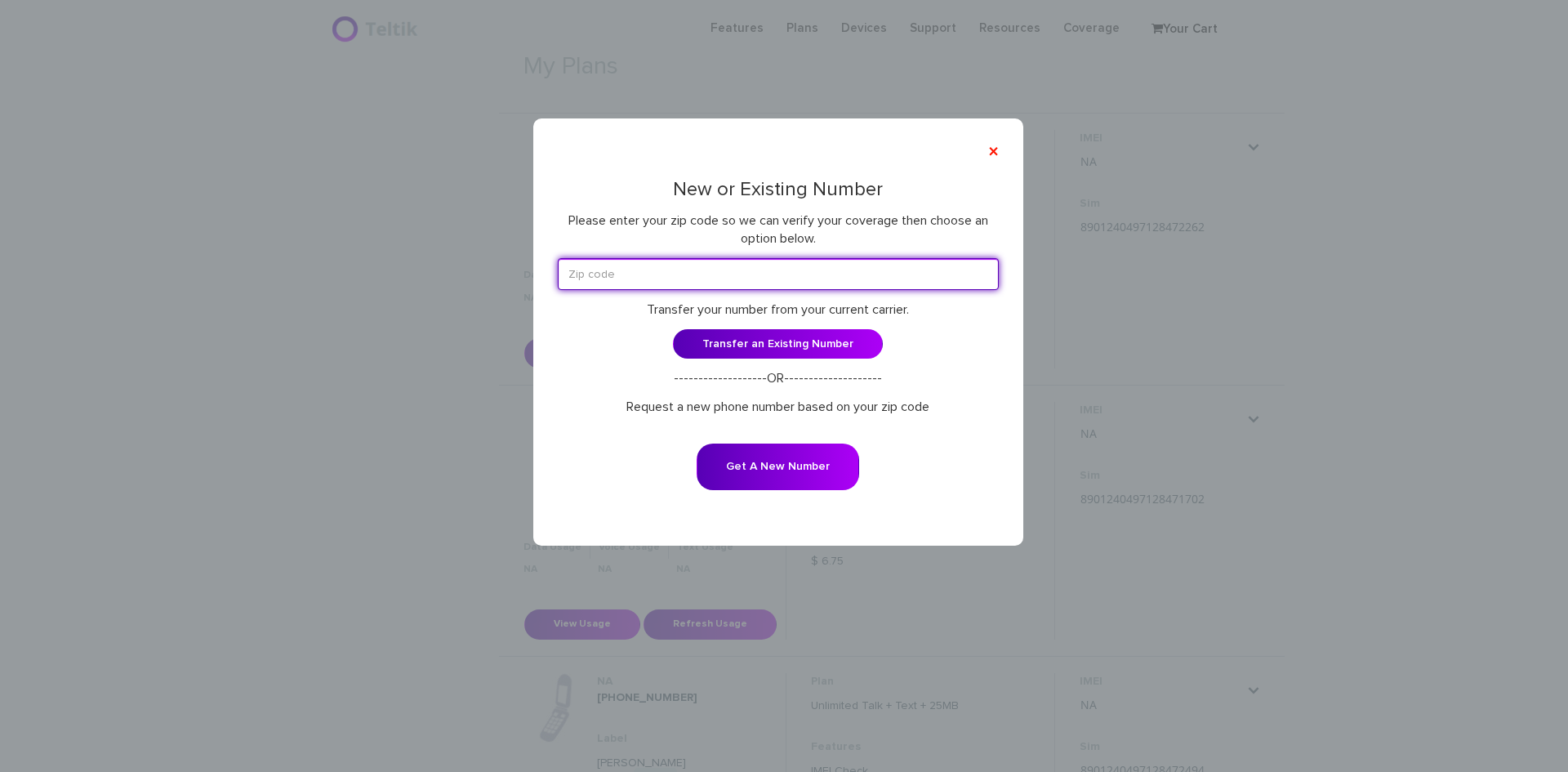
click at [811, 270] on input "text" at bounding box center [777, 274] width 441 height 32
paste input "06710"
type input "06710"
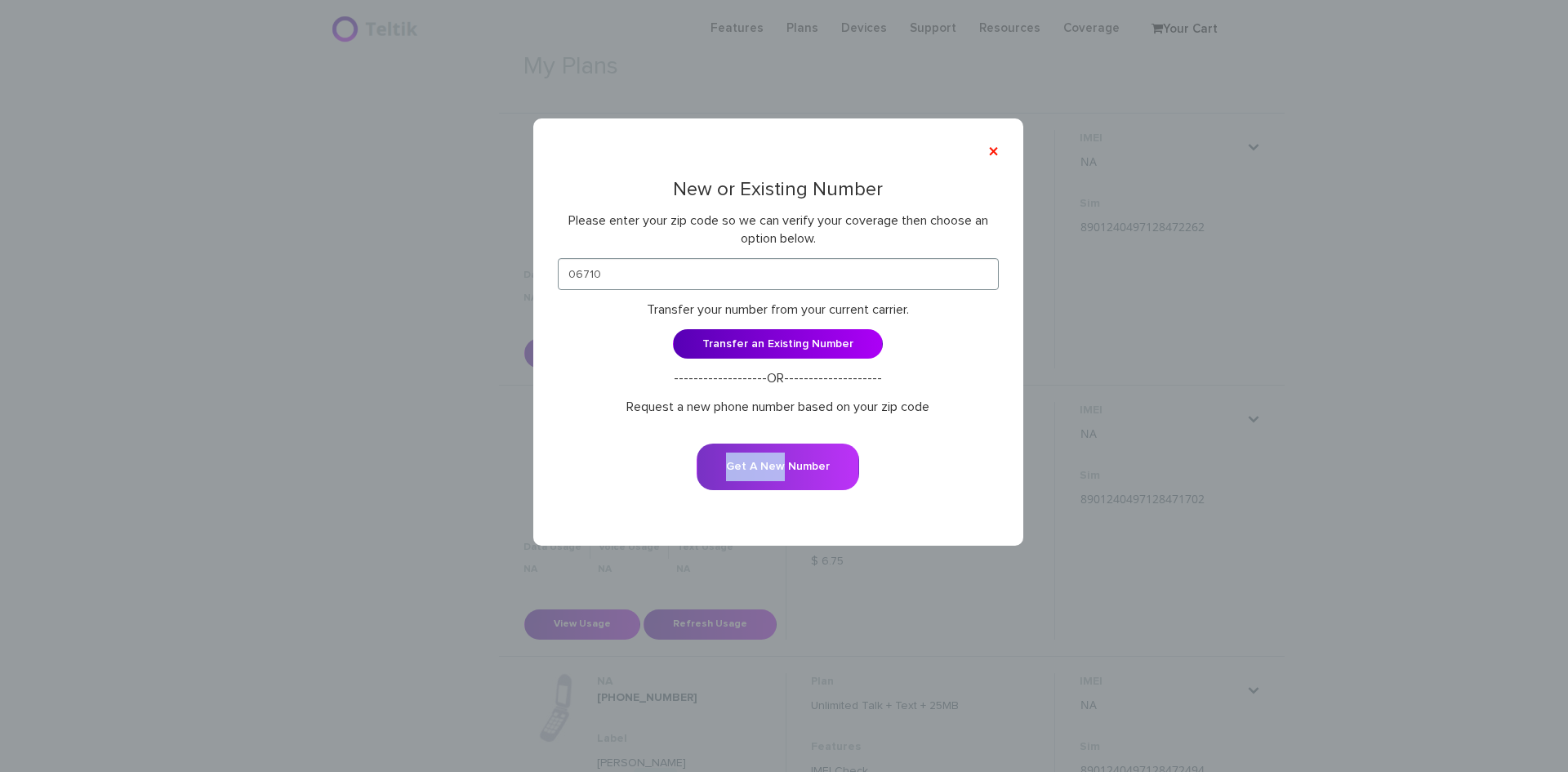
drag, startPoint x: 784, startPoint y: 442, endPoint x: 780, endPoint y: 455, distance: 13.6
click at [783, 449] on form "06710 Transfer your number from your current carrier. Transfer an Existing Numb…" at bounding box center [777, 385] width 441 height 254
click at [780, 455] on button "Get A New Number" at bounding box center [777, 467] width 162 height 46
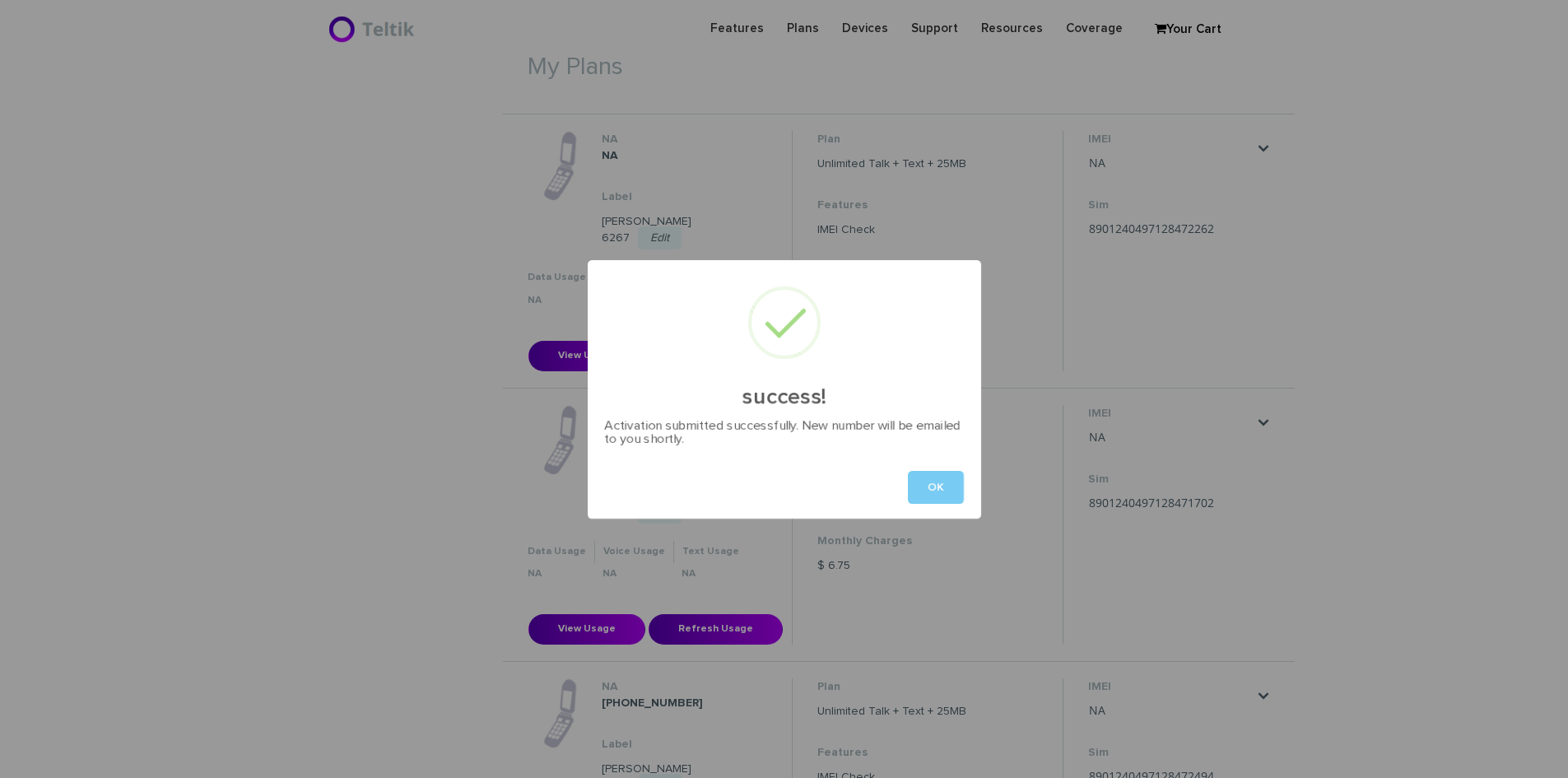
click at [934, 480] on button "OK" at bounding box center [935, 487] width 56 height 32
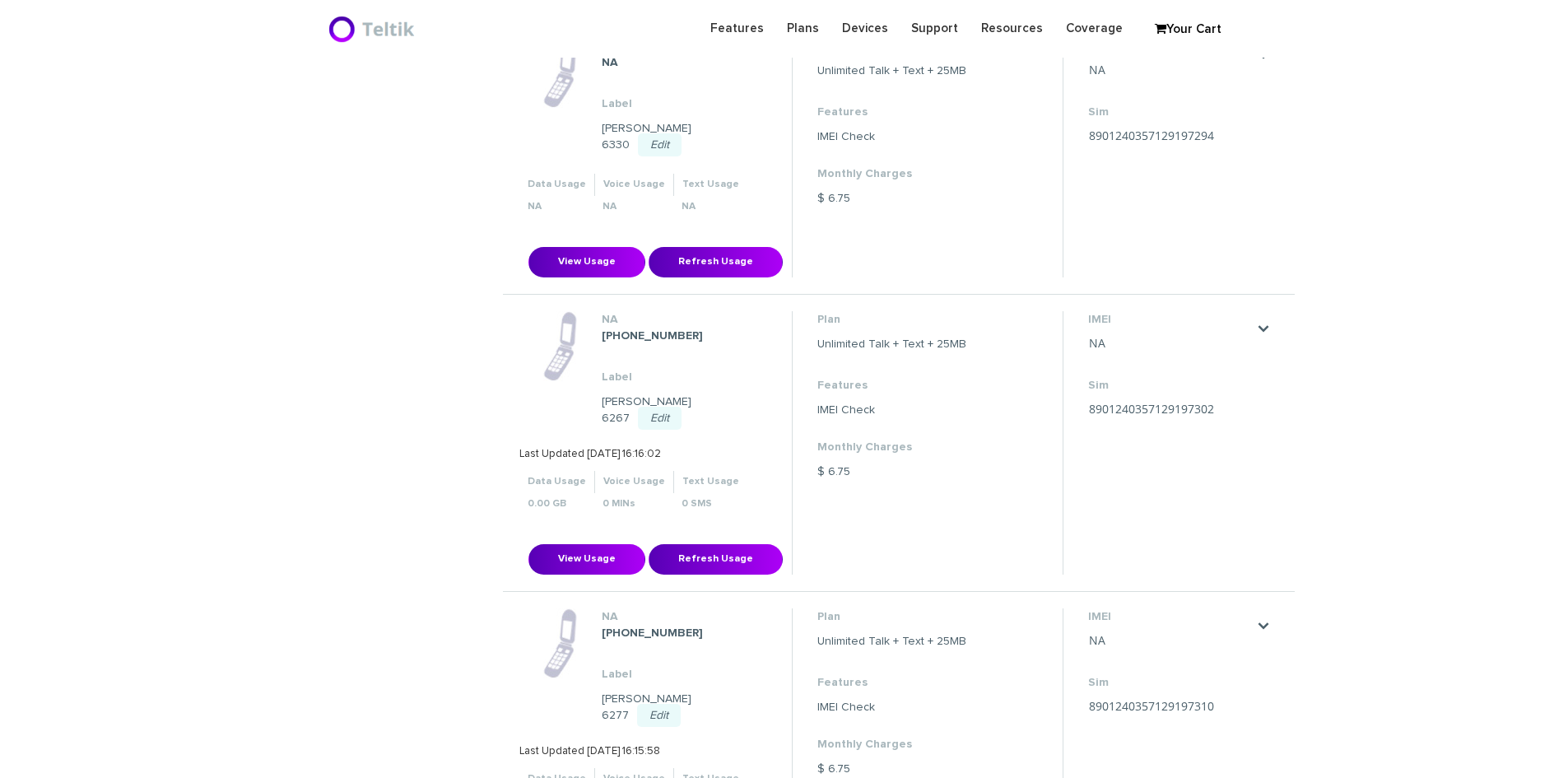
scroll to position [2687, 0]
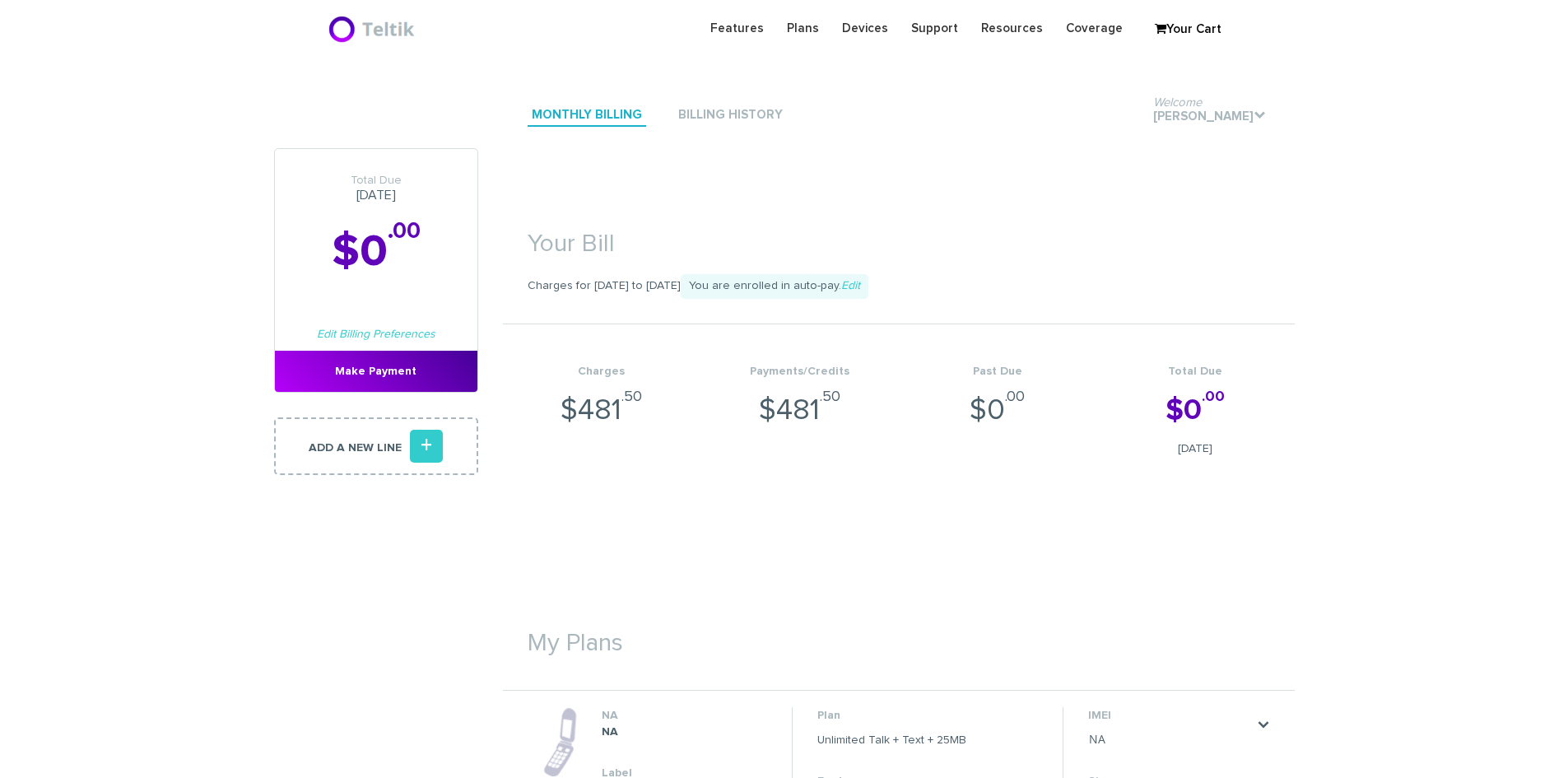
scroll to position [2687, 0]
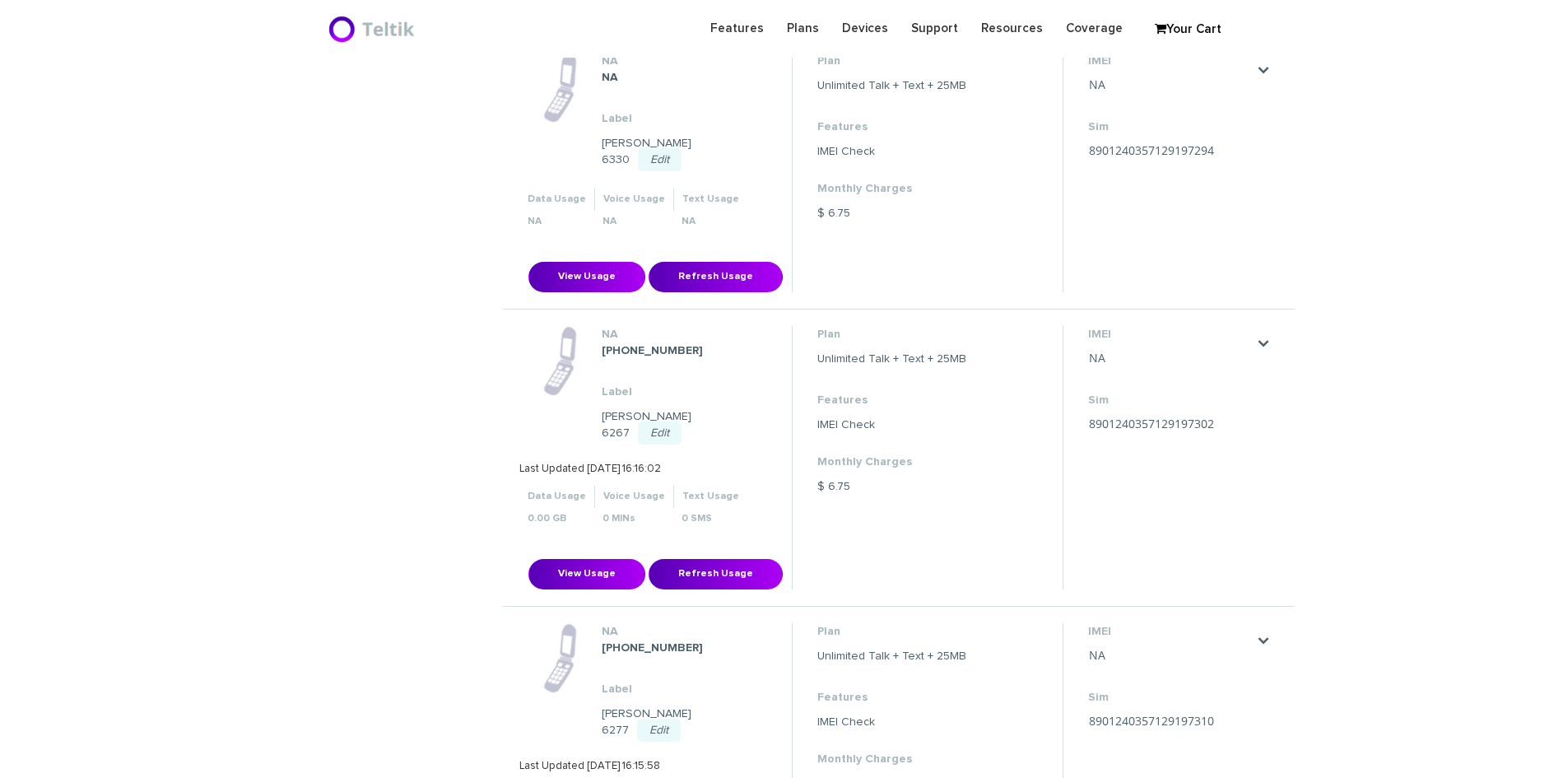
click at [1137, 417] on dd "8901240357129197302 Save Cancel" at bounding box center [1171, 424] width 164 height 16
click at [638, 345] on strong "[PHONE_NUMBER]" at bounding box center [653, 351] width 101 height 11
click at [633, 345] on strong "[PHONE_NUMBER]" at bounding box center [653, 351] width 101 height 11
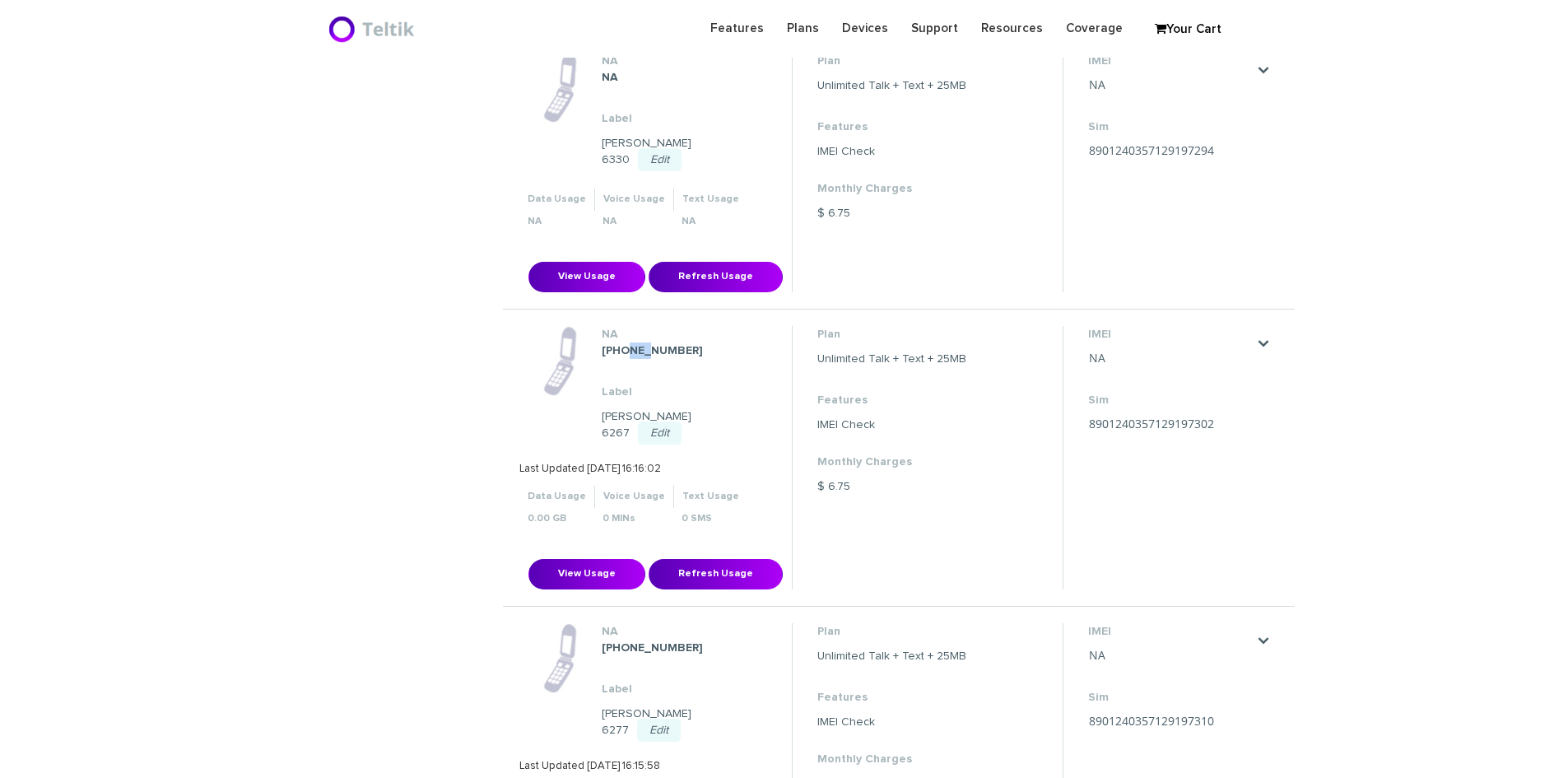
click at [632, 345] on strong "[PHONE_NUMBER]" at bounding box center [653, 351] width 101 height 11
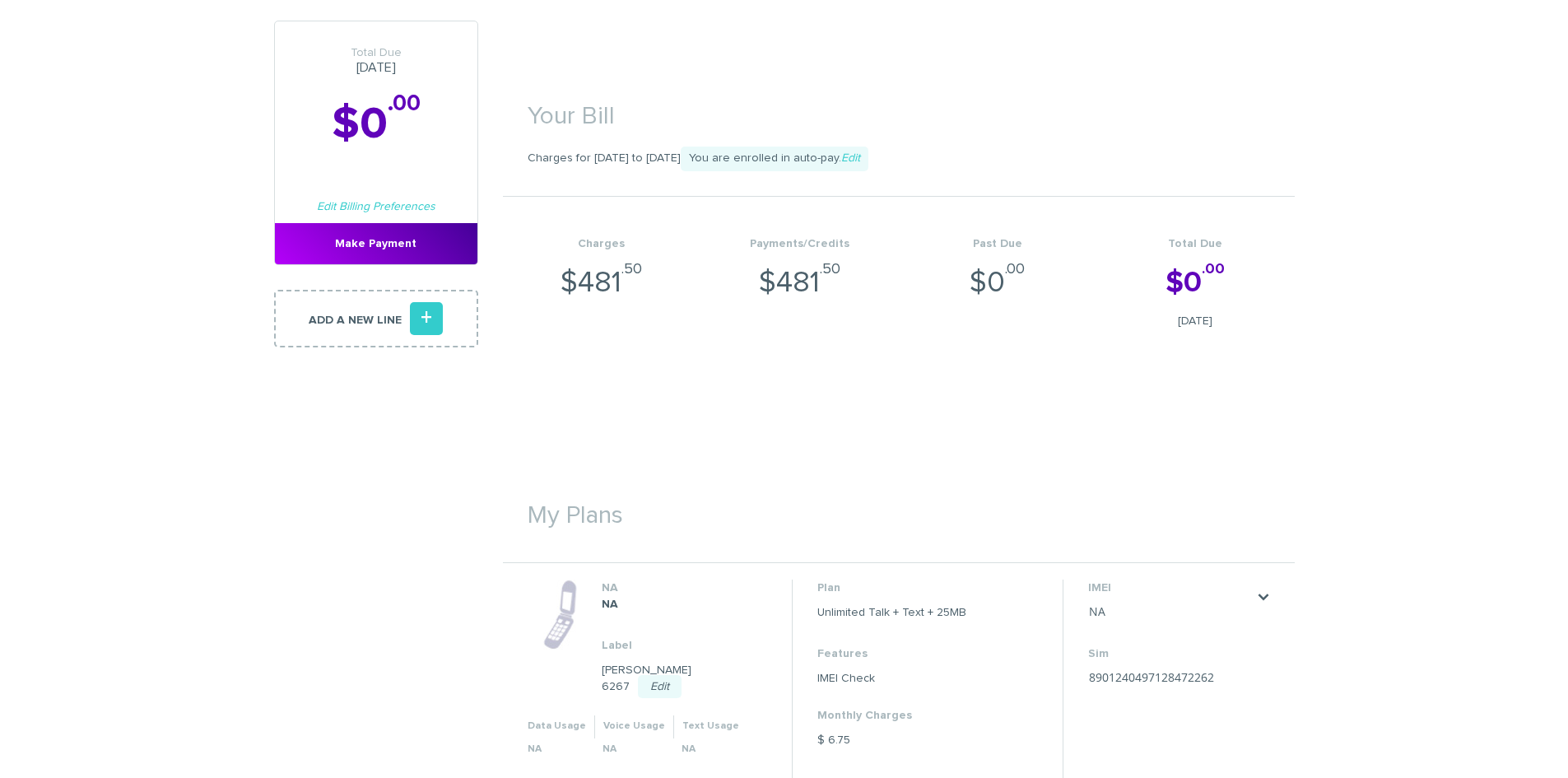
scroll to position [412, 0]
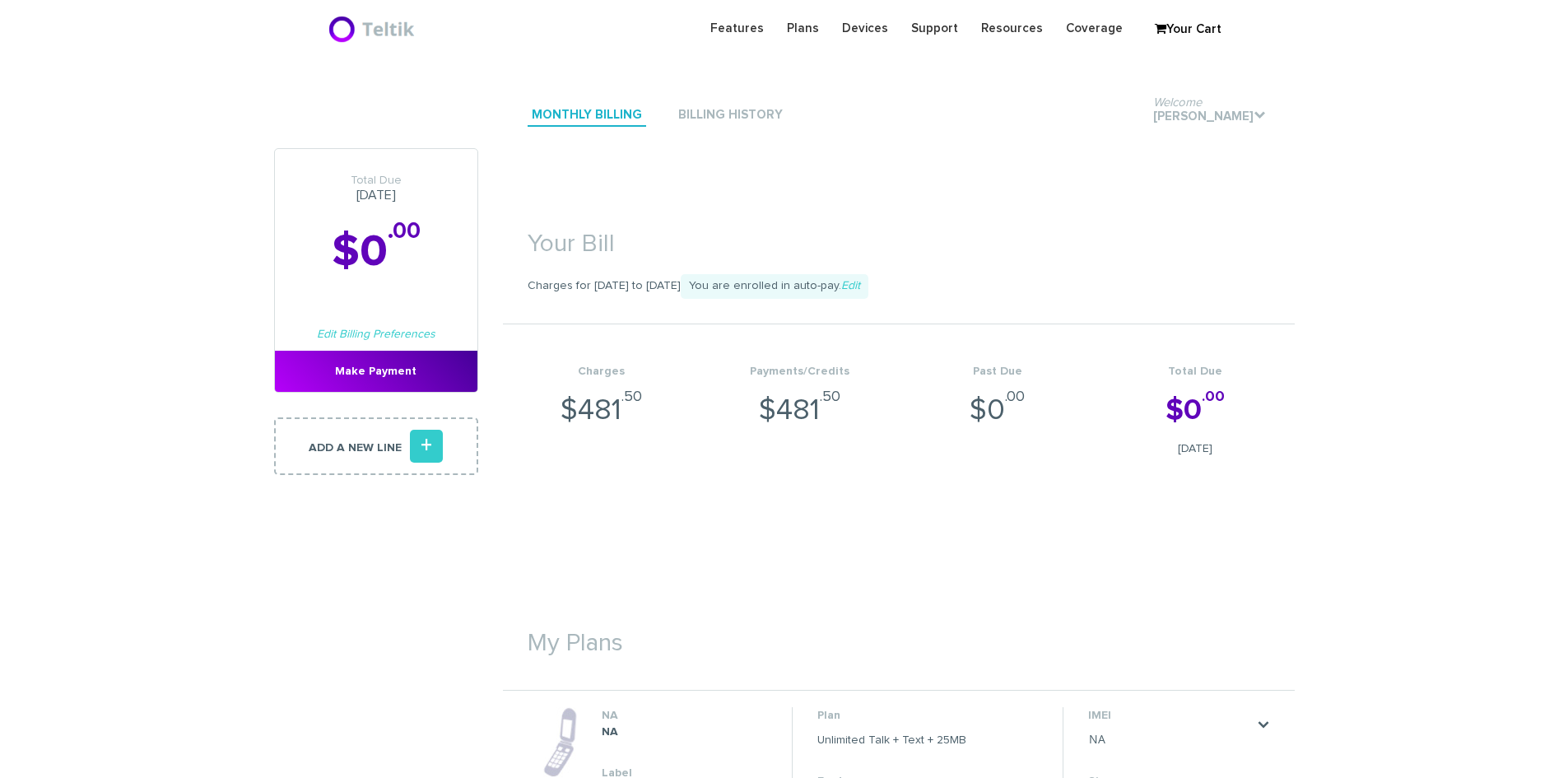
scroll to position [412, 0]
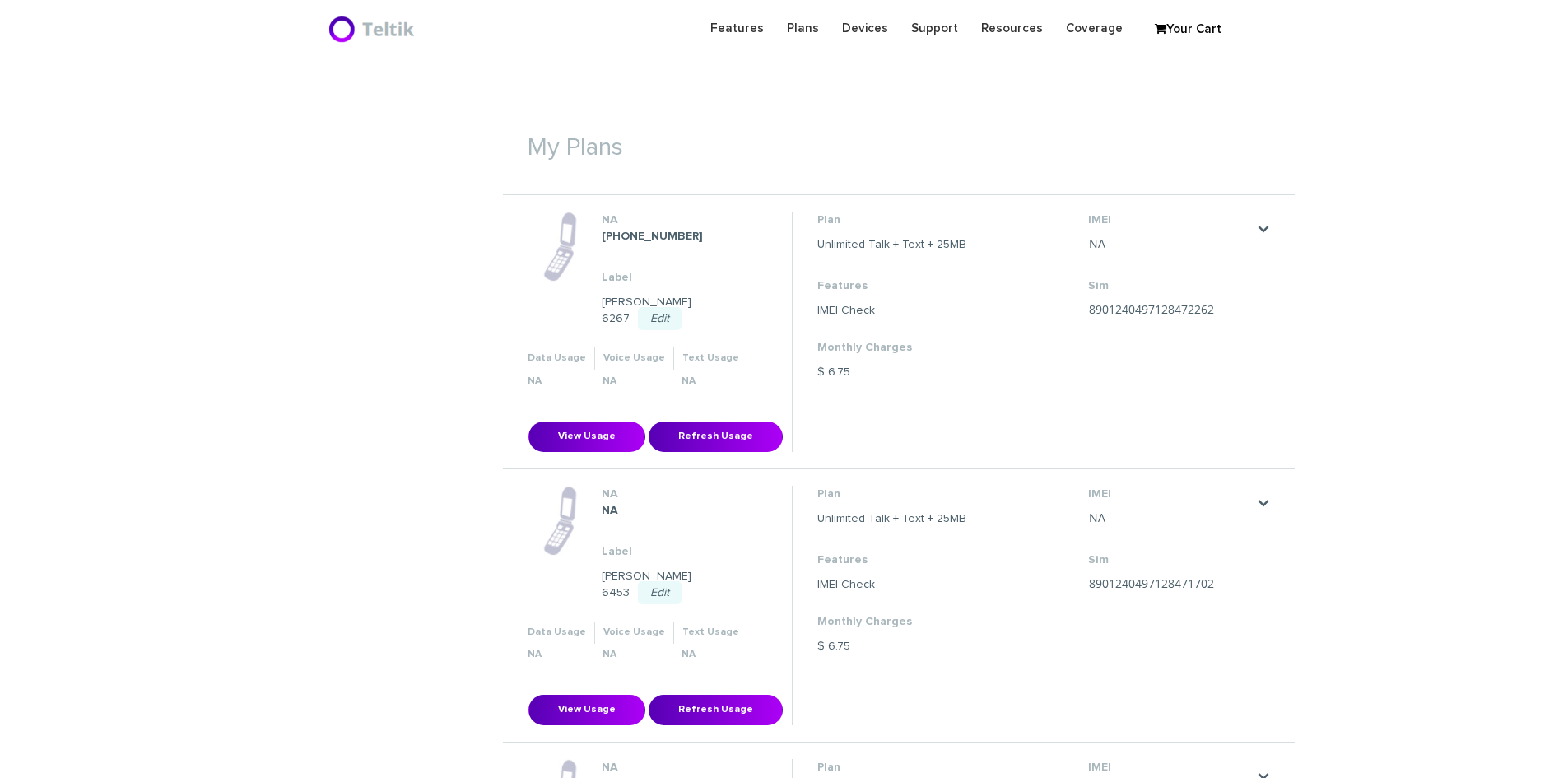
scroll to position [494, 0]
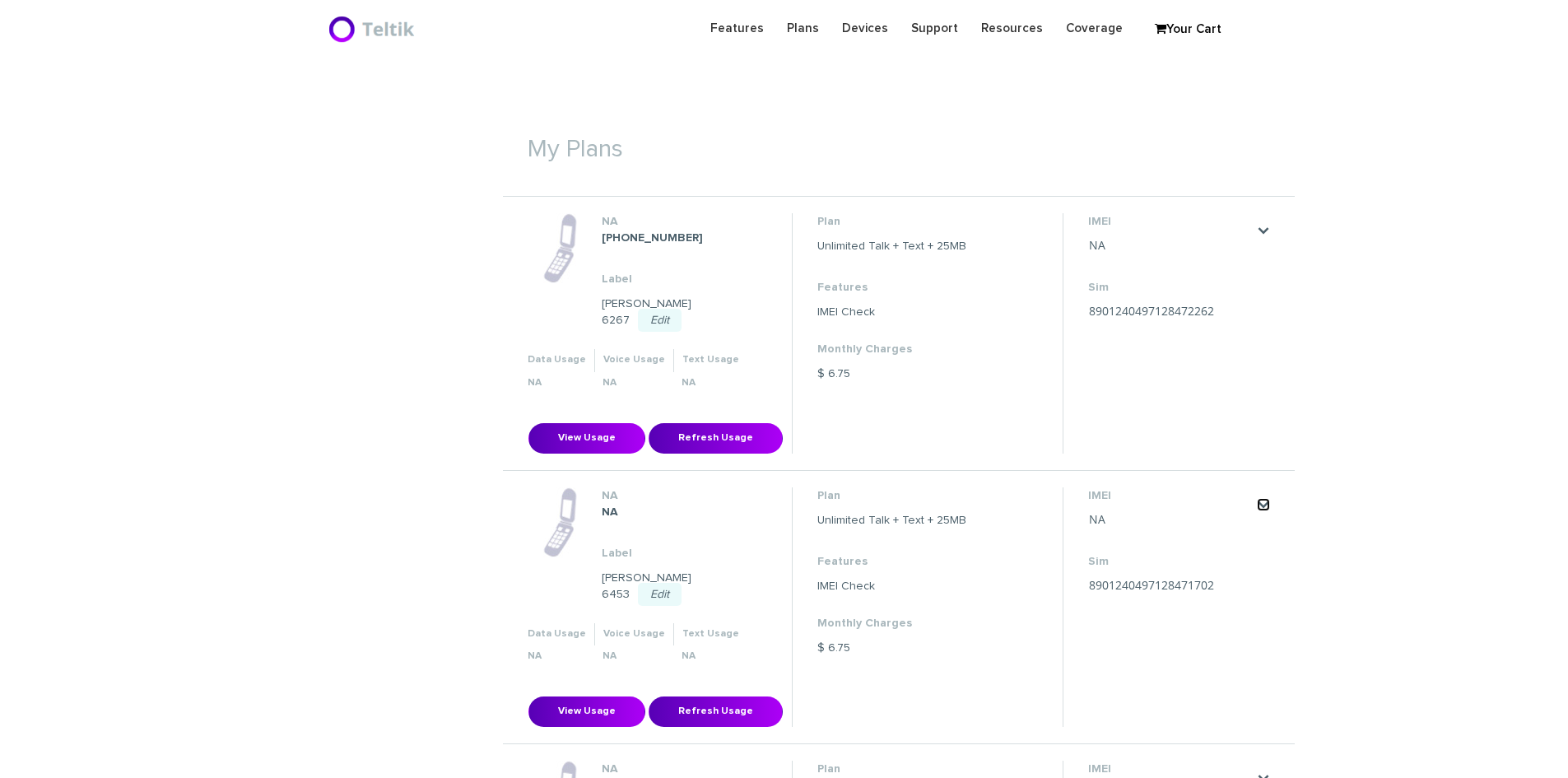
click at [1258, 498] on link "." at bounding box center [1263, 505] width 13 height 13
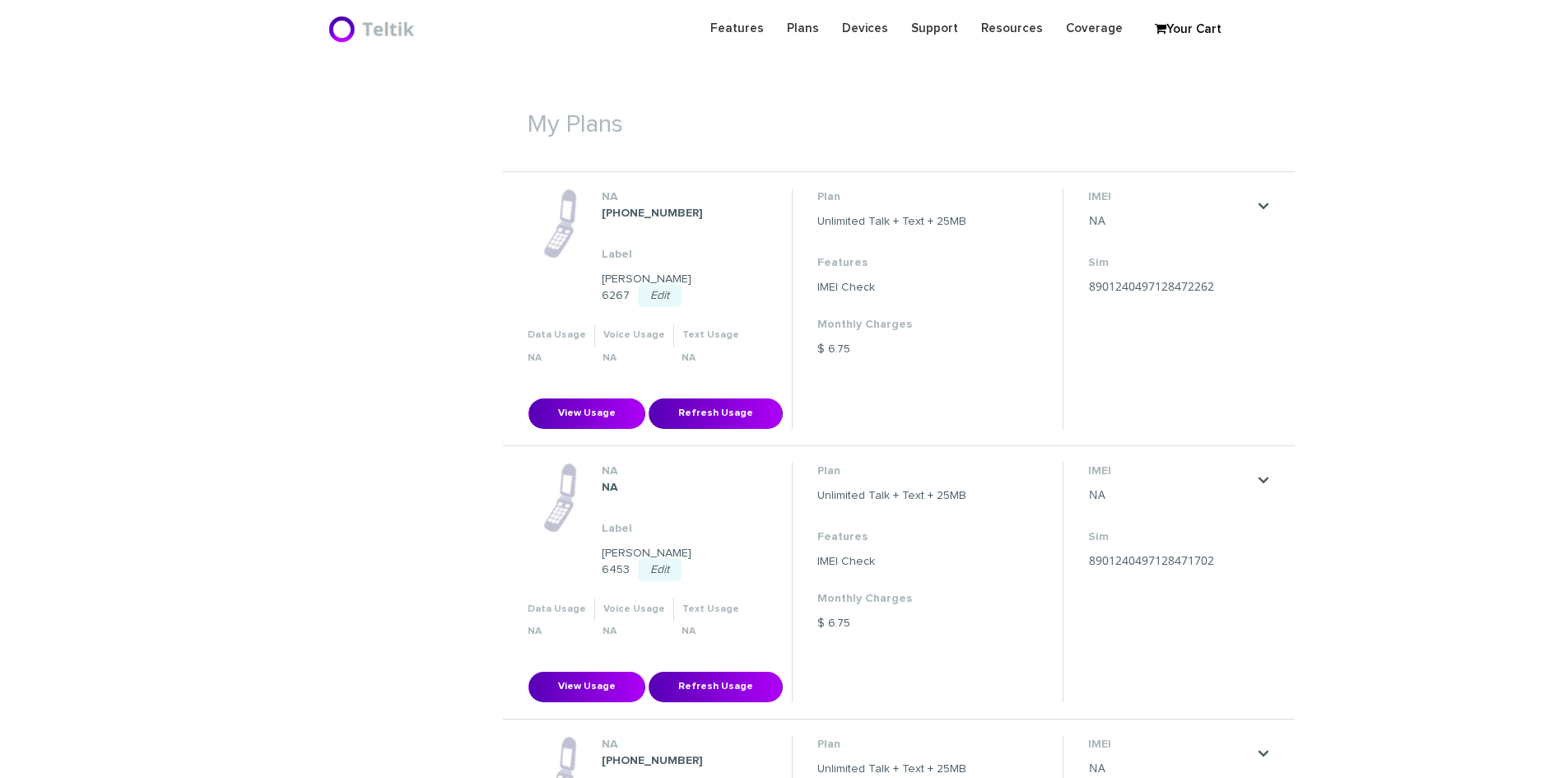
scroll to position [494, 0]
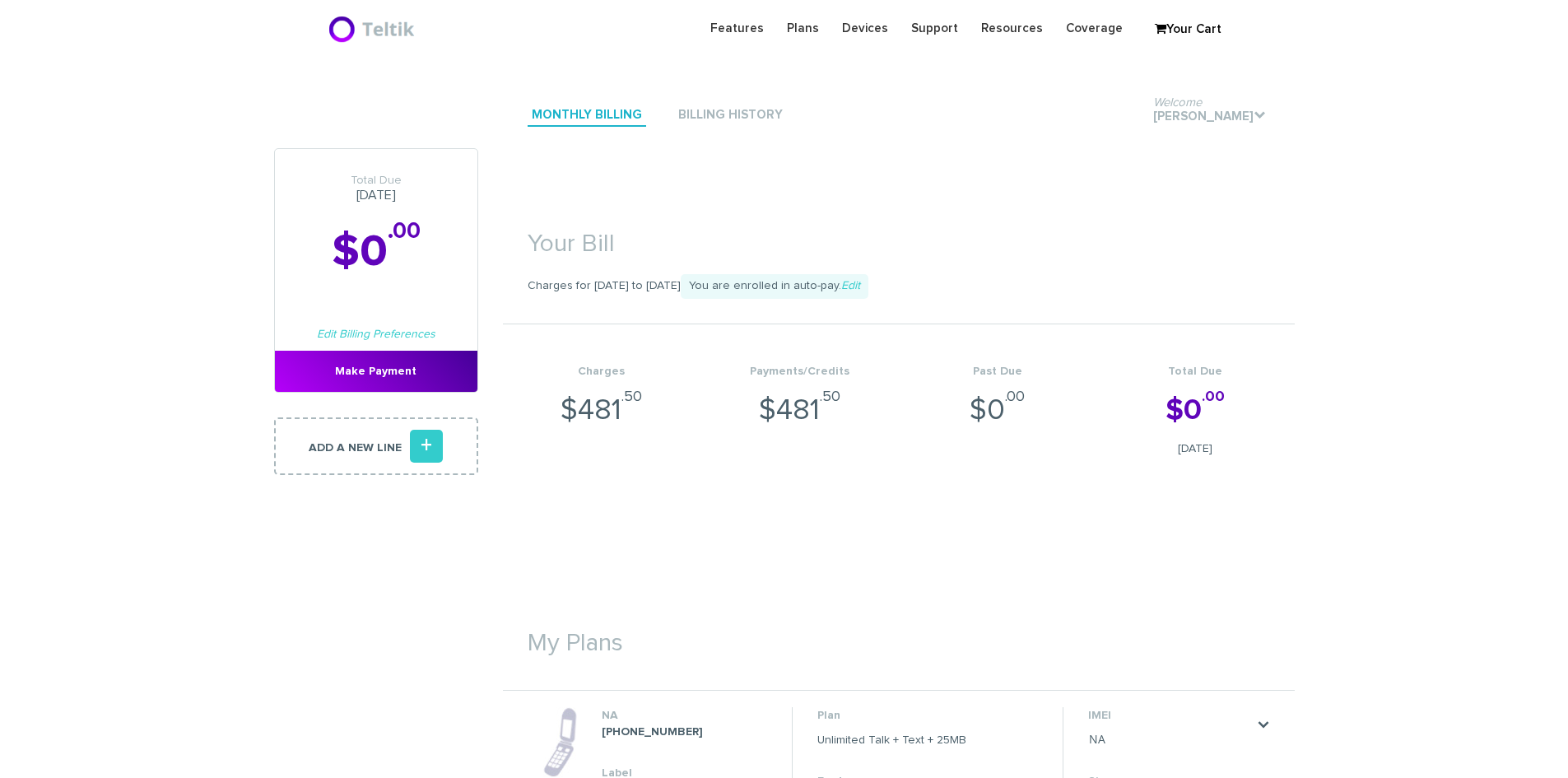
scroll to position [494, 0]
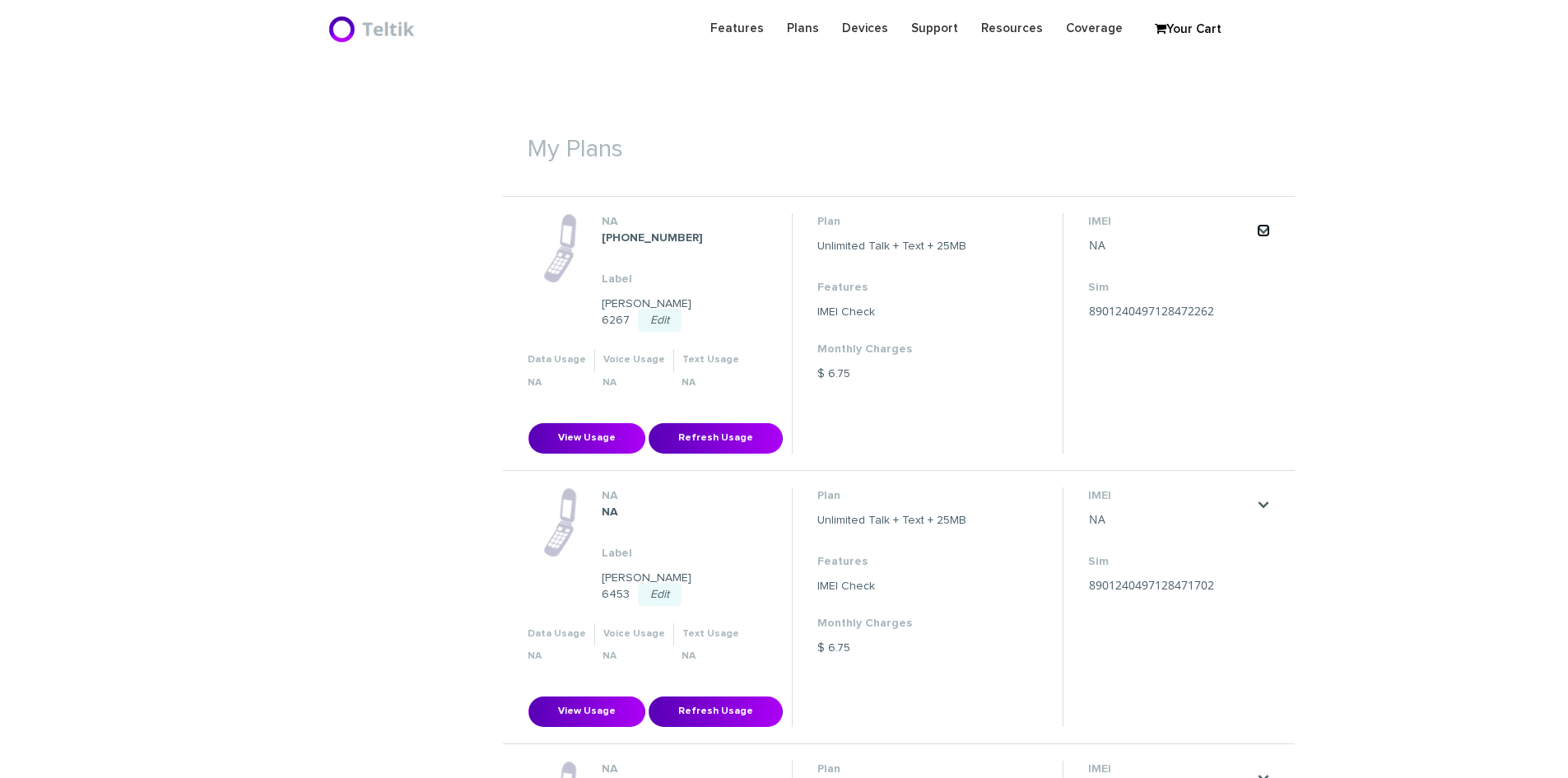
click at [1266, 232] on link "." at bounding box center [1263, 230] width 13 height 13
